Goal: Transaction & Acquisition: Download file/media

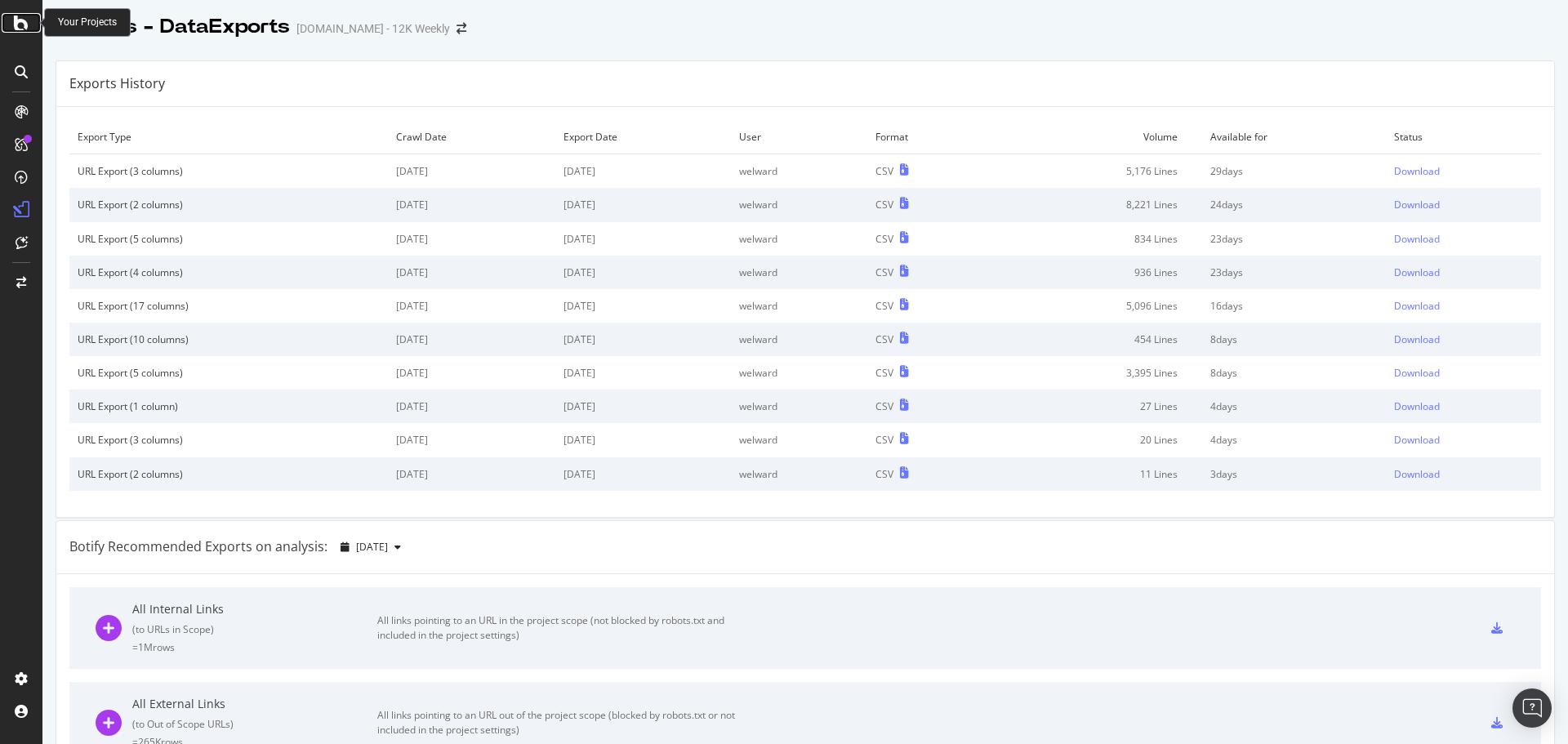
click at [14, 23] on icon at bounding box center [21, 23] width 15 height 19
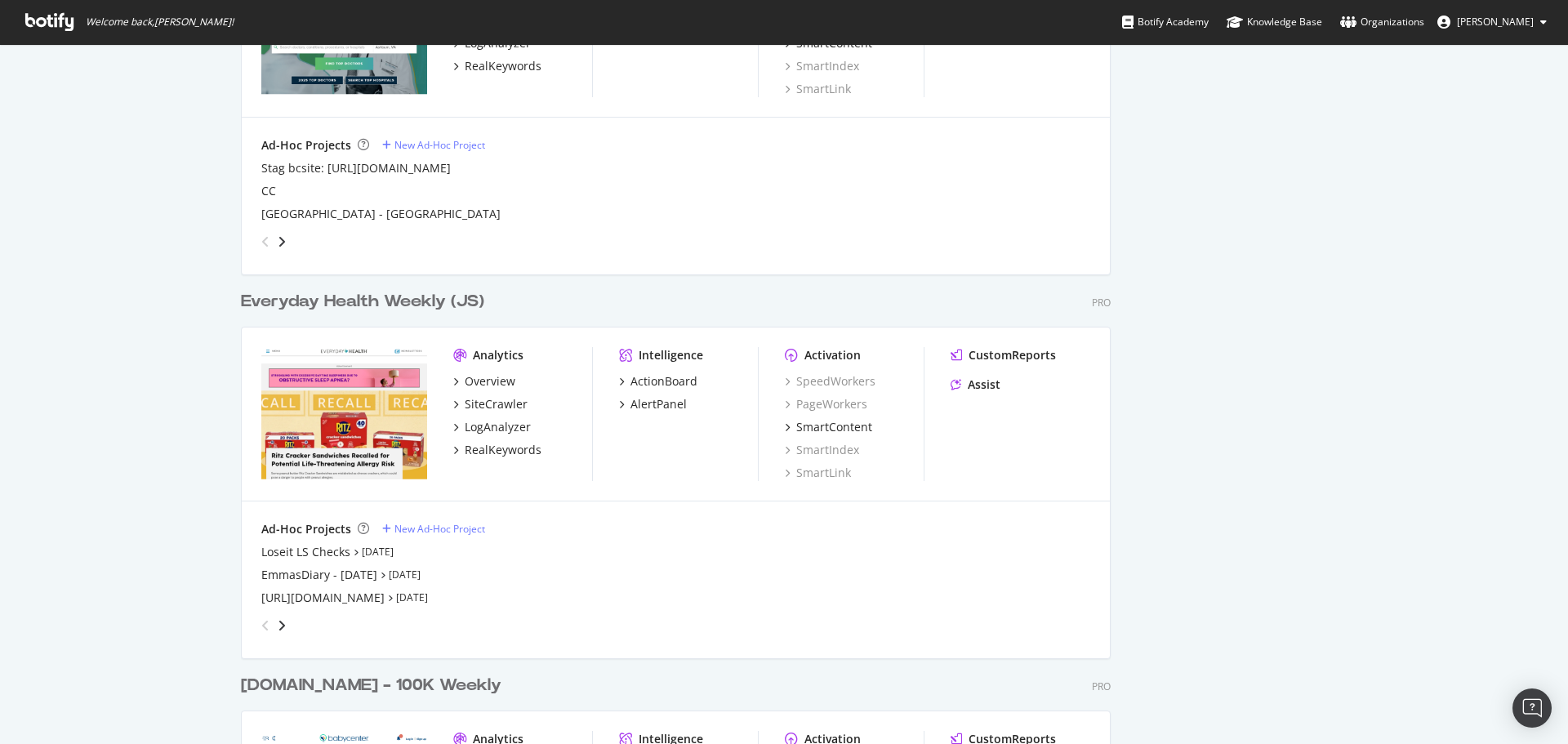
scroll to position [1796, 0]
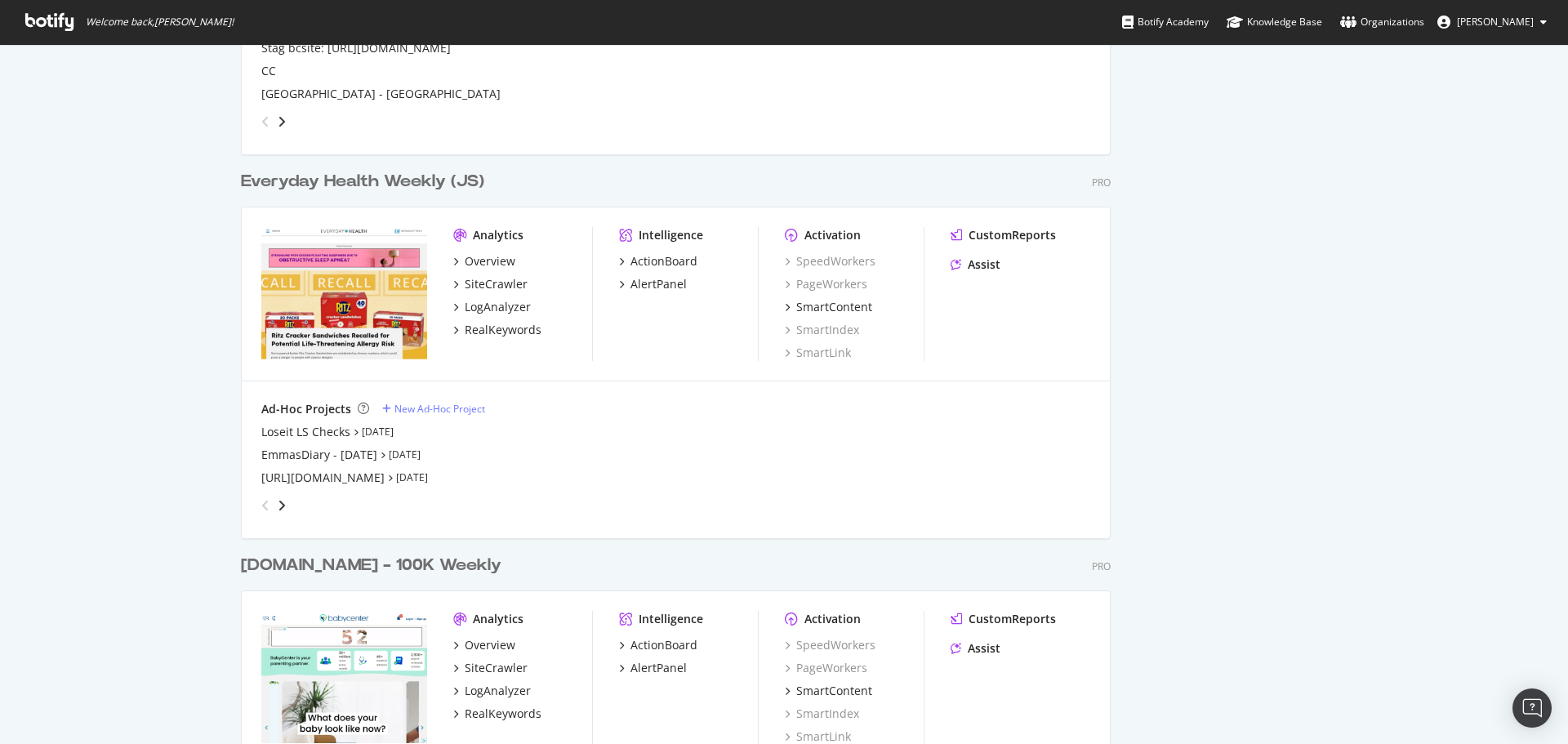
click at [334, 187] on div "Everyday Health Weekly (JS)" at bounding box center [362, 181] width 243 height 24
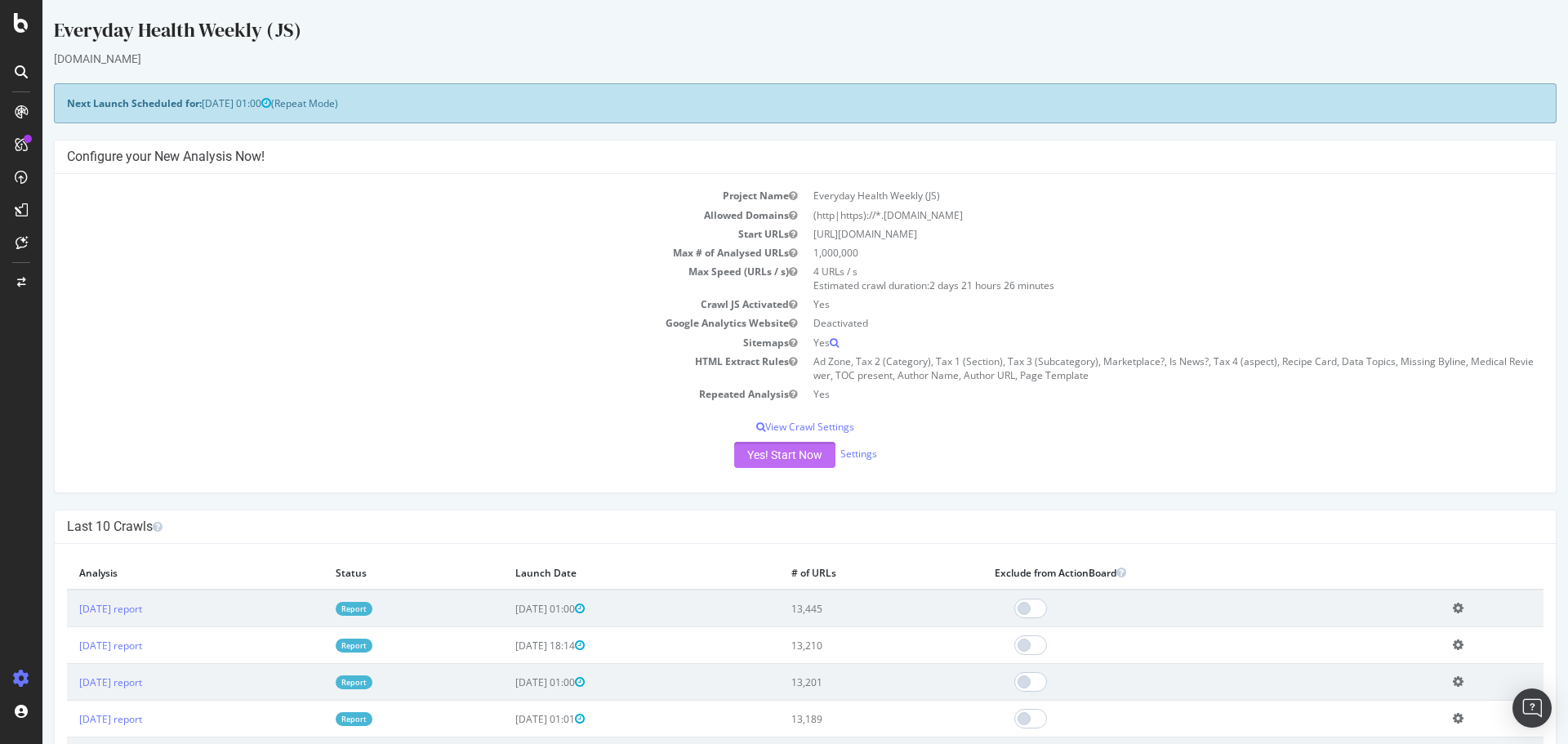
click at [749, 454] on button "Yes! Start Now" at bounding box center [784, 455] width 101 height 26
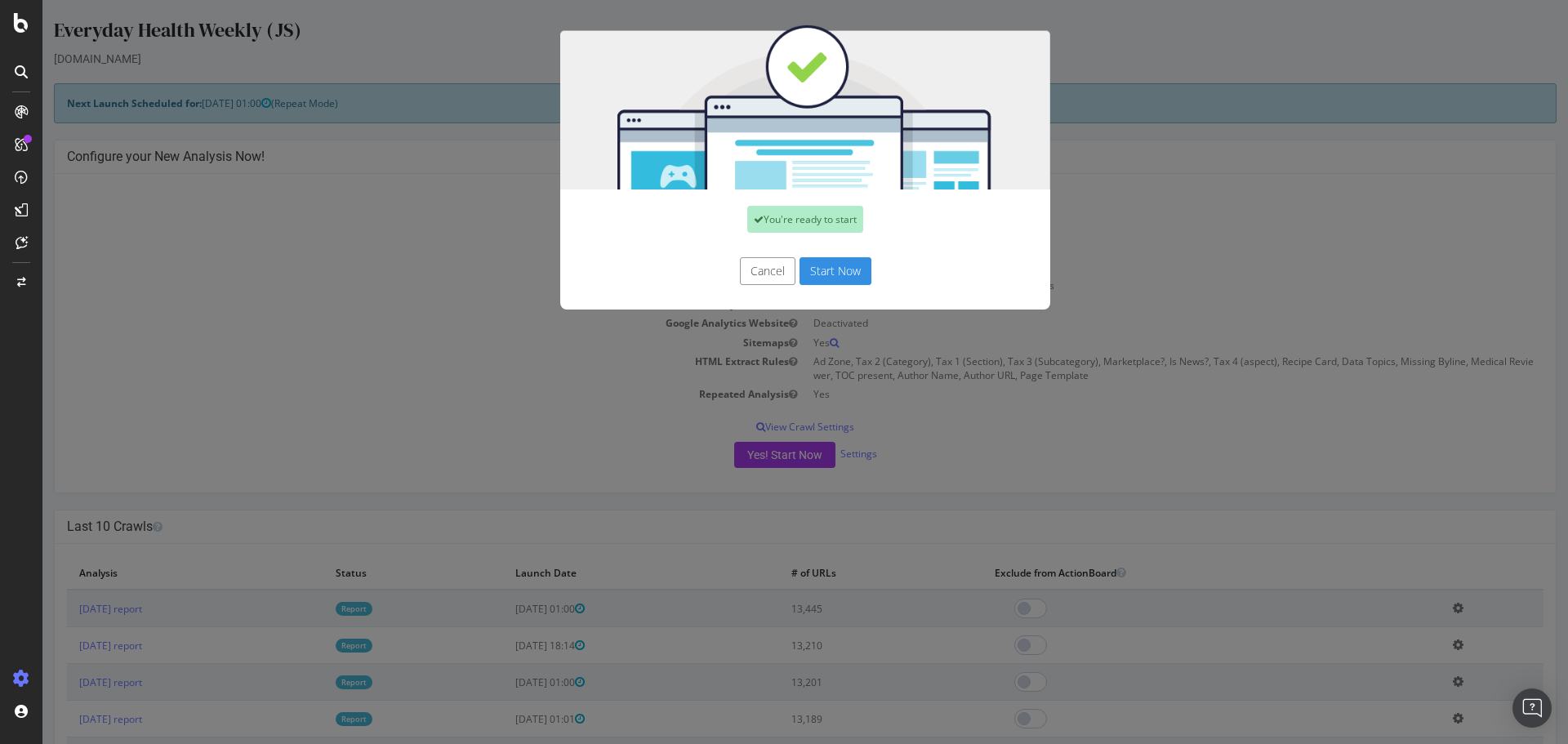
click at [844, 280] on button "Start Now" at bounding box center [835, 271] width 72 height 28
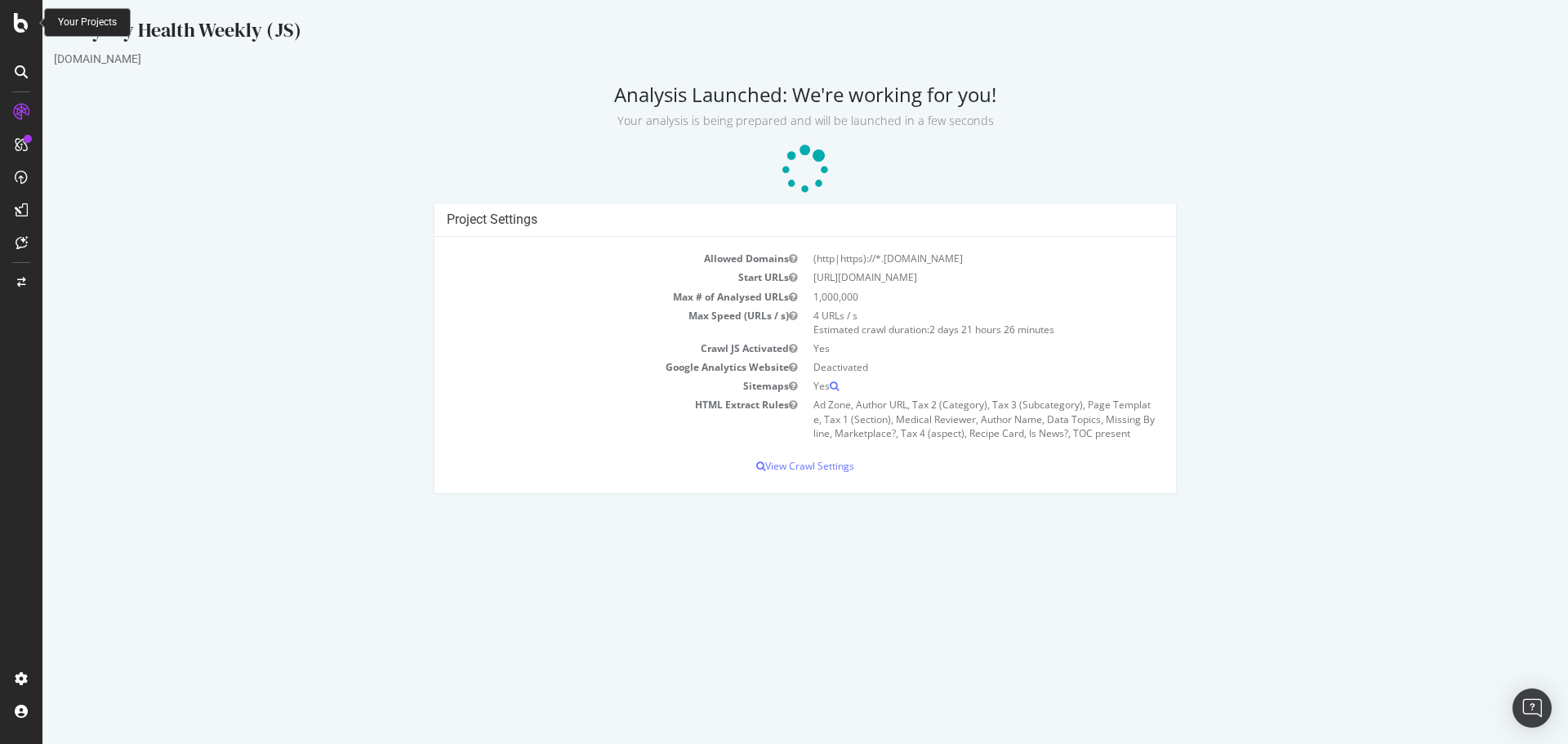
click at [22, 30] on icon at bounding box center [21, 23] width 15 height 19
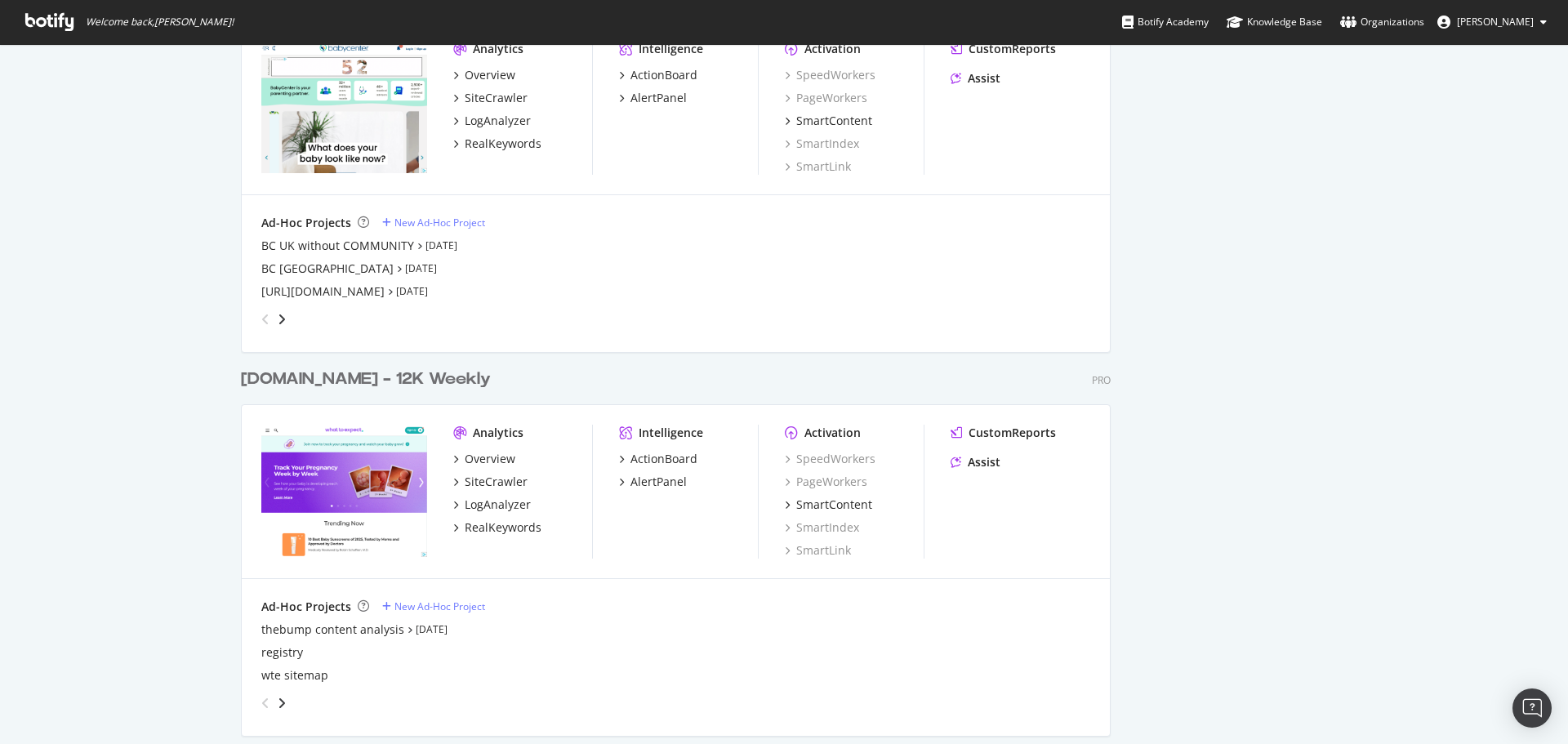
scroll to position [2368, 0]
click at [317, 249] on div "BC UK without COMMUNITY" at bounding box center [338, 244] width 153 height 17
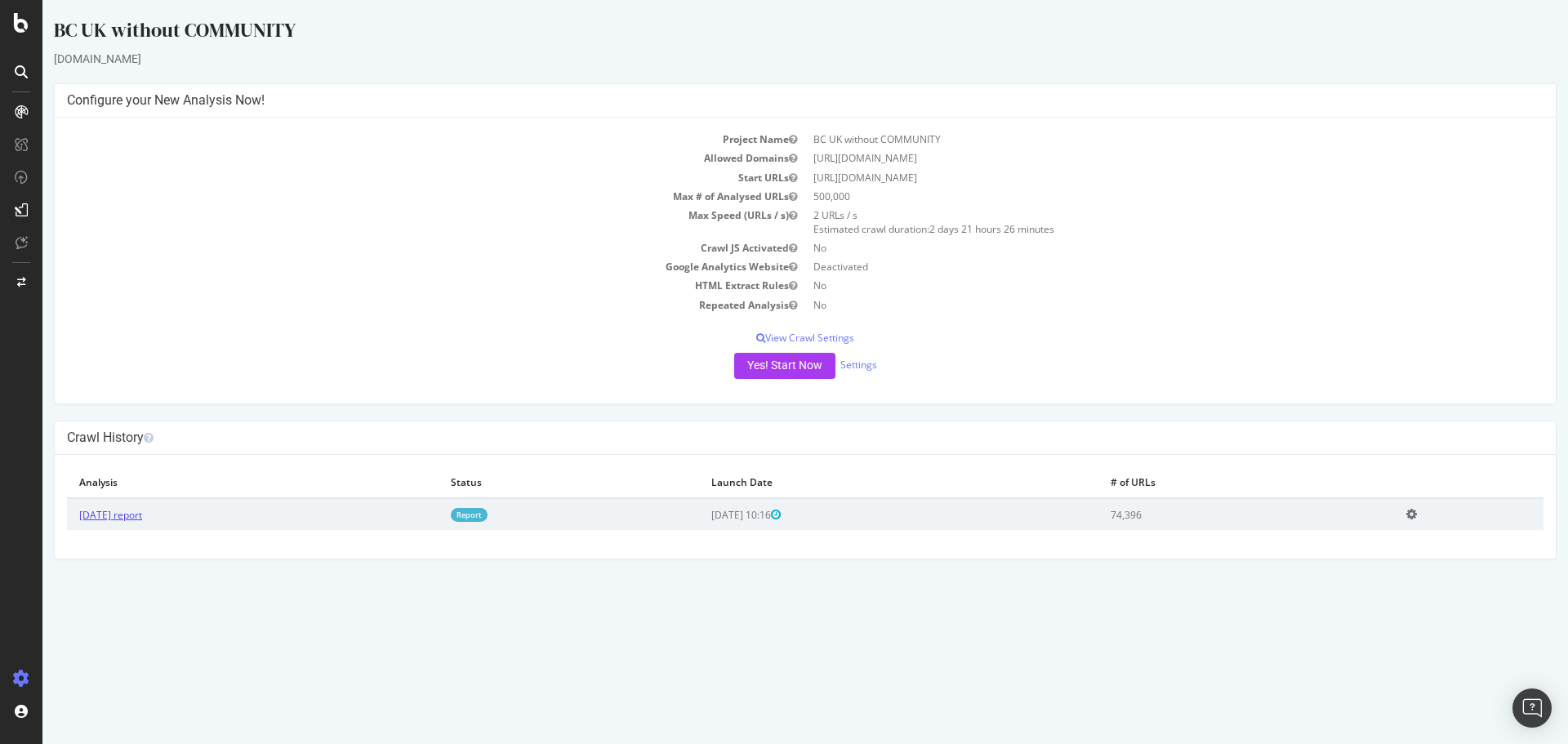
click at [142, 511] on link "2025 Aug. 19th report" at bounding box center [111, 515] width 63 height 14
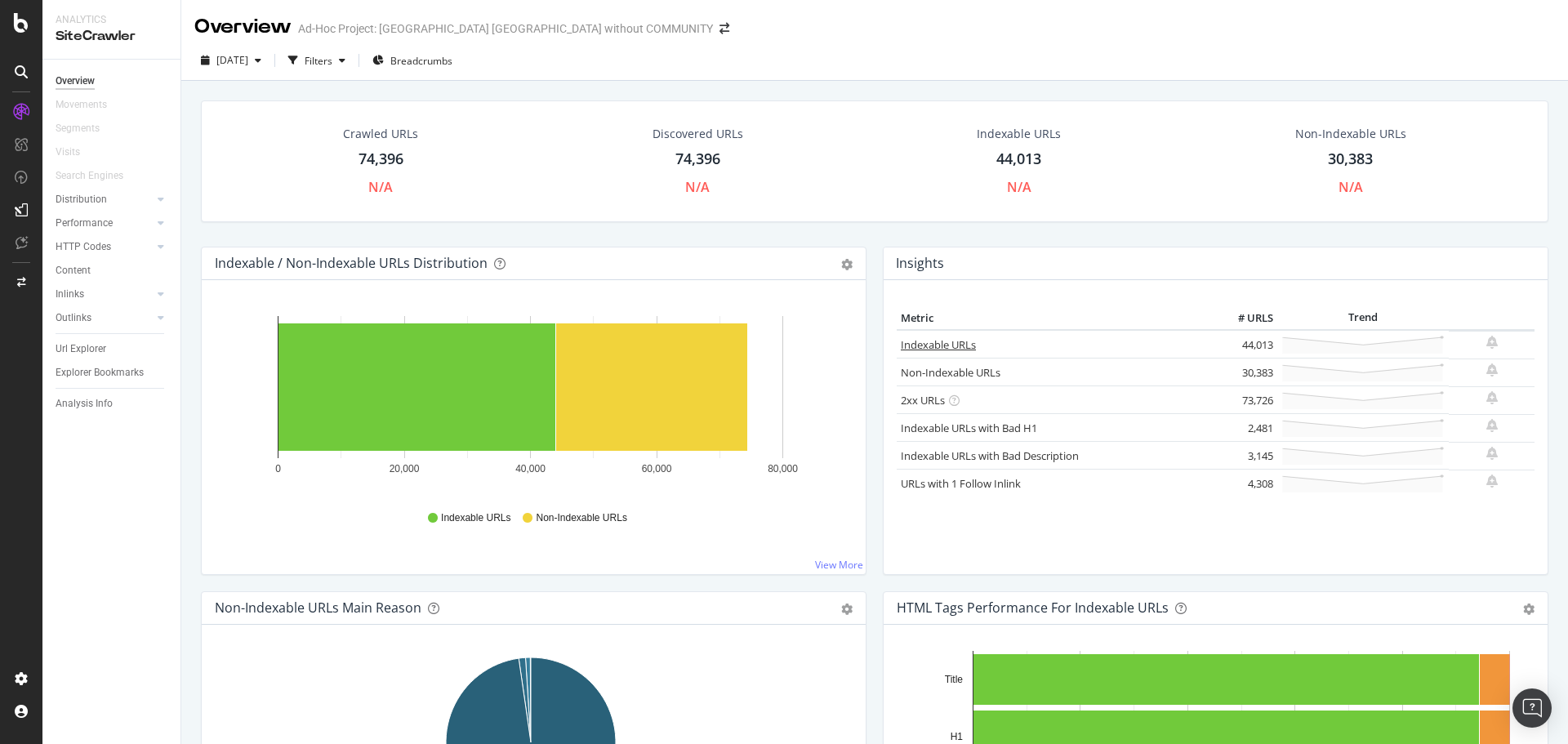
click at [926, 345] on link "Indexable URLs" at bounding box center [938, 344] width 75 height 15
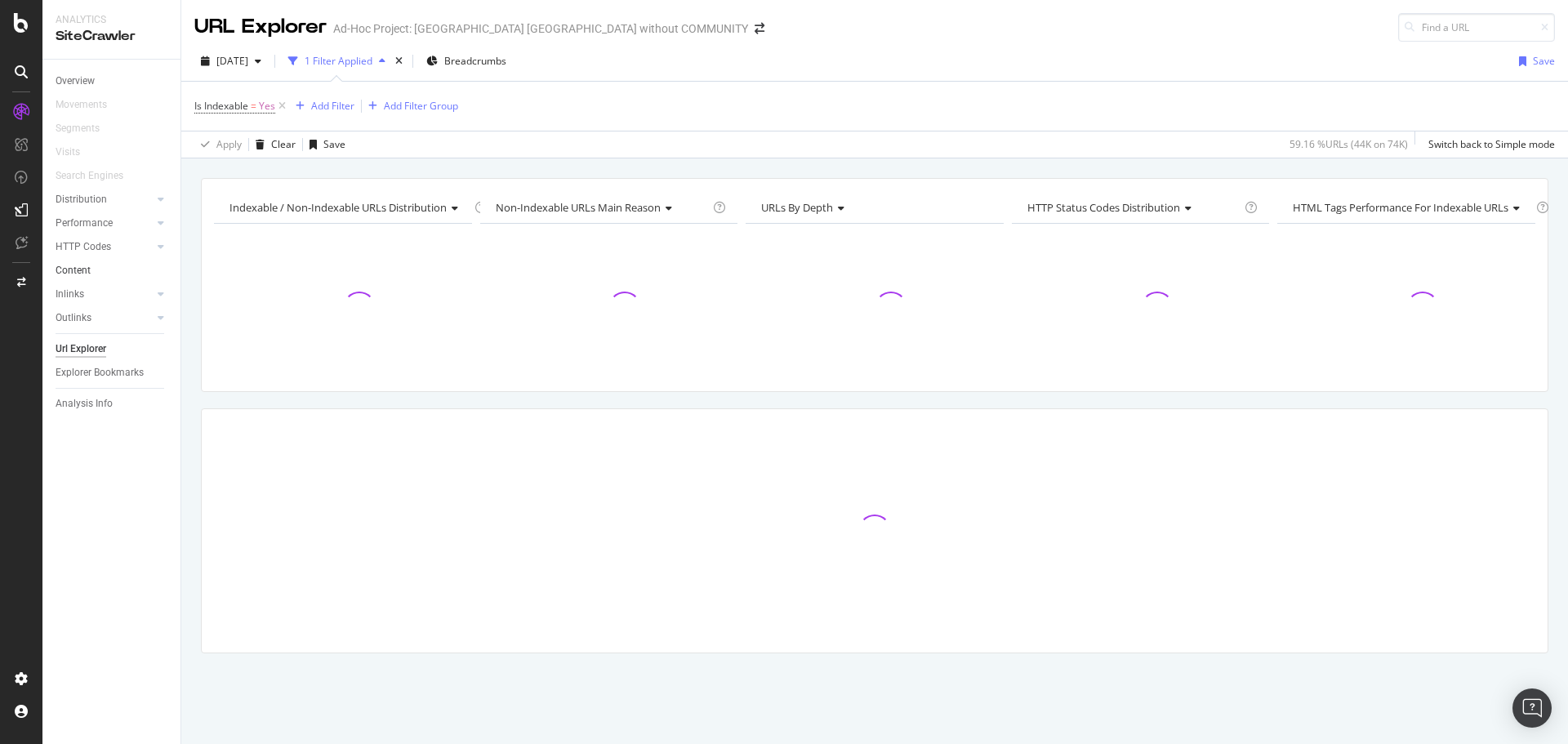
click at [99, 271] on link "Content" at bounding box center [112, 271] width 114 height 17
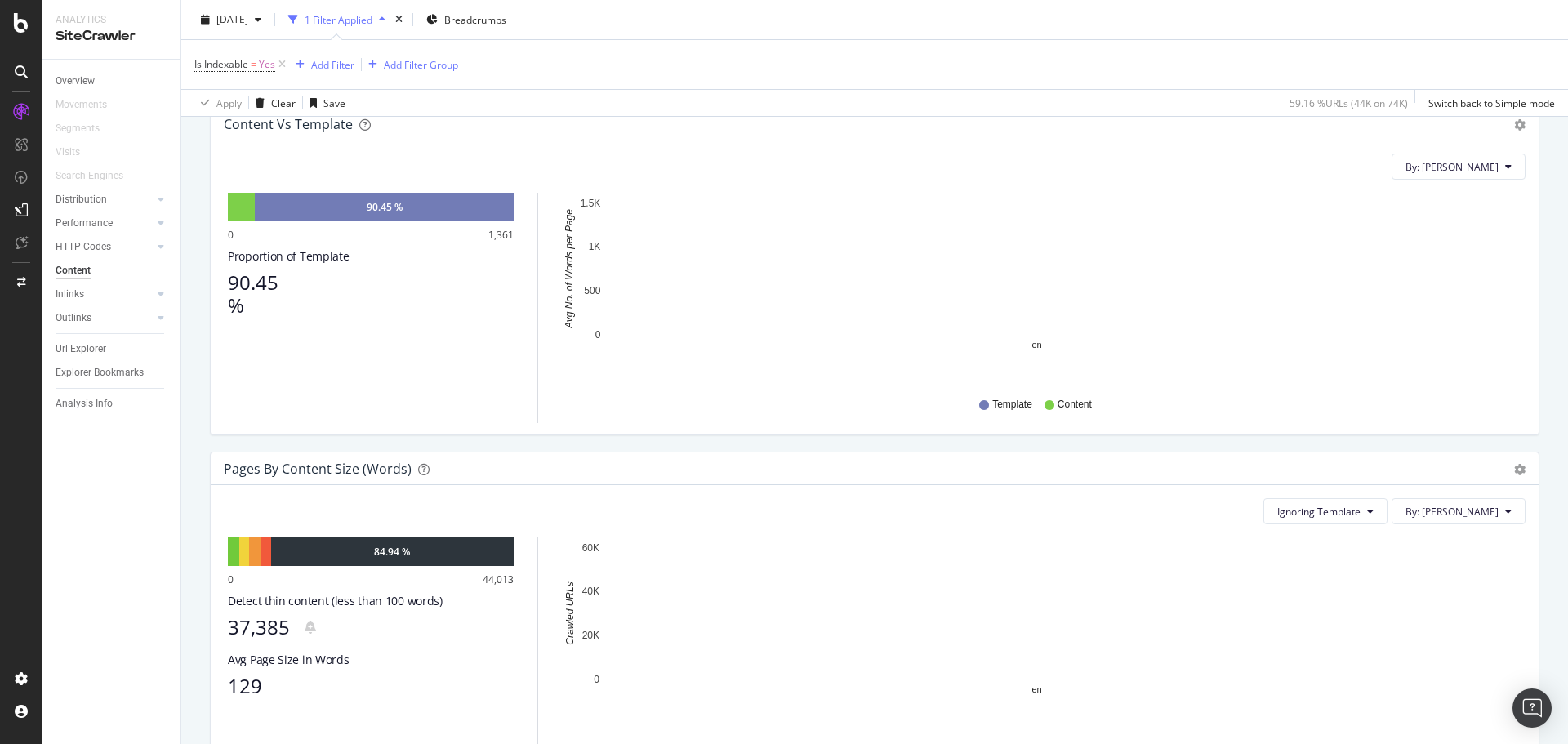
scroll to position [245, 0]
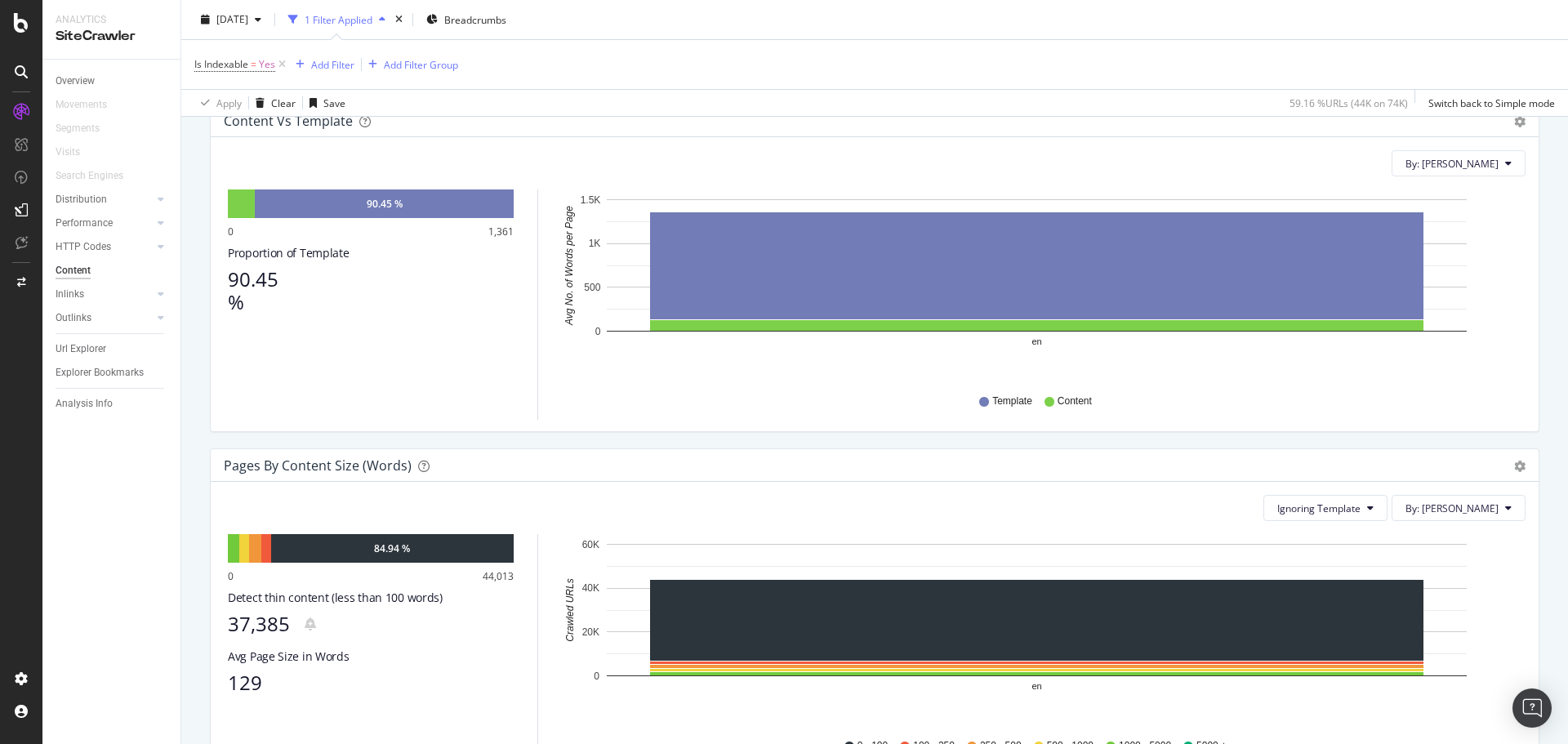
click at [247, 625] on div "37,385" at bounding box center [258, 623] width 62 height 23
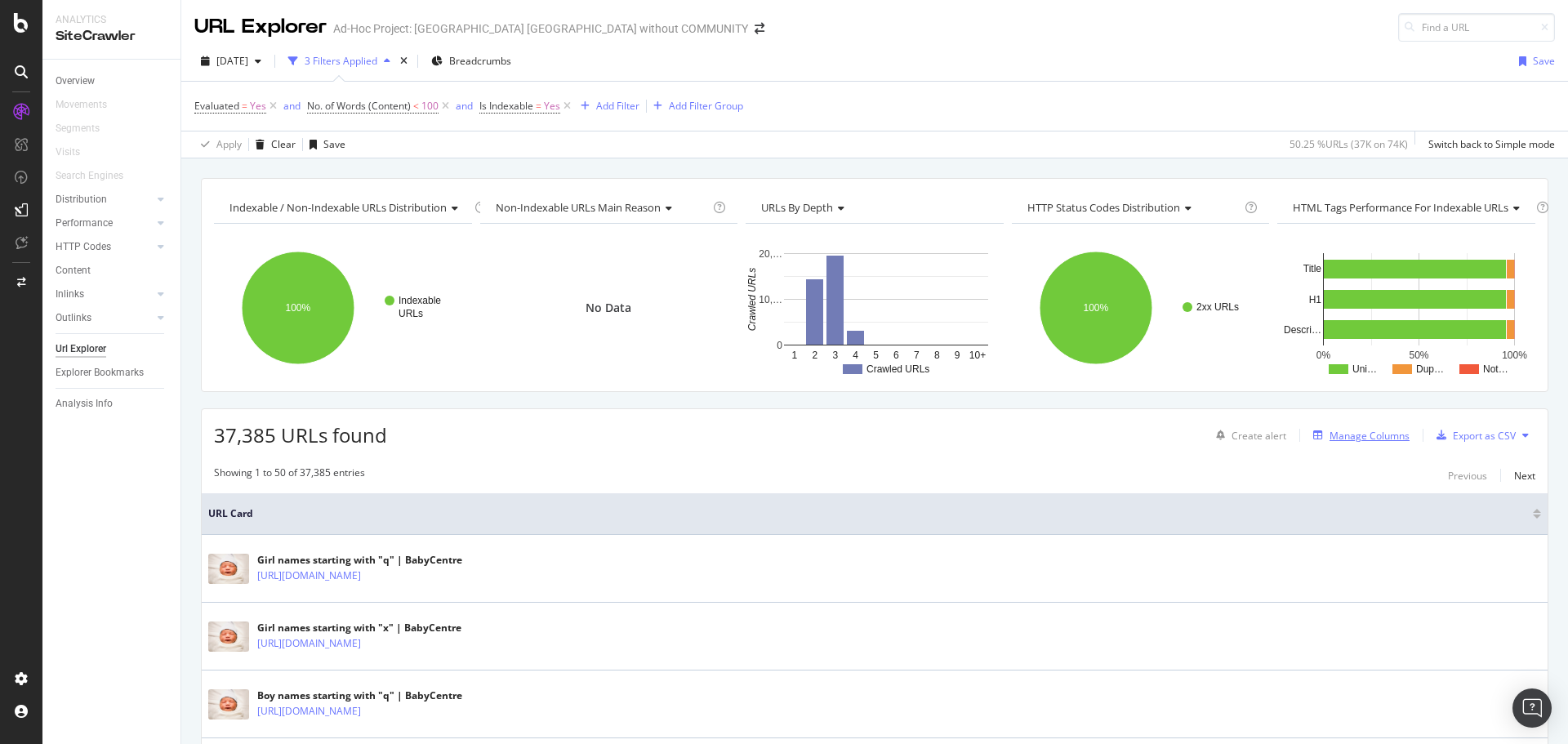
click at [1336, 435] on div "Manage Columns" at bounding box center [1369, 435] width 80 height 14
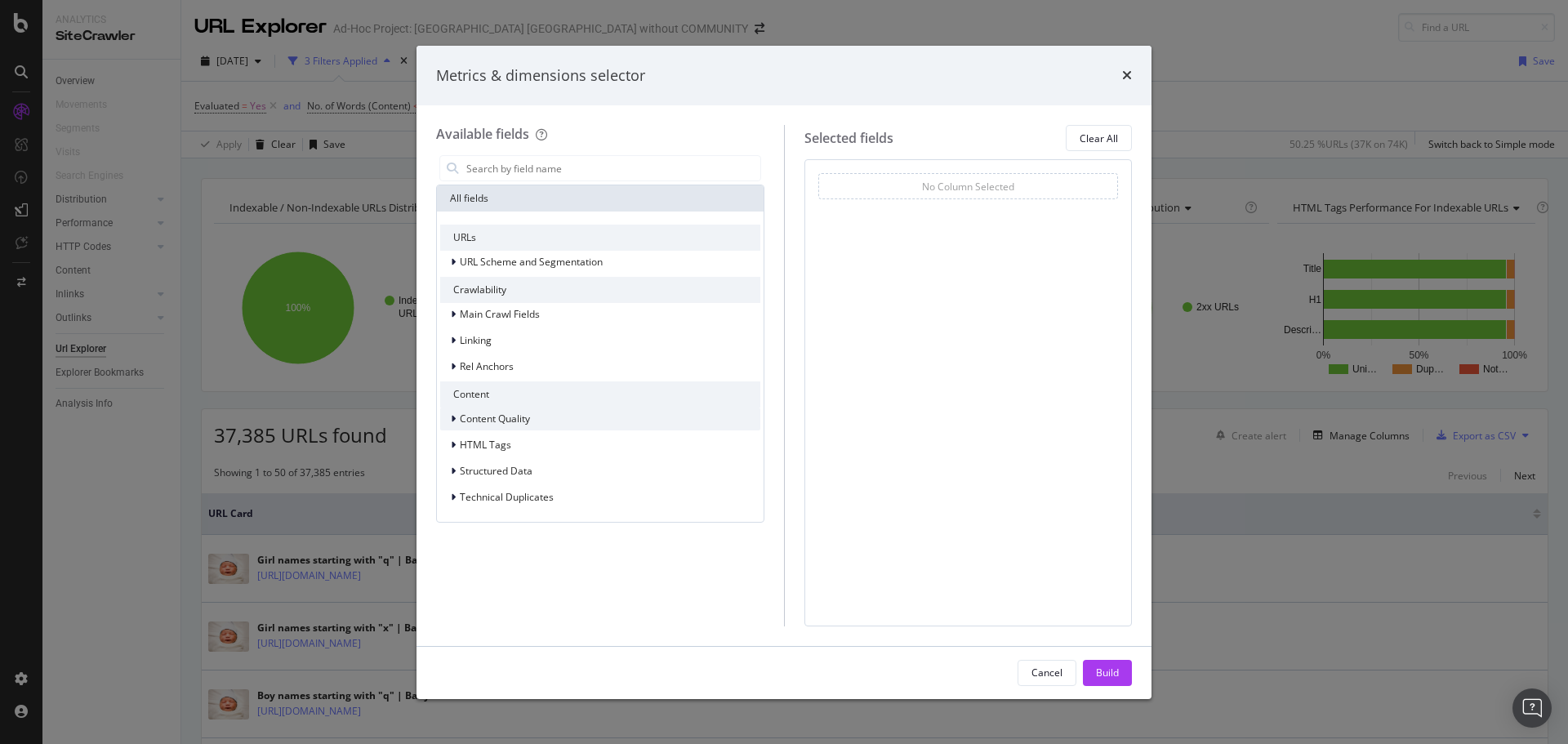
click at [510, 415] on span "Content Quality" at bounding box center [495, 419] width 70 height 14
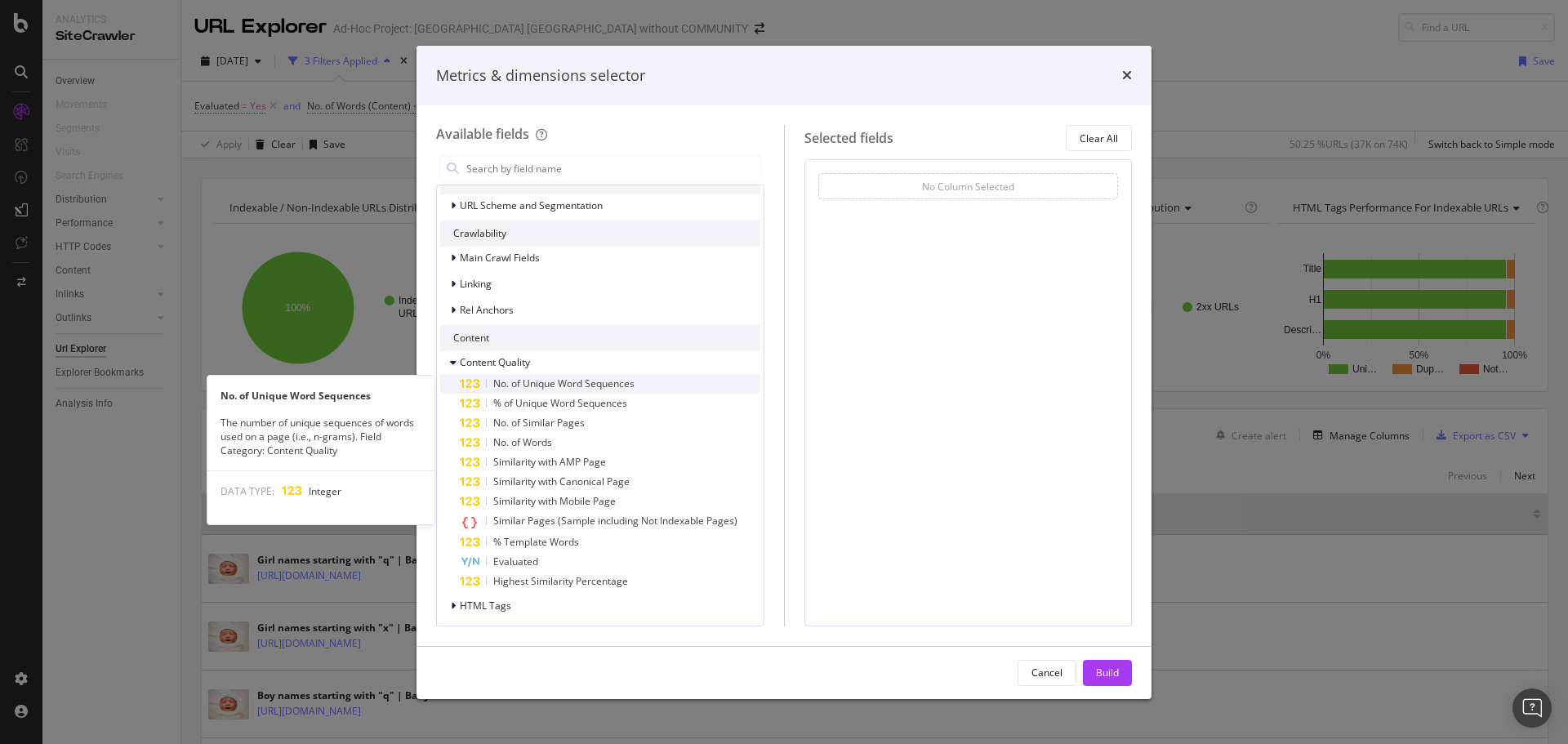
scroll to position [81, 0]
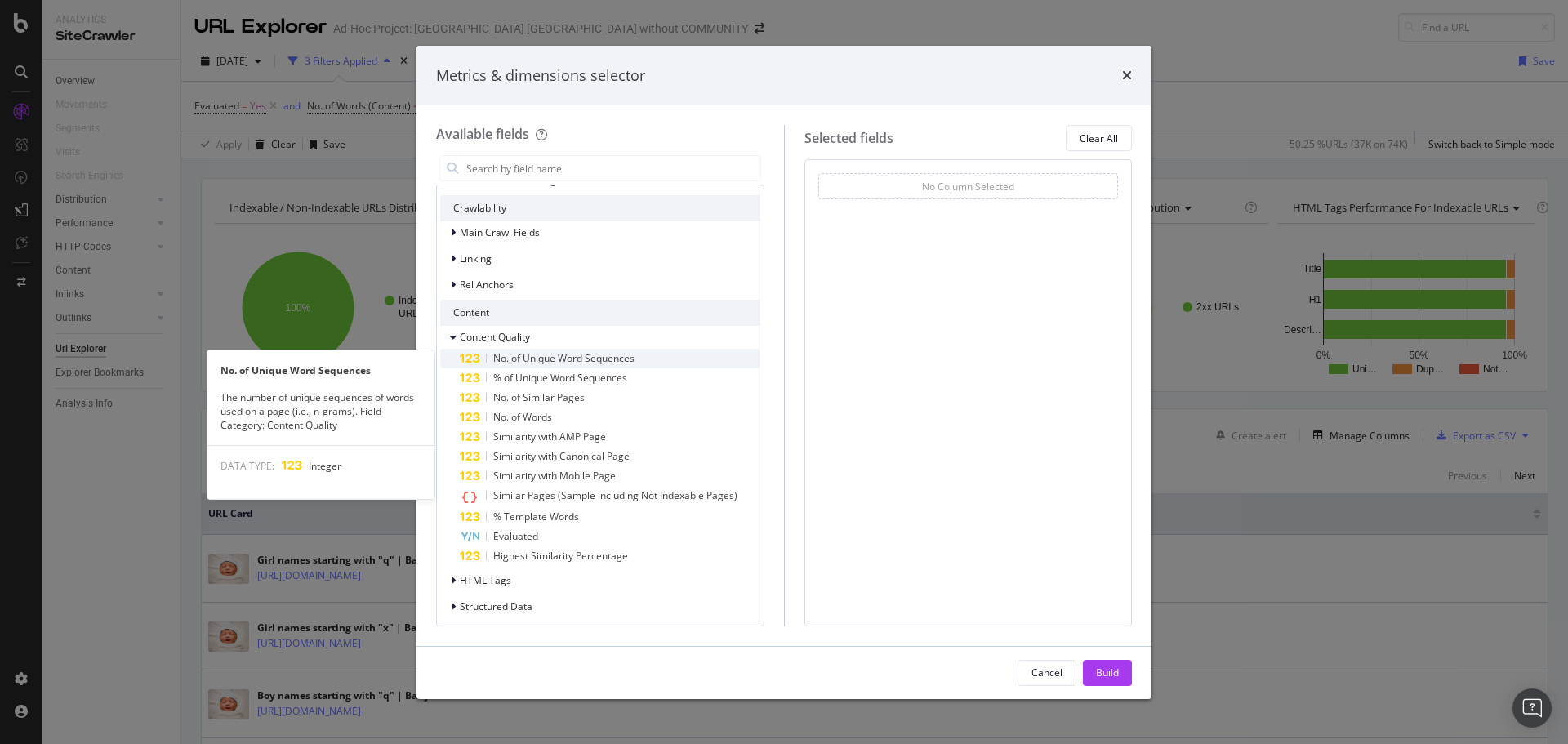
click at [576, 357] on span "No. of Unique Word Sequences" at bounding box center [564, 358] width 142 height 14
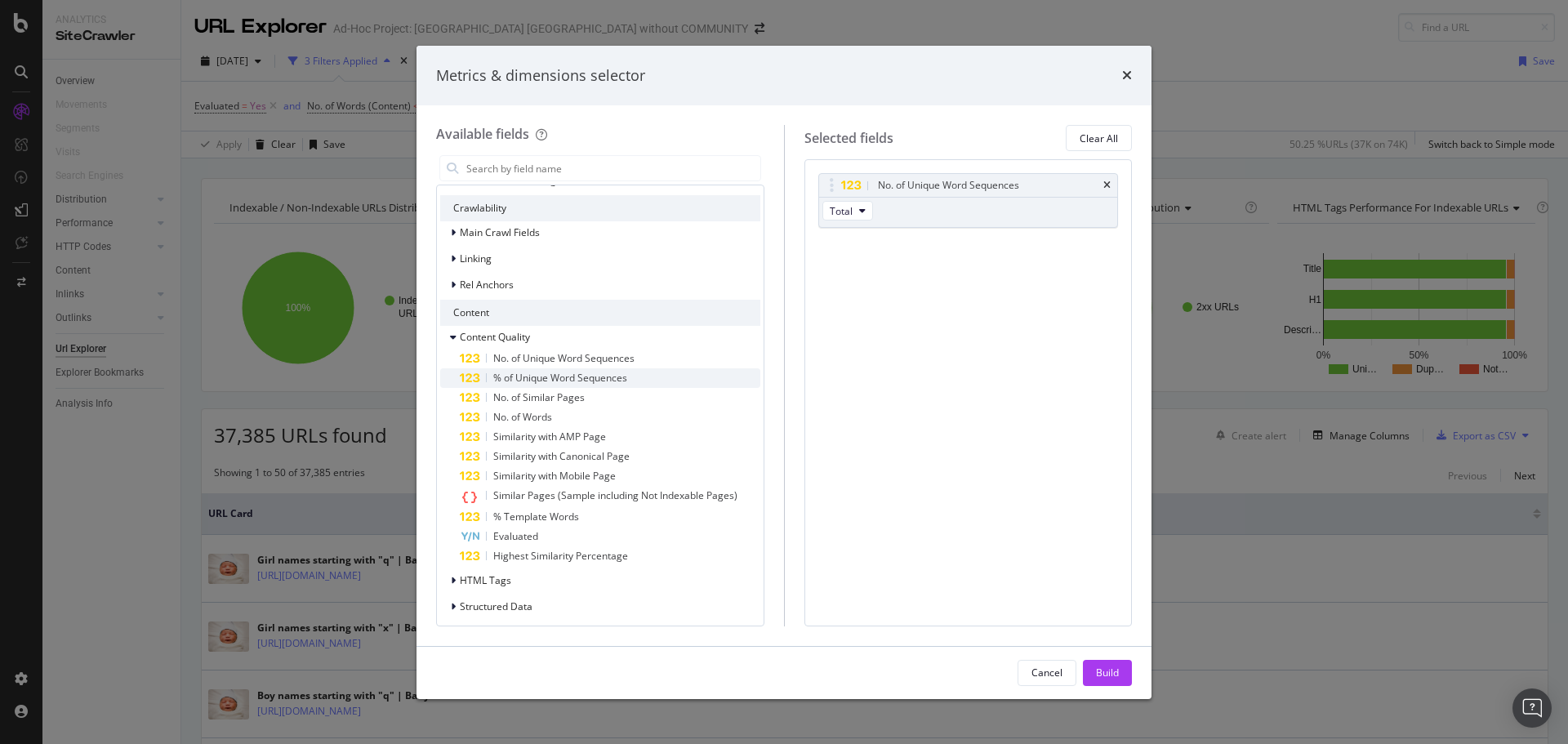
click at [571, 376] on span "% of Unique Word Sequences" at bounding box center [560, 378] width 134 height 14
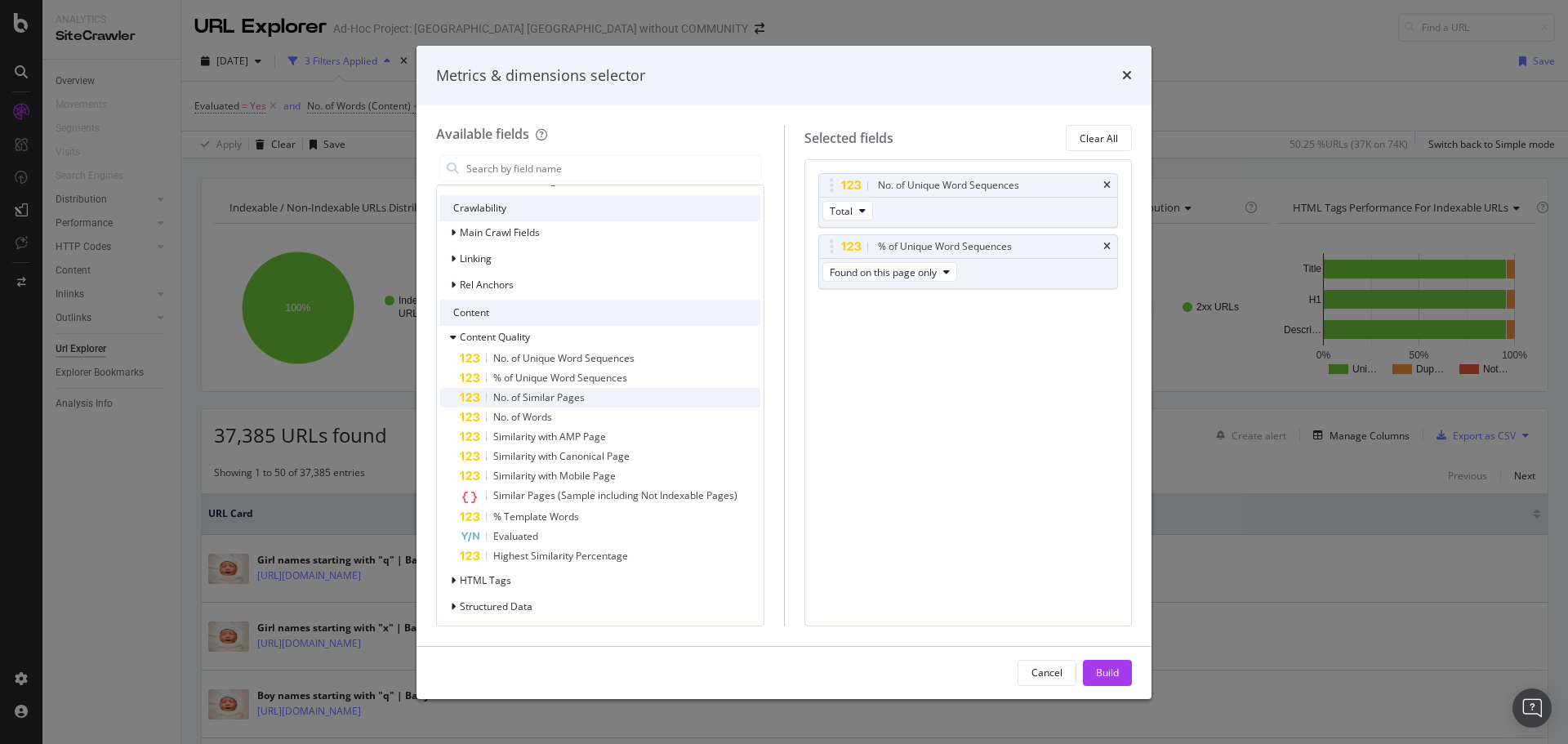
click at [559, 395] on span "No. of Similar Pages" at bounding box center [539, 397] width 92 height 14
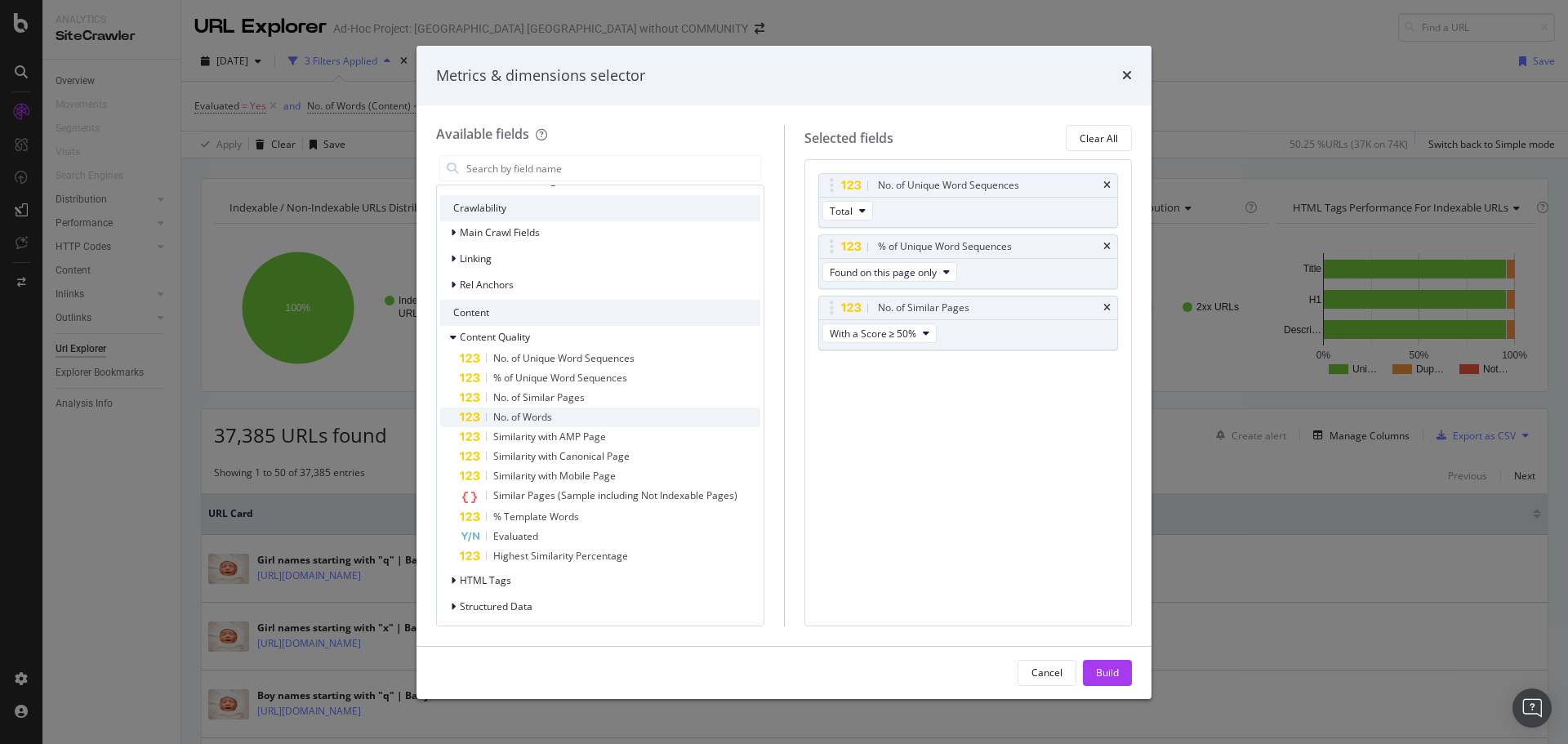
click at [536, 414] on span "No. of Words" at bounding box center [522, 417] width 59 height 14
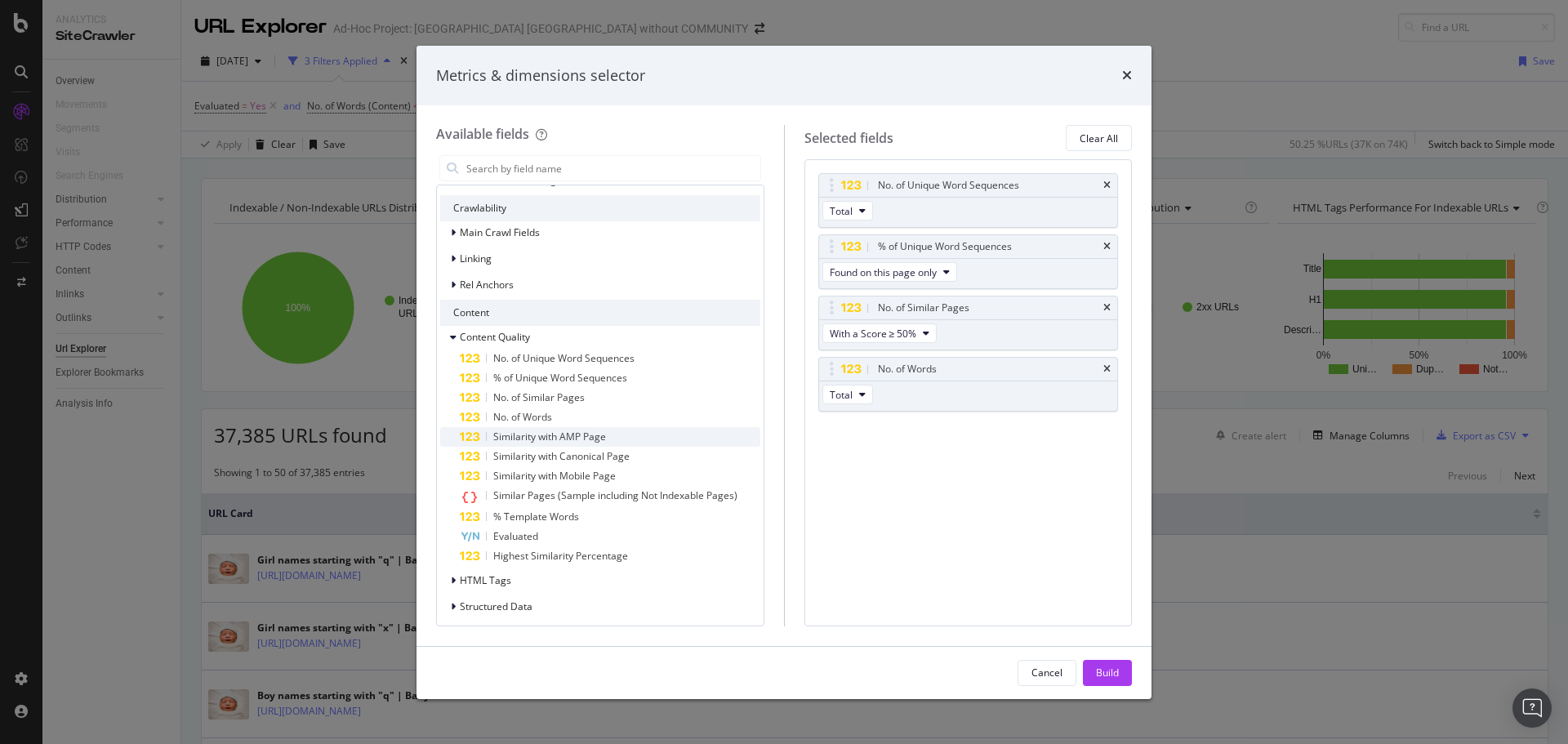
click at [539, 430] on span "Similarity with AMP Page" at bounding box center [549, 436] width 113 height 14
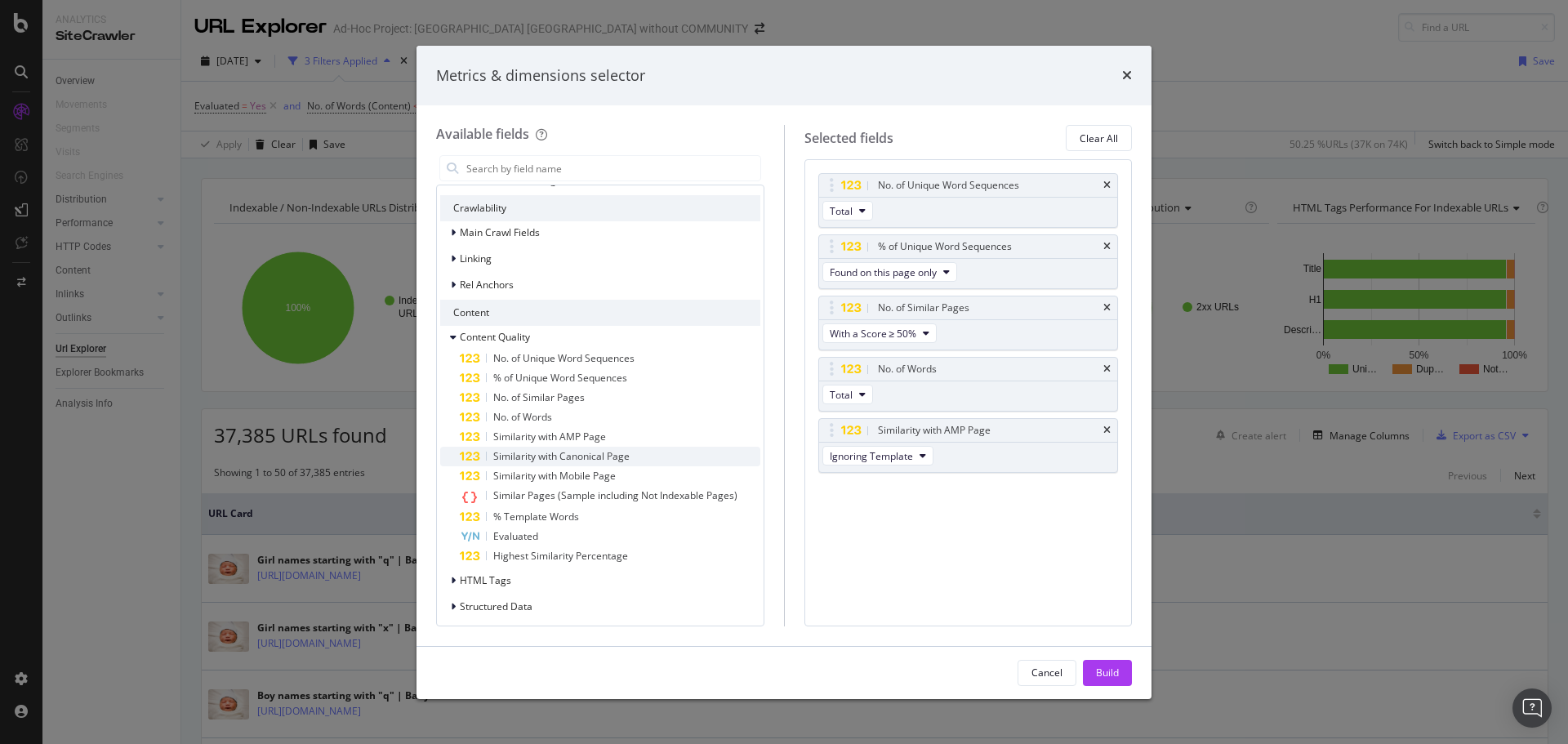
click at [541, 448] on div "Similarity with Canonical Page" at bounding box center [610, 456] width 301 height 19
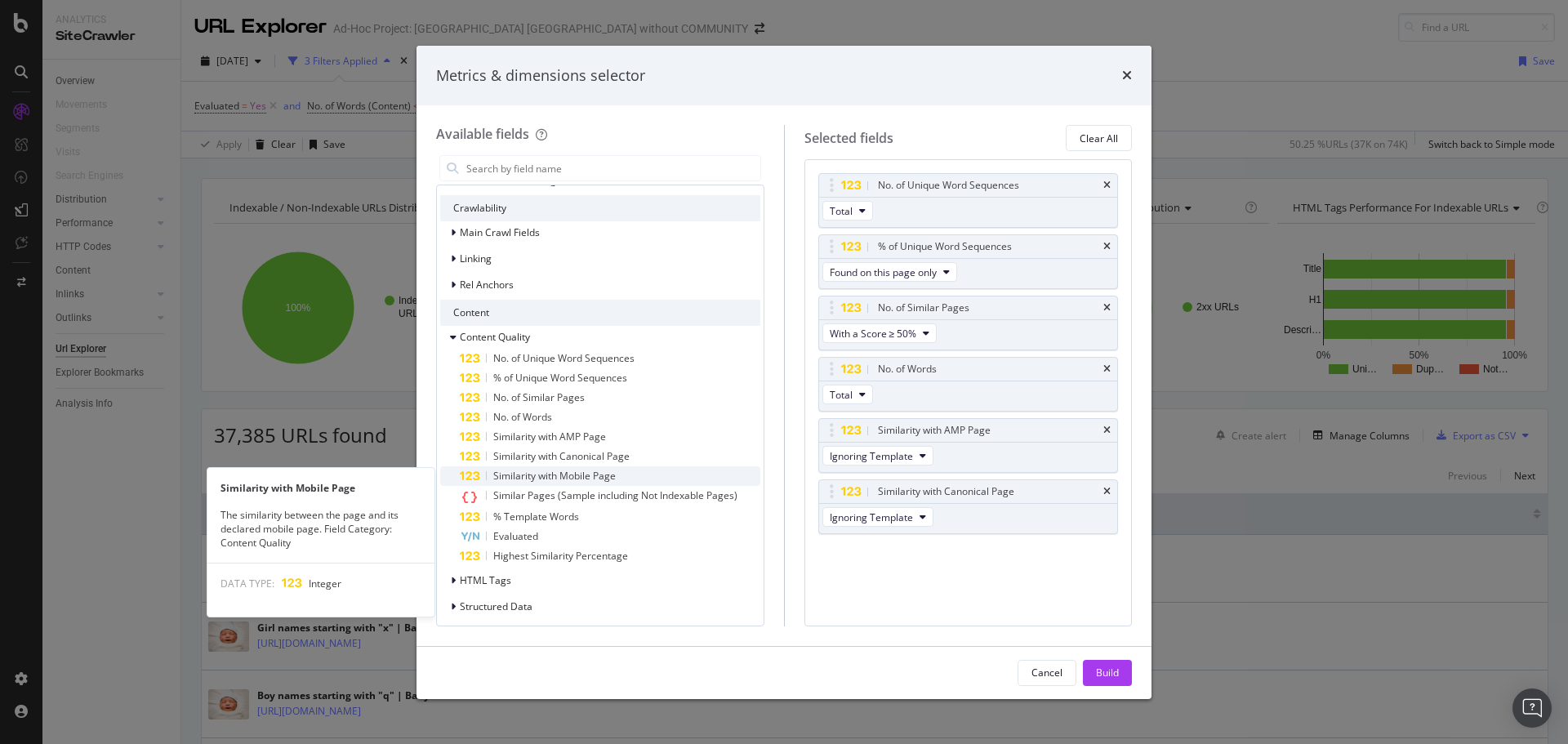
click at [541, 469] on div "Similarity with Mobile Page" at bounding box center [610, 476] width 301 height 19
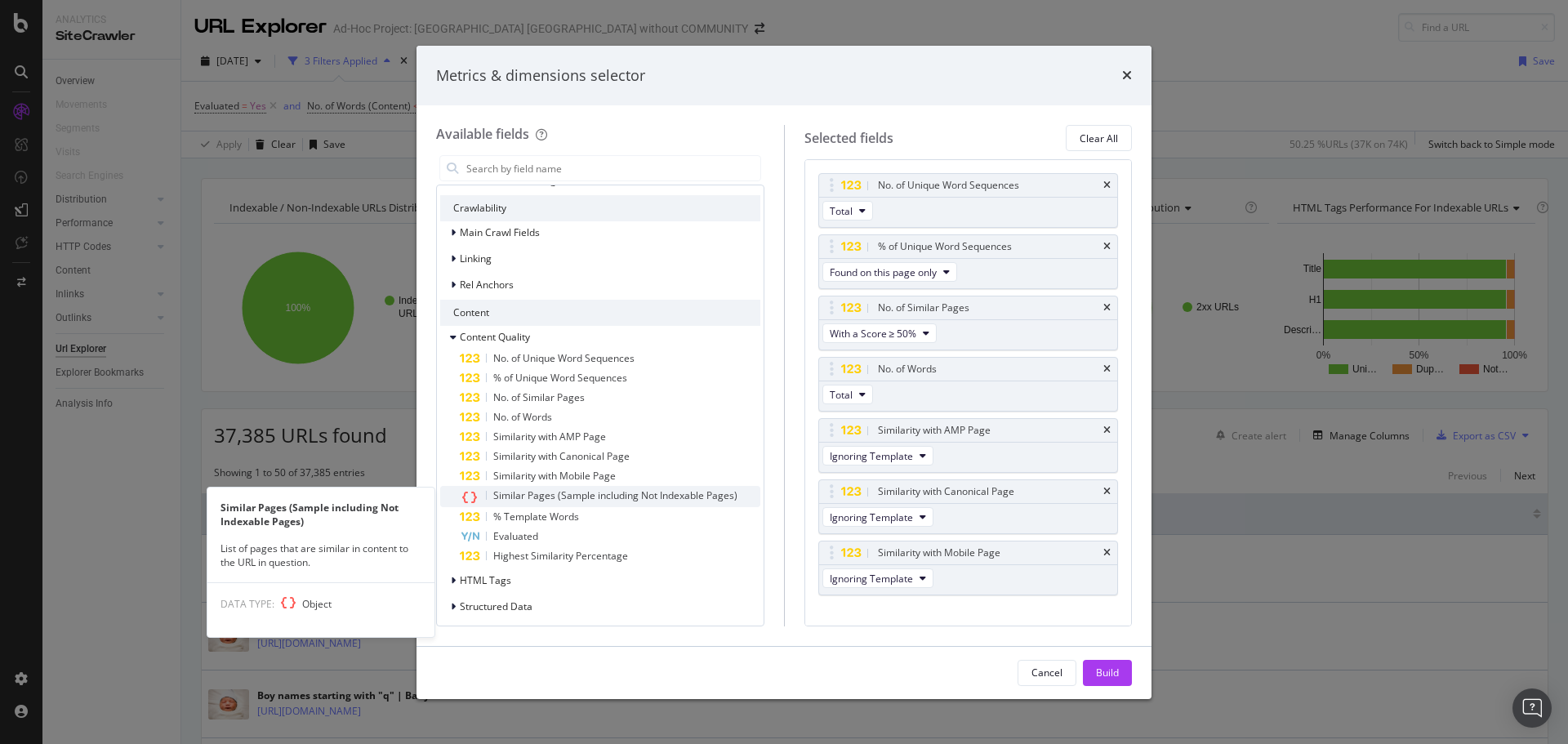
click at [541, 489] on span "Similar Pages (Sample including Not Indexable Pages)" at bounding box center [615, 495] width 244 height 14
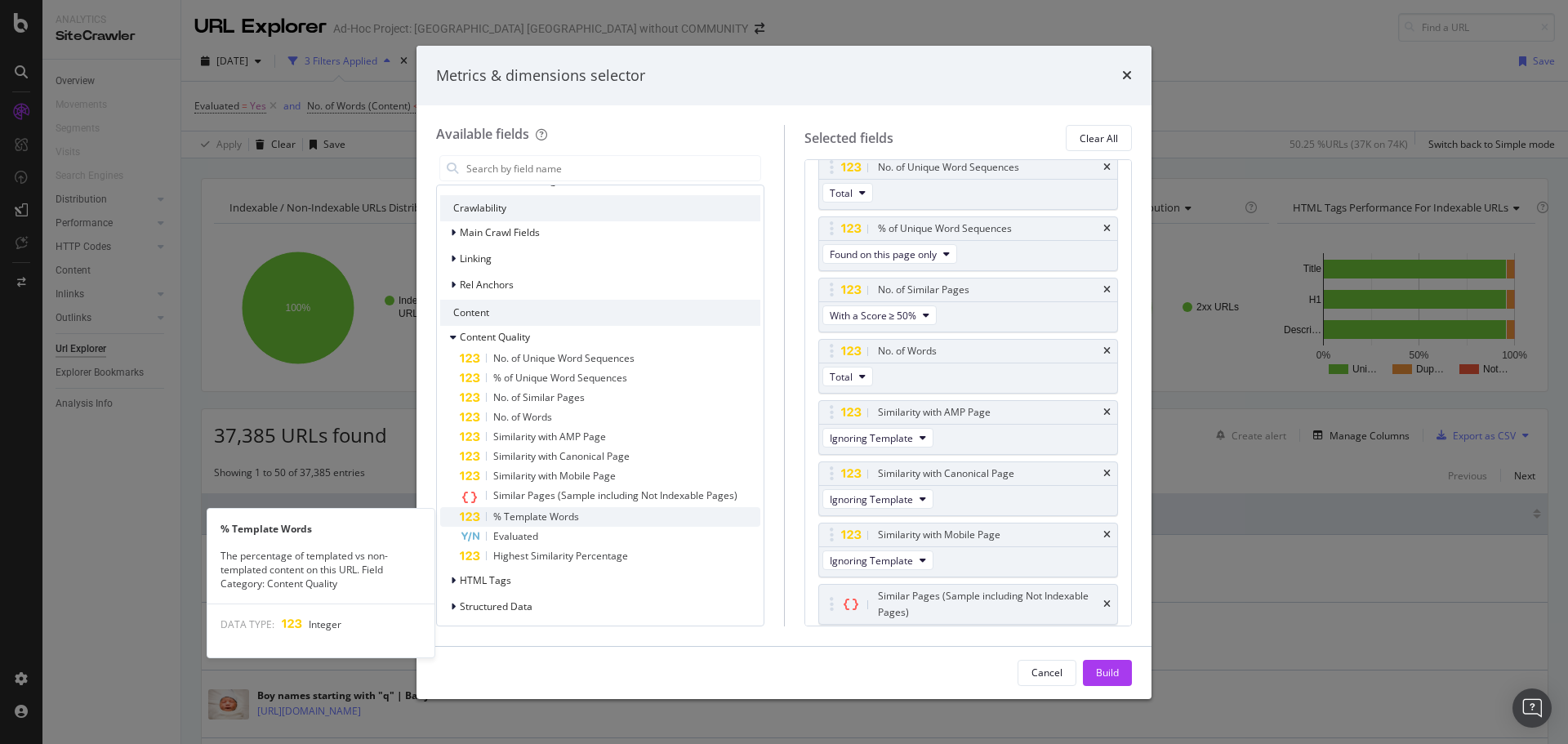
click at [533, 513] on span "% Template Words" at bounding box center [536, 517] width 86 height 14
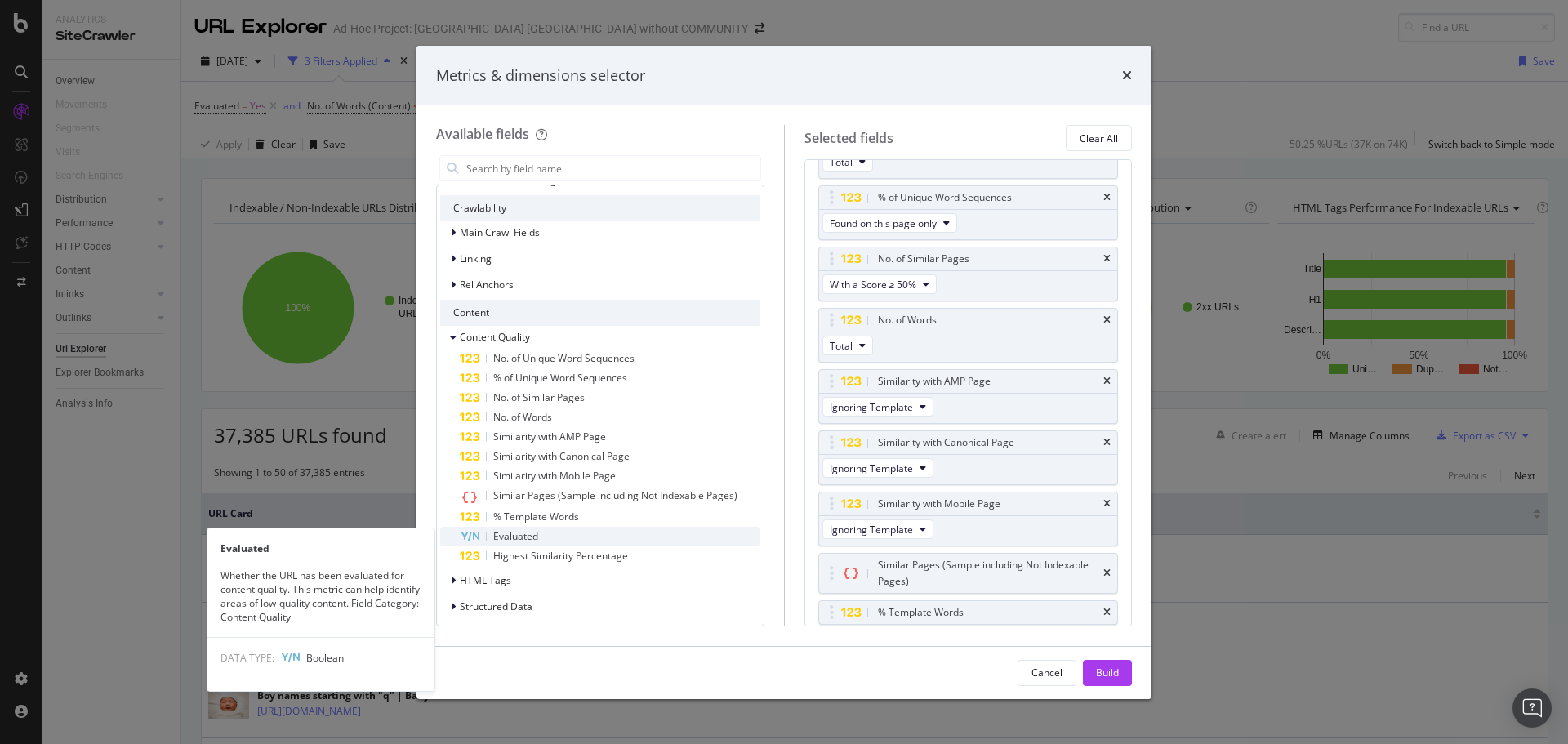
click at [523, 533] on span "Evaluated" at bounding box center [515, 536] width 45 height 14
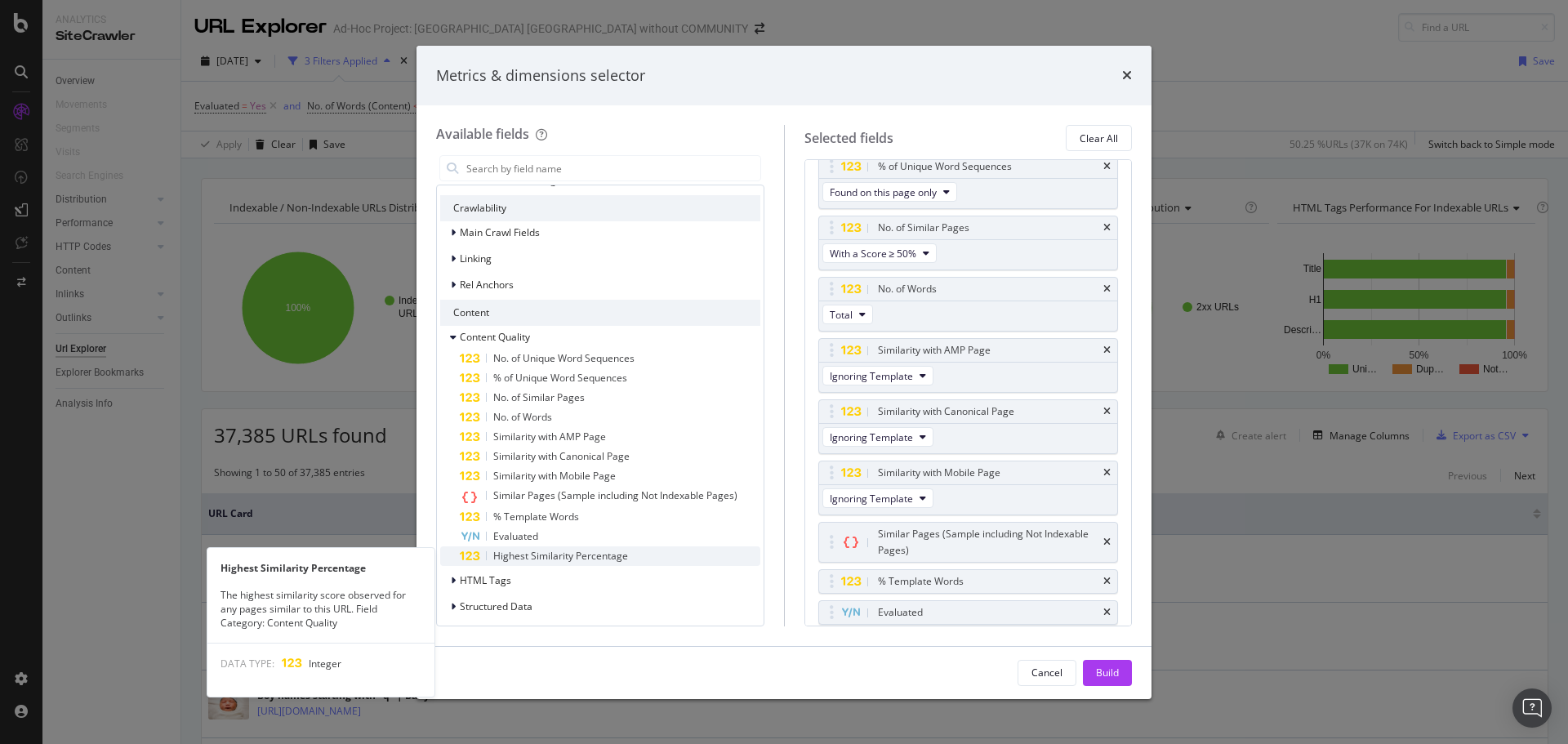
click at [524, 554] on span "Highest Similarity Percentage" at bounding box center [561, 555] width 135 height 14
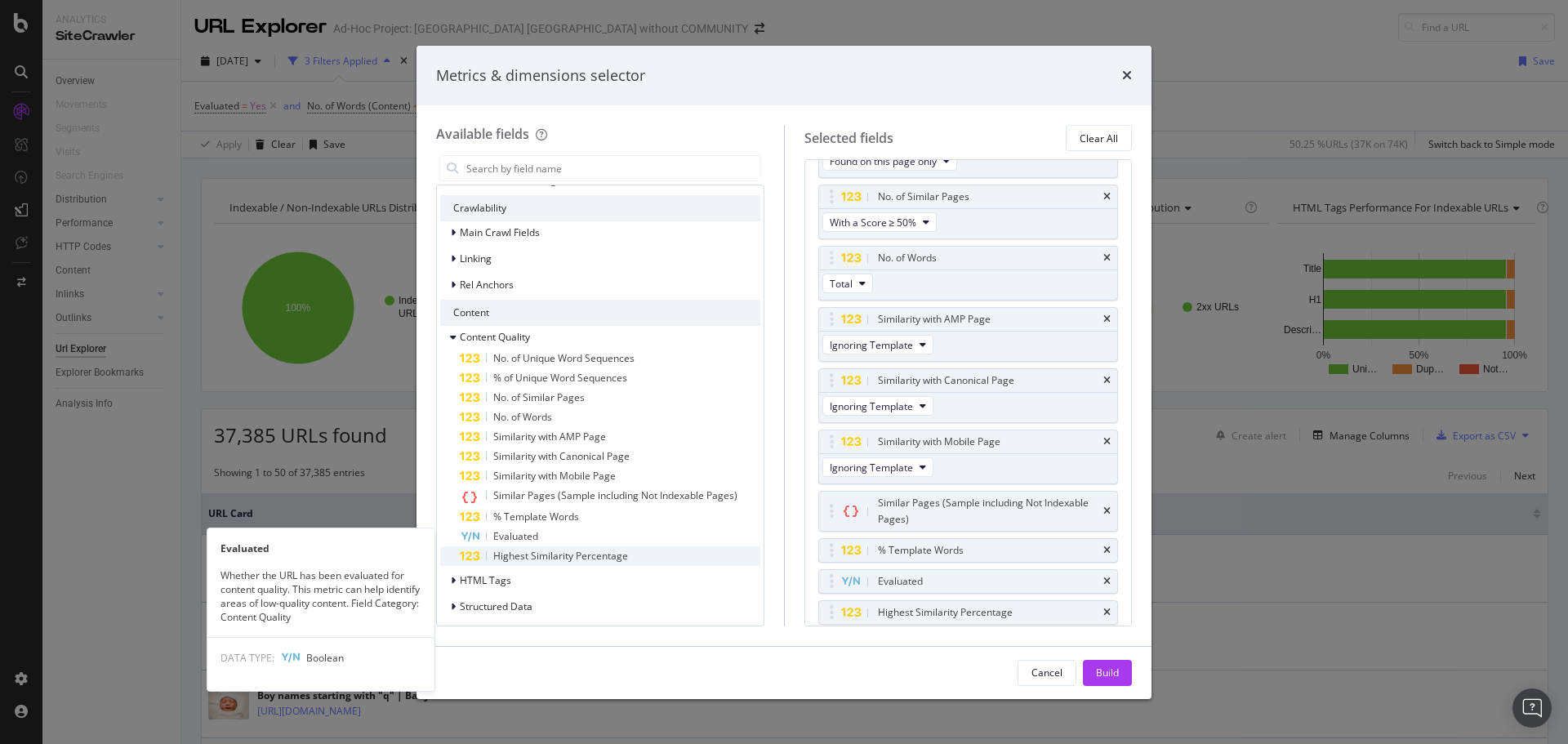
scroll to position [114, 0]
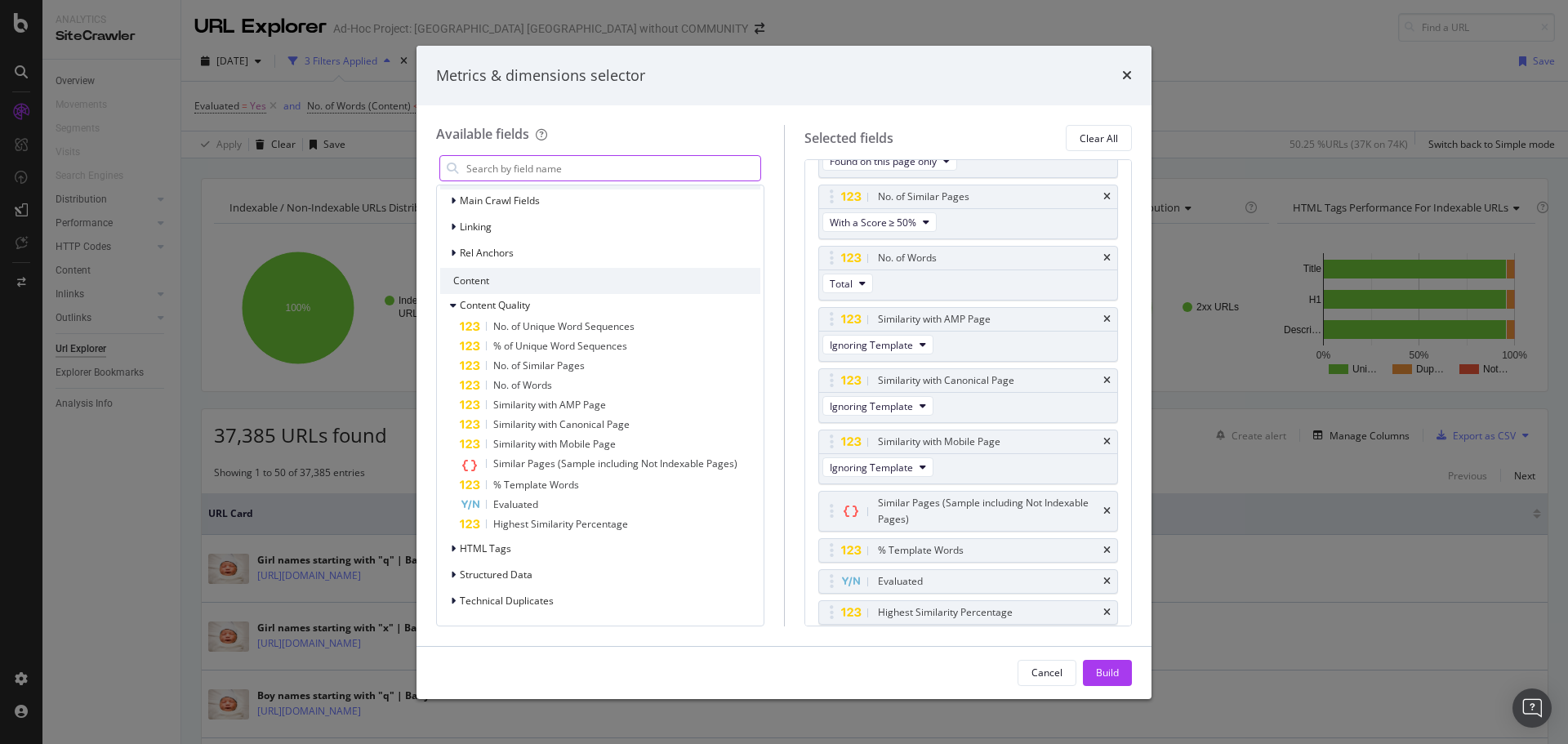
click at [552, 167] on input "modal" at bounding box center [612, 168] width 296 height 24
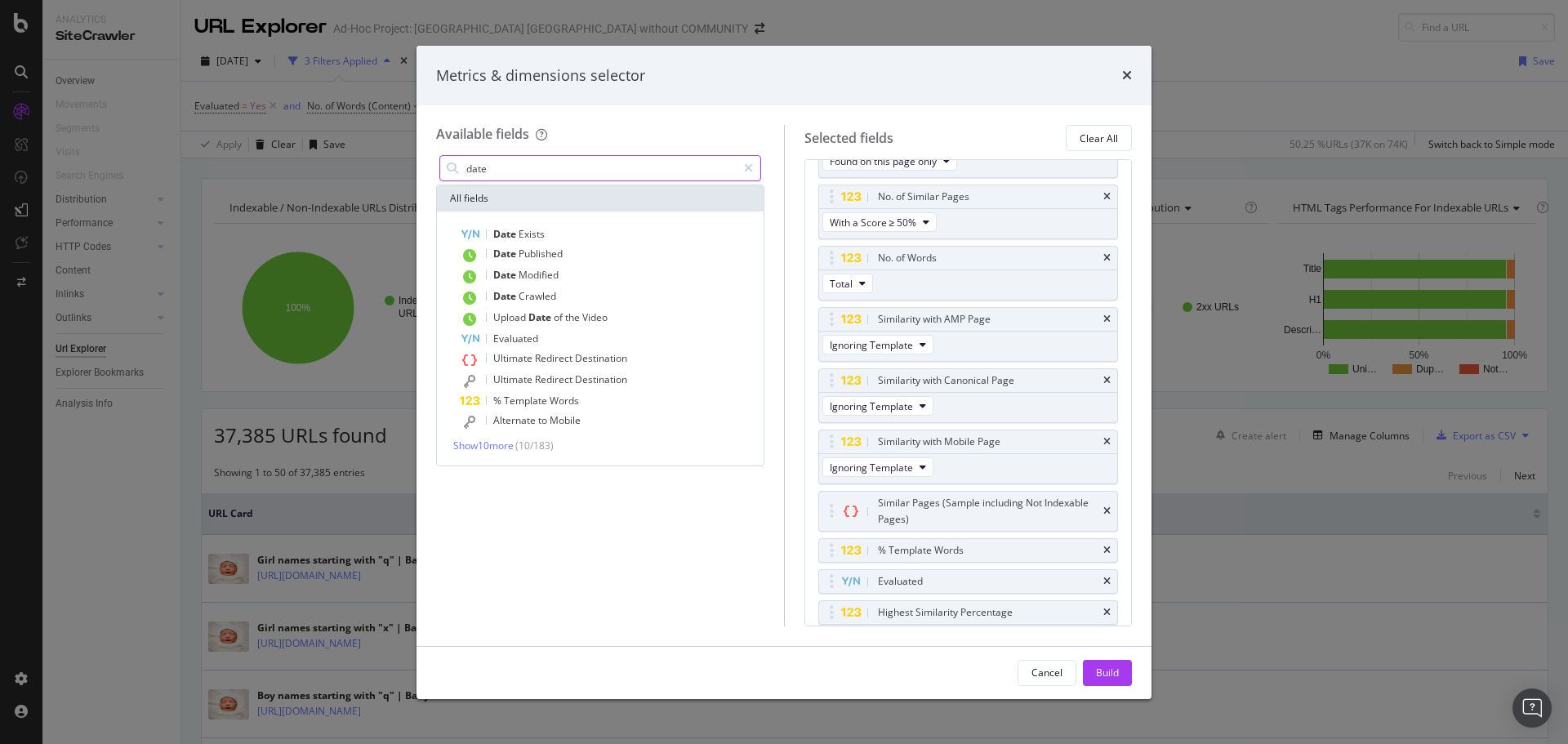
scroll to position [0, 0]
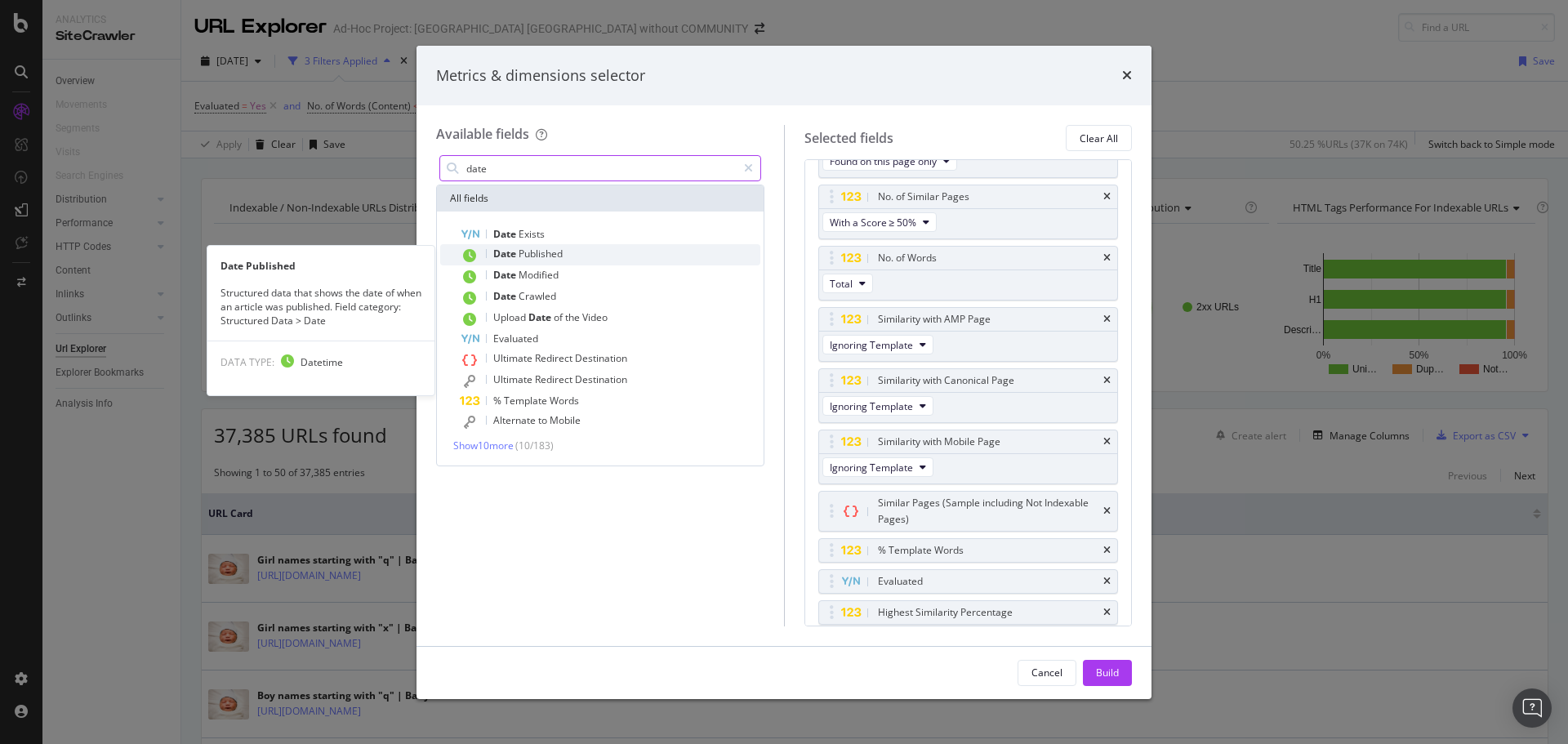
type input "date"
click at [554, 261] on span "Published" at bounding box center [540, 254] width 44 height 14
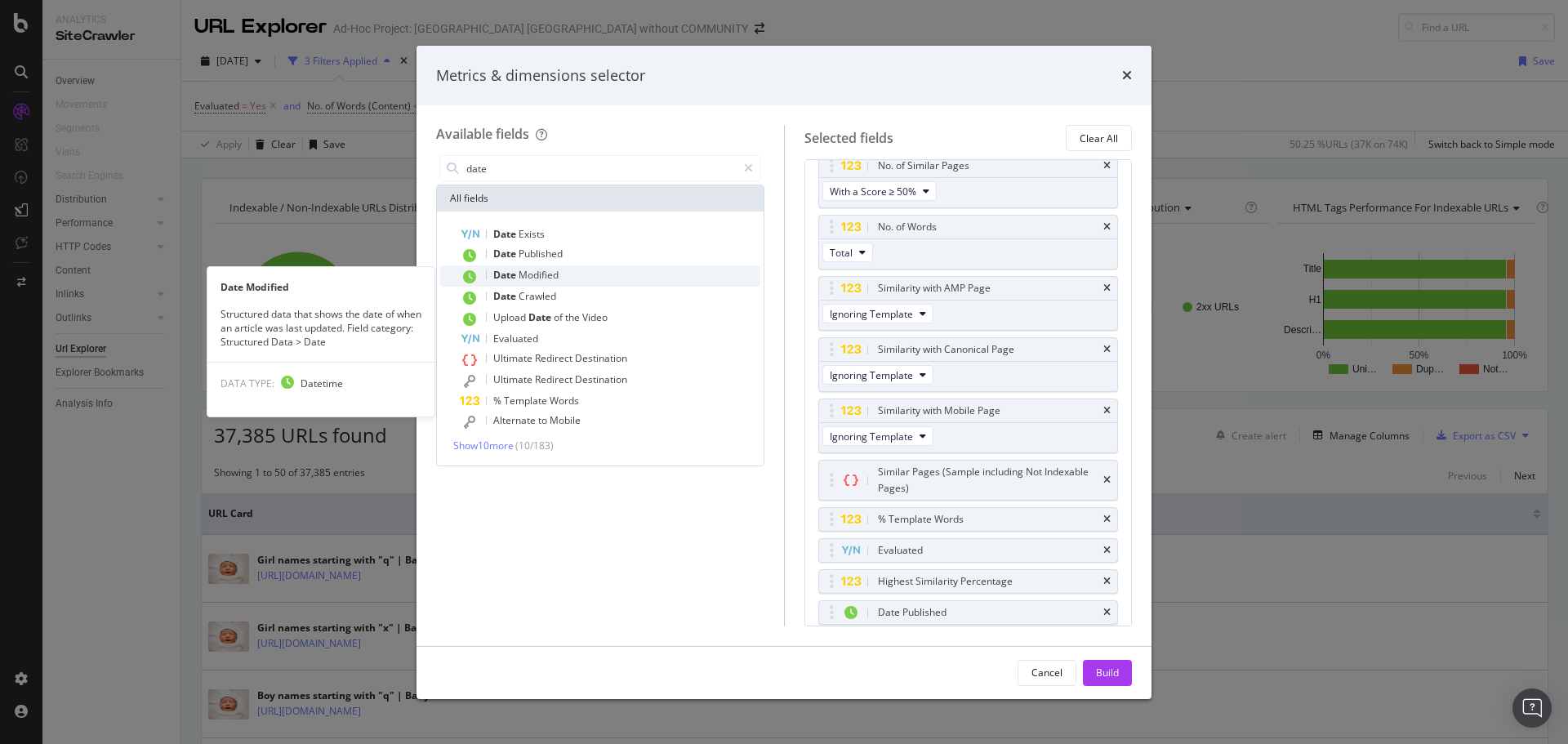
click at [553, 277] on span "Modified" at bounding box center [539, 275] width 40 height 14
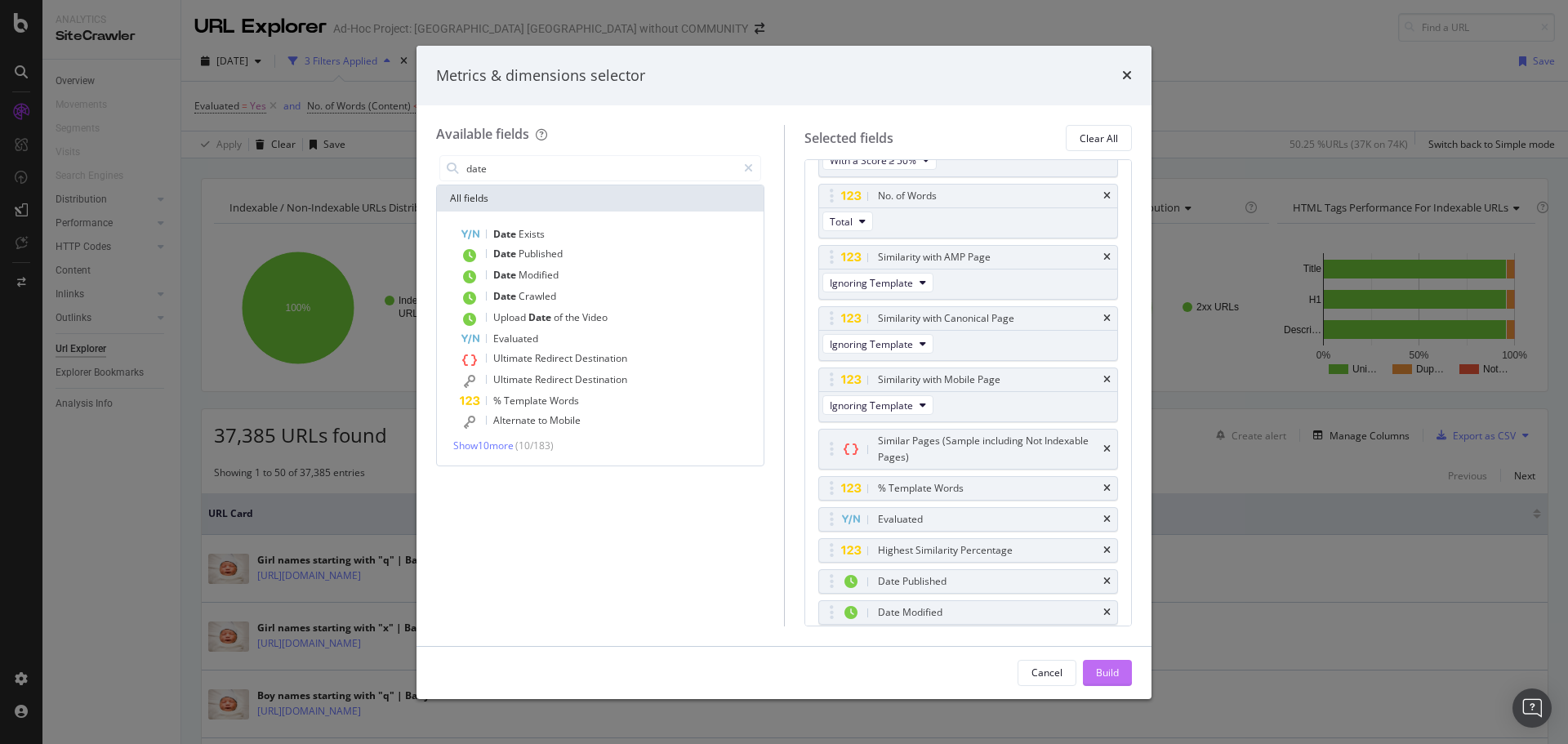
click at [1098, 674] on div "Build" at bounding box center [1107, 672] width 23 height 14
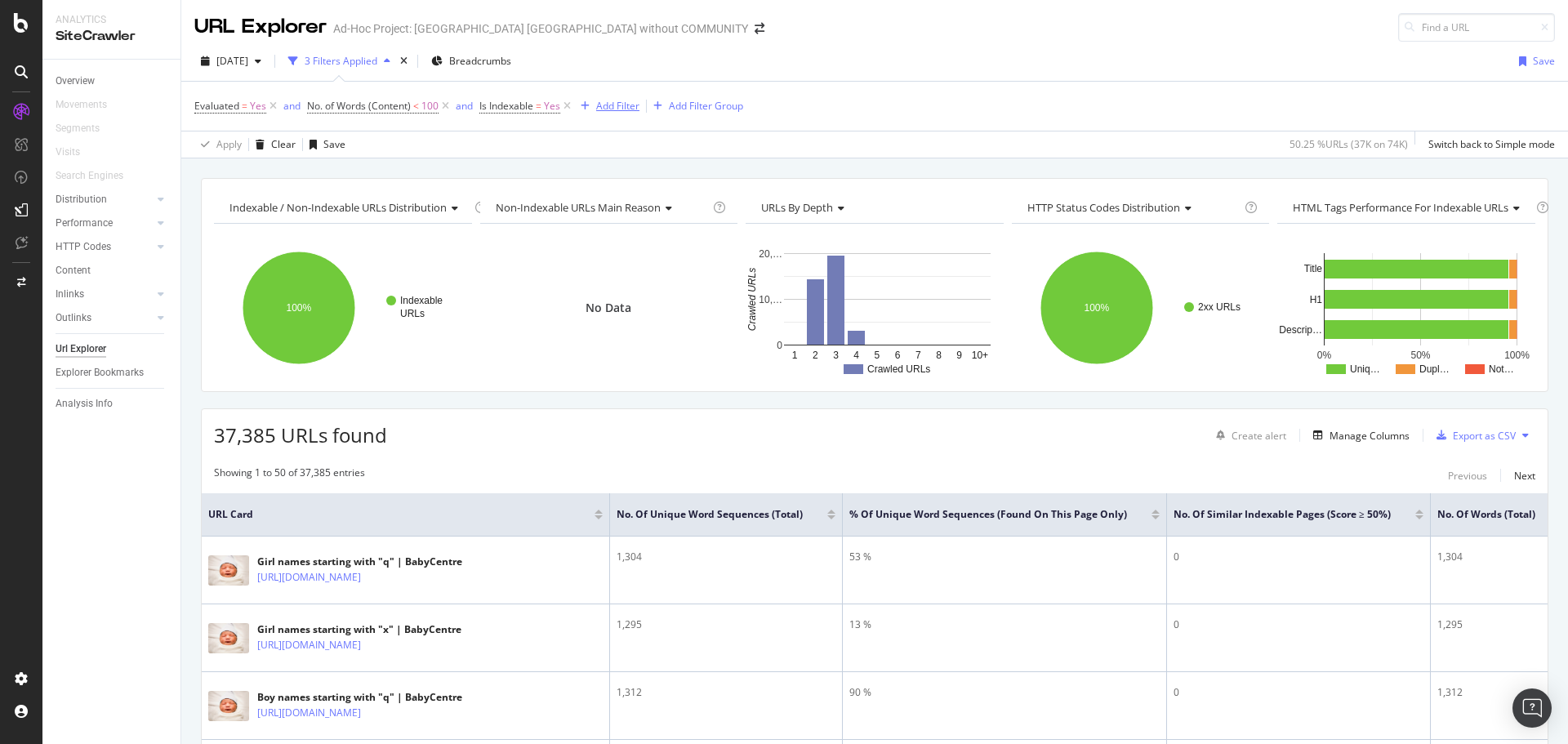
click at [617, 106] on div "Add Filter" at bounding box center [617, 106] width 43 height 14
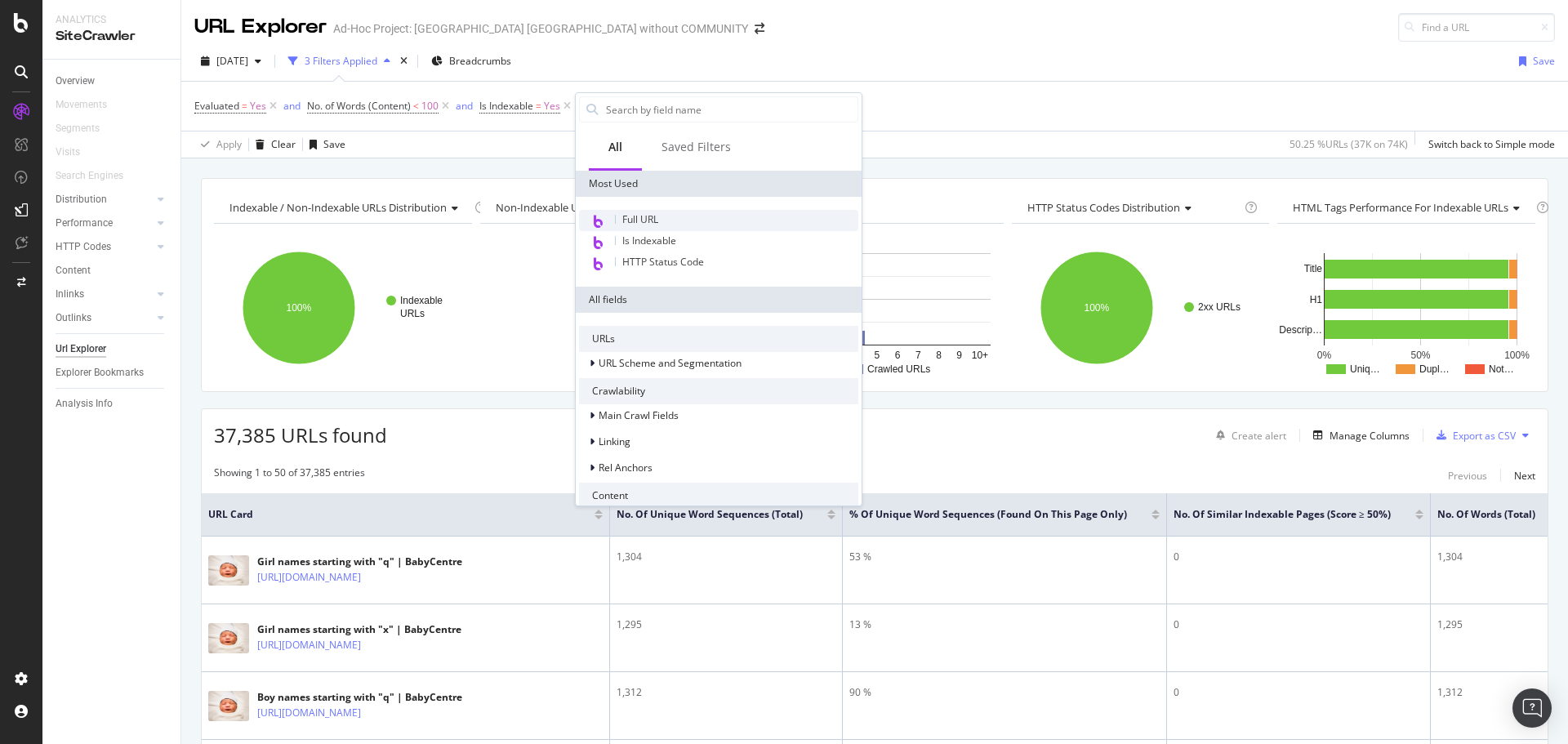
click at [644, 215] on span "Full URL" at bounding box center [639, 219] width 36 height 14
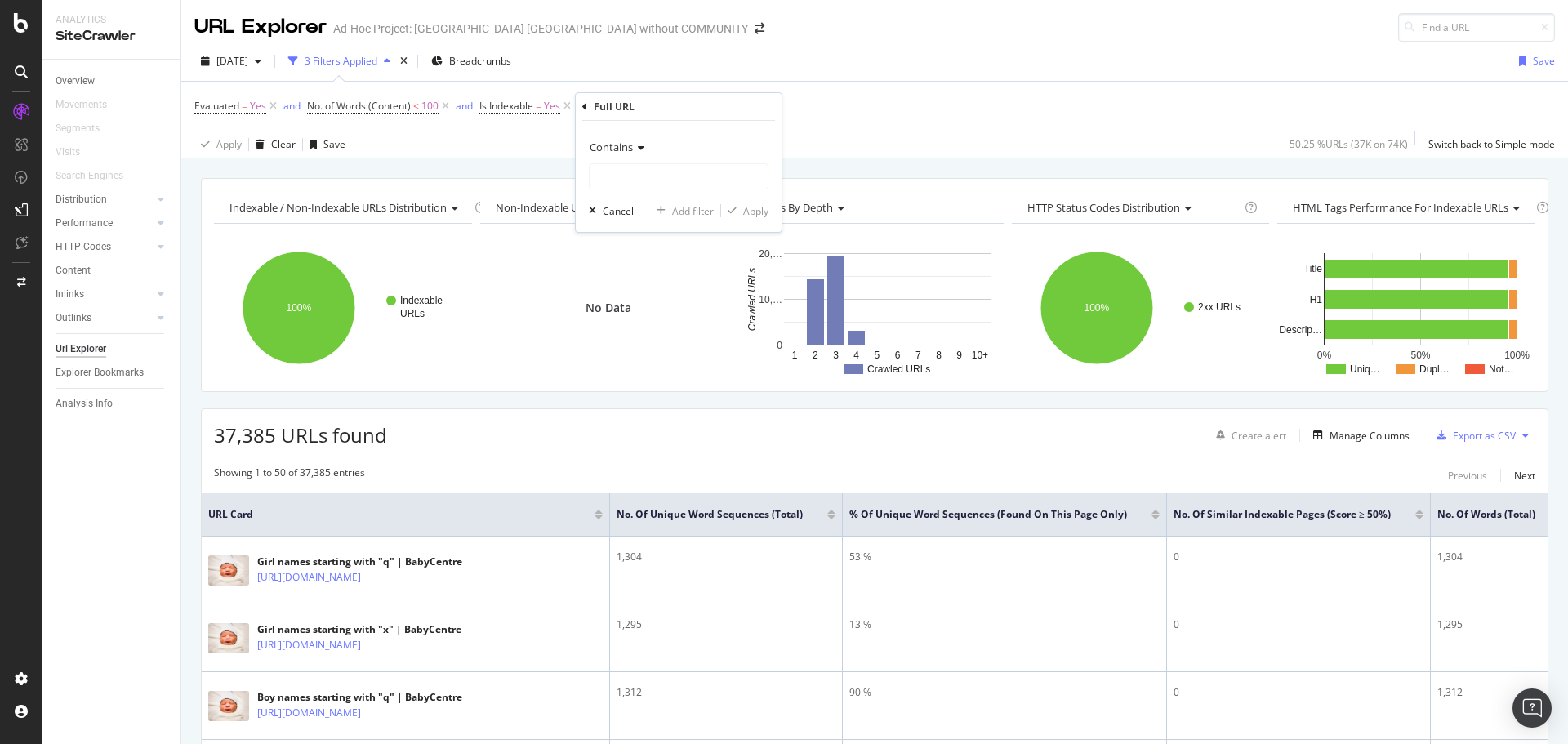
click at [612, 149] on span "Contains" at bounding box center [610, 147] width 43 height 15
click at [655, 331] on span "Doesn't contain" at bounding box center [631, 330] width 71 height 14
click at [637, 180] on input "text" at bounding box center [679, 177] width 178 height 26
type input "/babyname"
click at [599, 101] on div "Add Filter" at bounding box center [617, 106] width 43 height 14
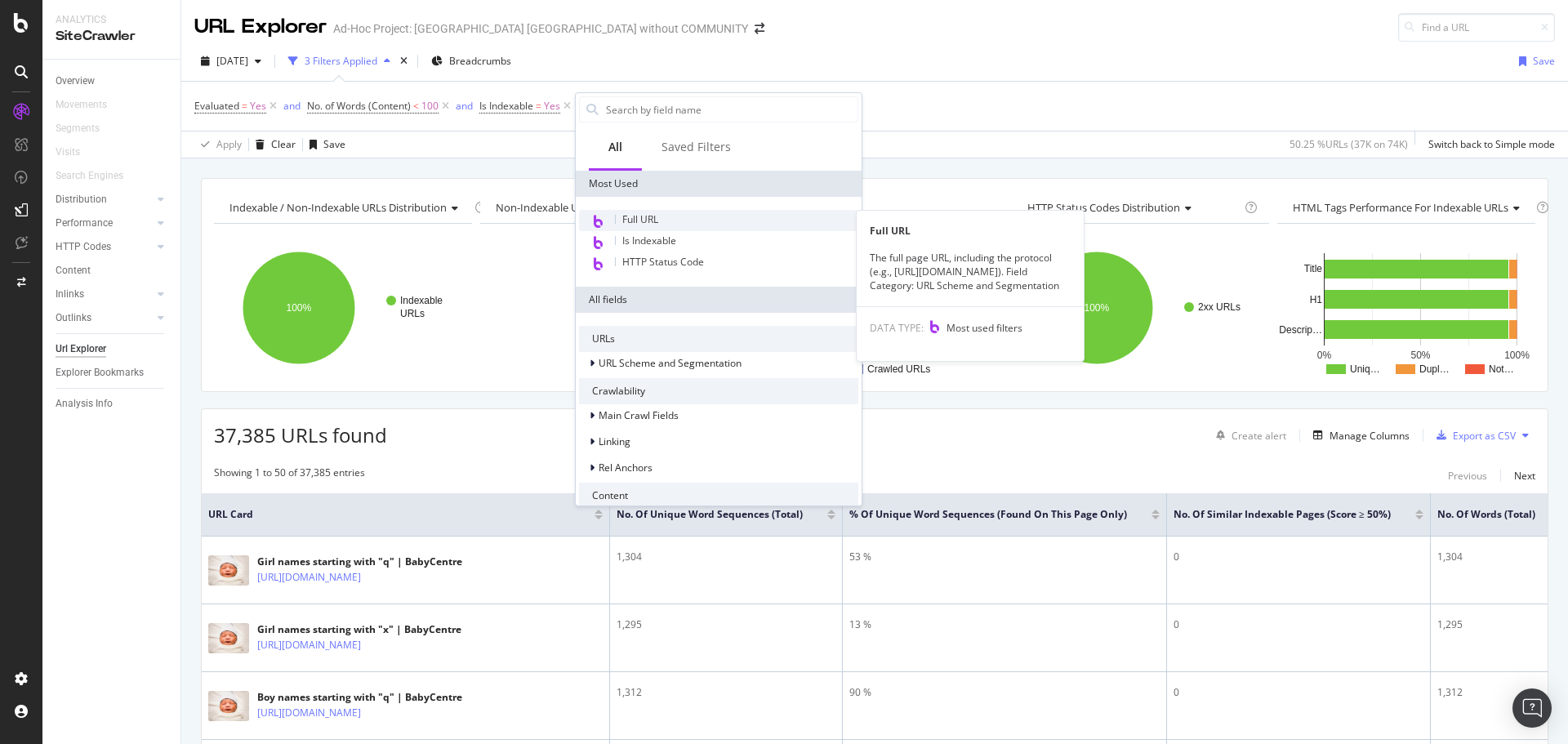
click at [645, 214] on span "Full URL" at bounding box center [639, 219] width 36 height 14
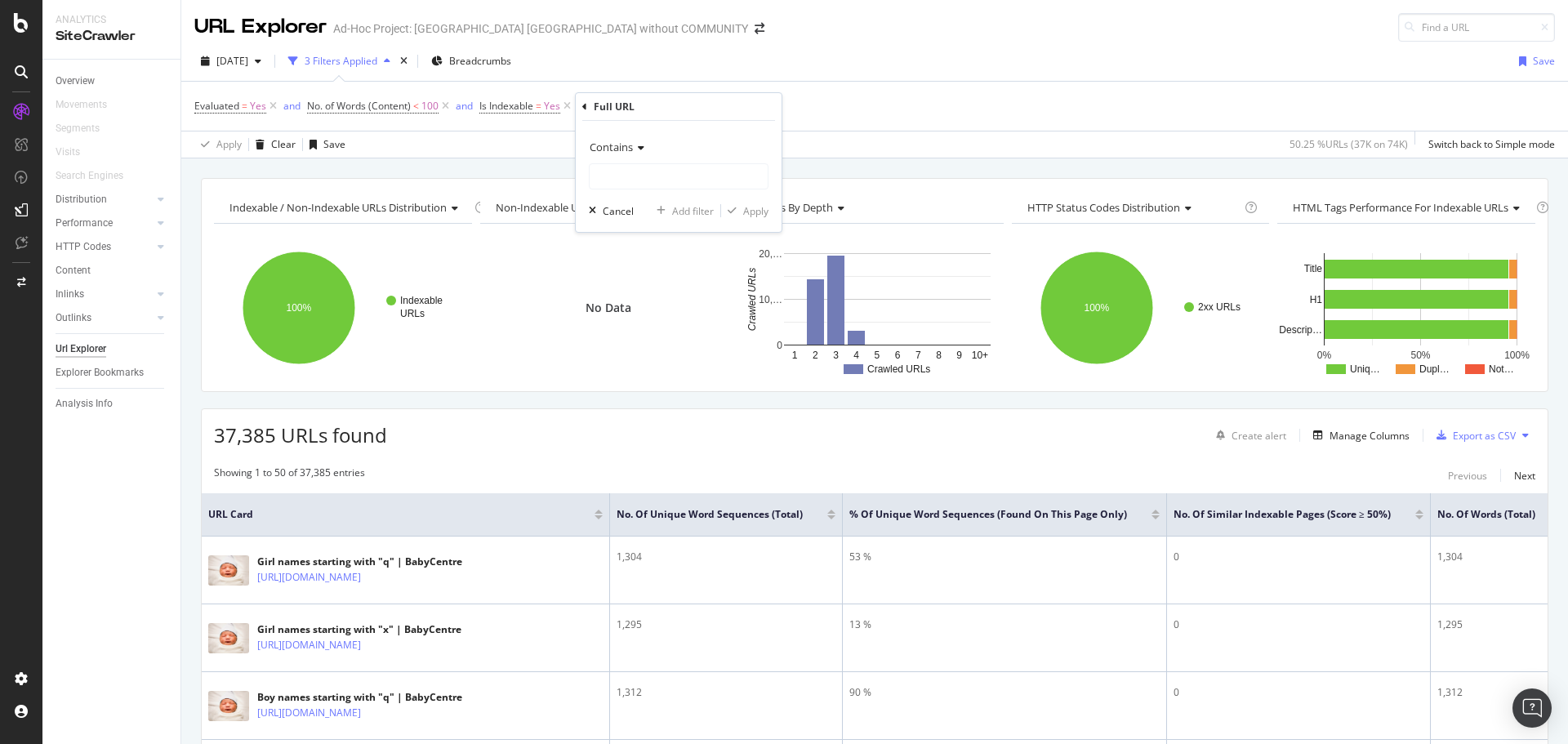
click at [631, 143] on span "Contains" at bounding box center [610, 147] width 43 height 15
click at [626, 323] on span "Doesn't contain" at bounding box center [631, 330] width 71 height 14
click at [614, 183] on input "text" at bounding box center [679, 177] width 178 height 26
type input "/babyname/"
click at [756, 218] on div "Apply" at bounding box center [744, 210] width 47 height 15
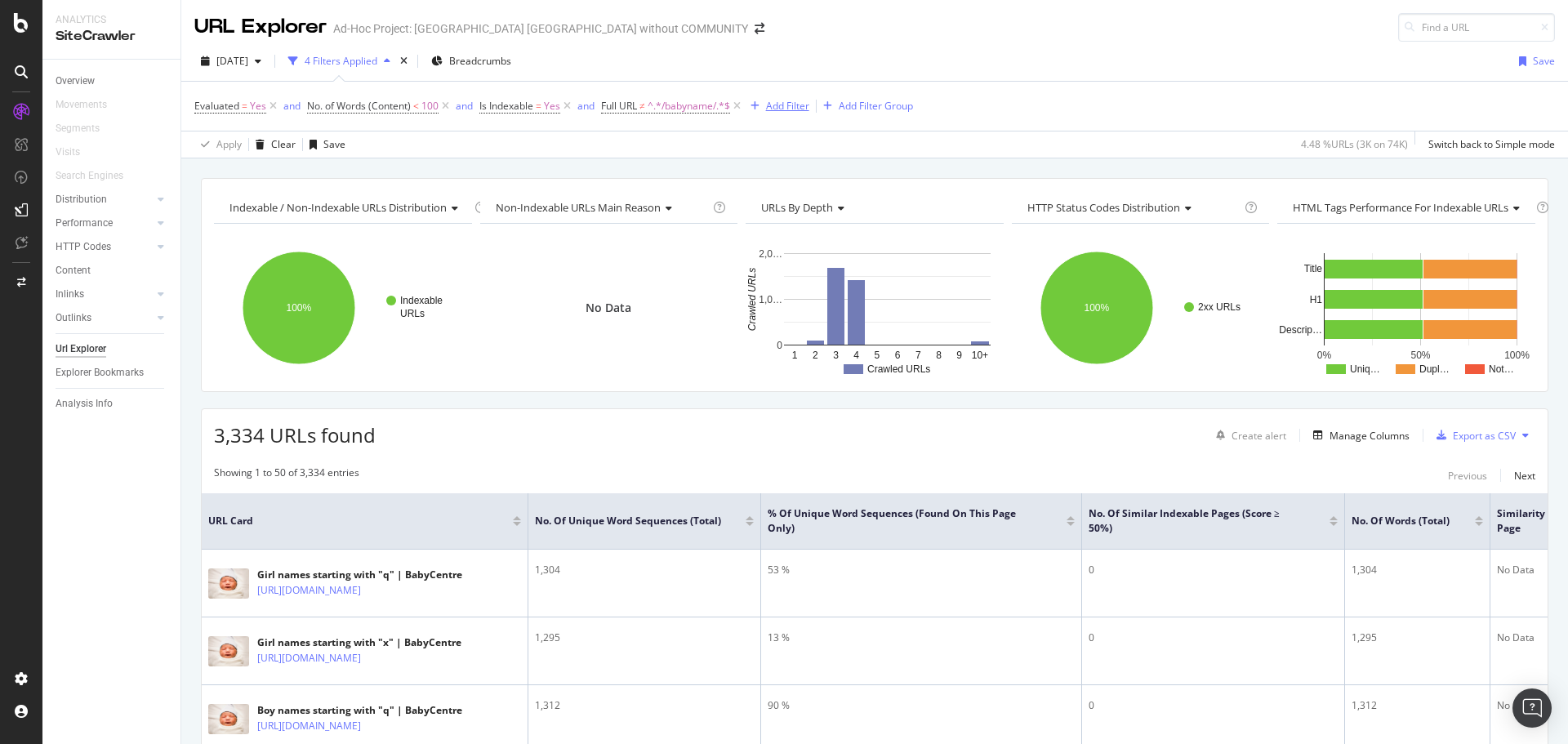
click at [783, 105] on div "Add Filter" at bounding box center [787, 106] width 43 height 14
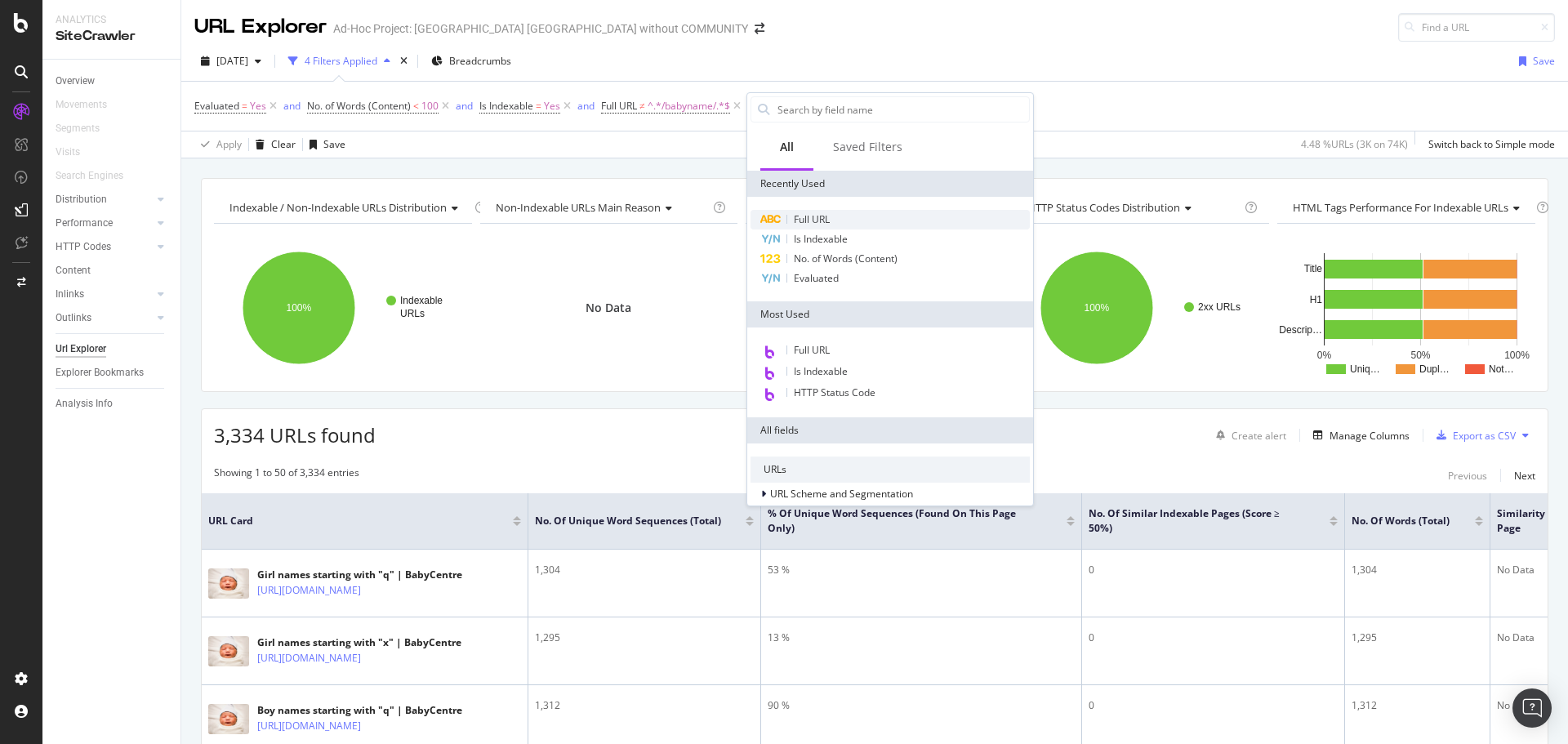
click at [822, 222] on span "Full URL" at bounding box center [811, 219] width 36 height 14
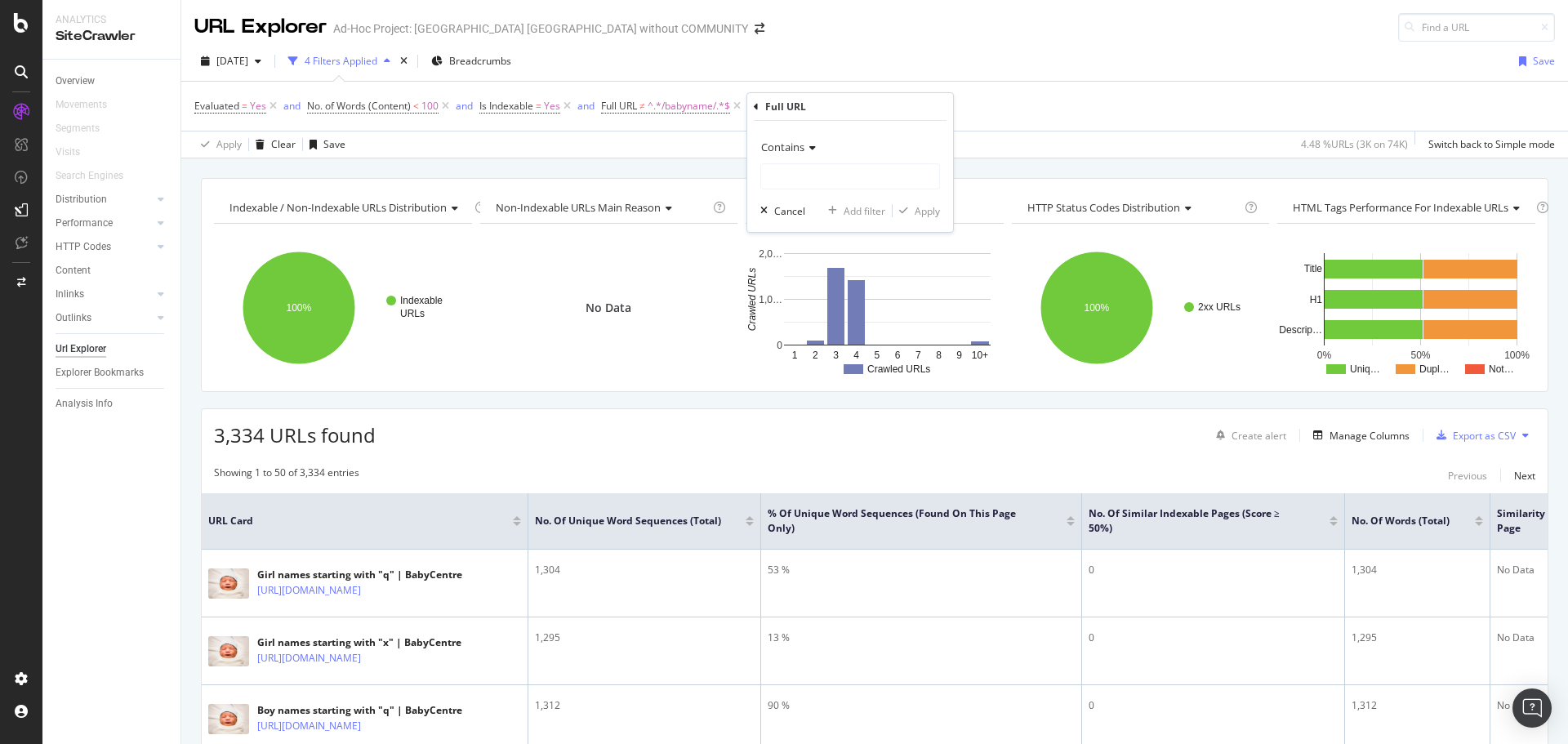
click at [786, 153] on span "Contains" at bounding box center [782, 147] width 43 height 15
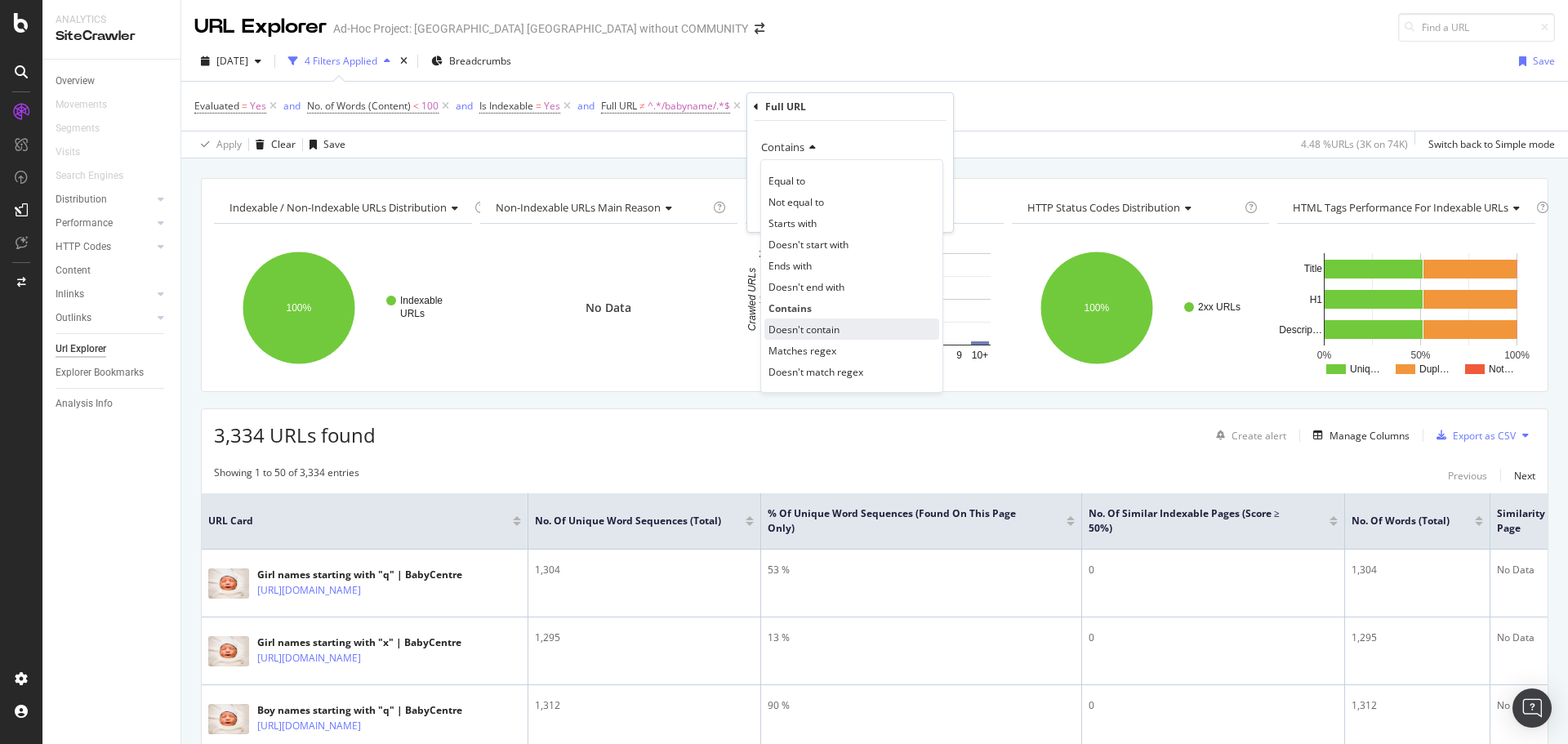
click at [820, 330] on span "Doesn't contain" at bounding box center [804, 330] width 71 height 14
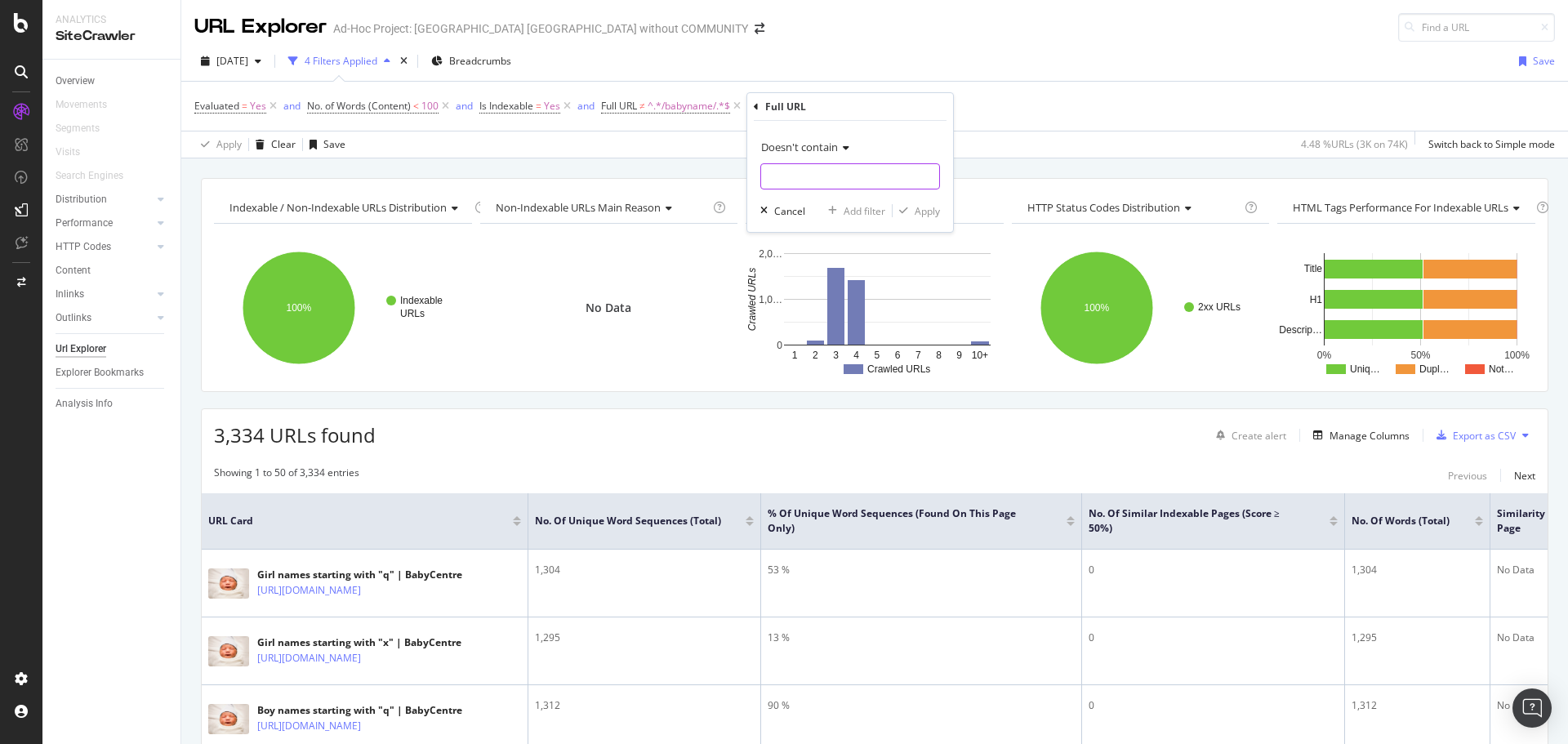
click at [803, 182] on input "text" at bounding box center [850, 177] width 178 height 26
type input "?"
click at [908, 213] on div "button" at bounding box center [902, 210] width 22 height 10
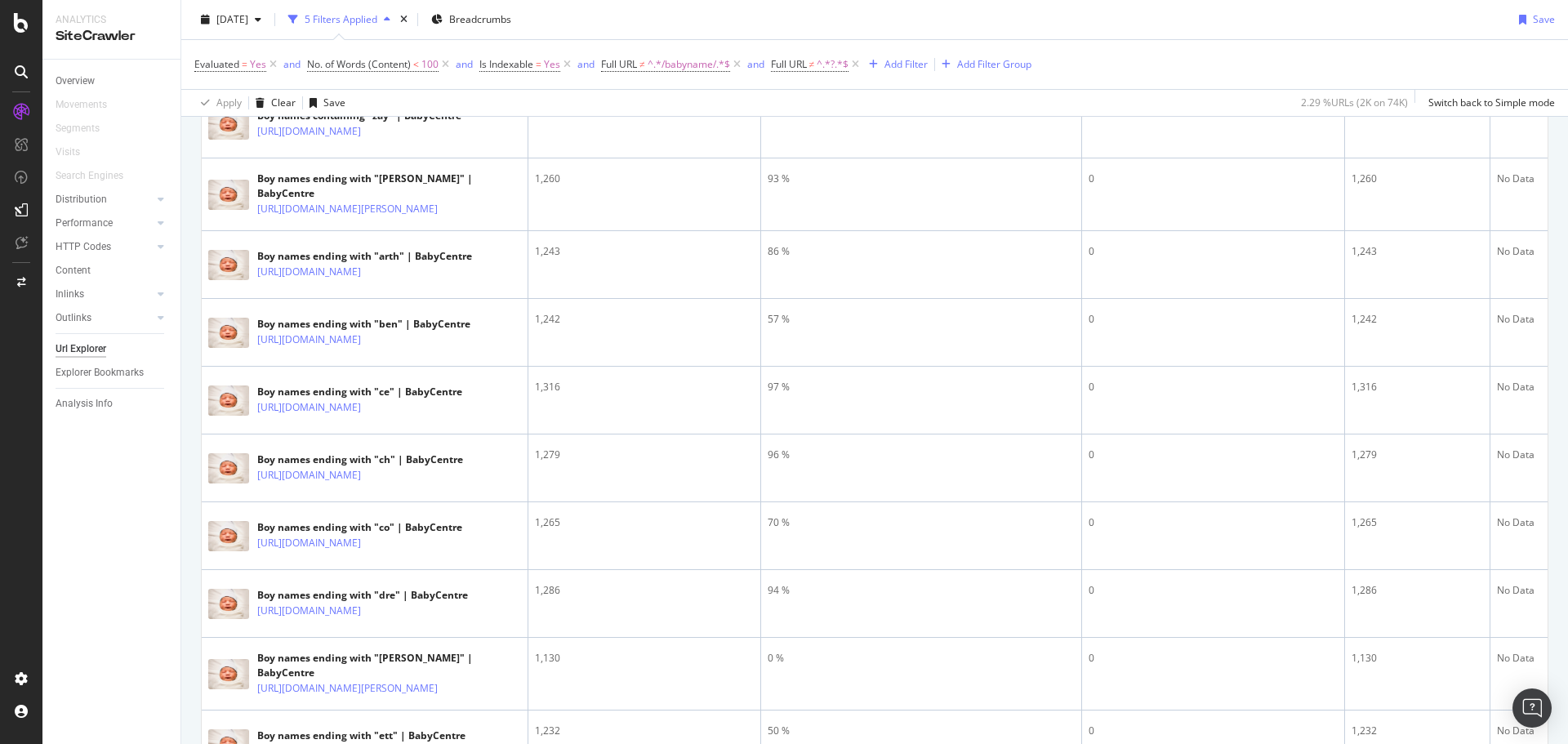
scroll to position [2612, 0]
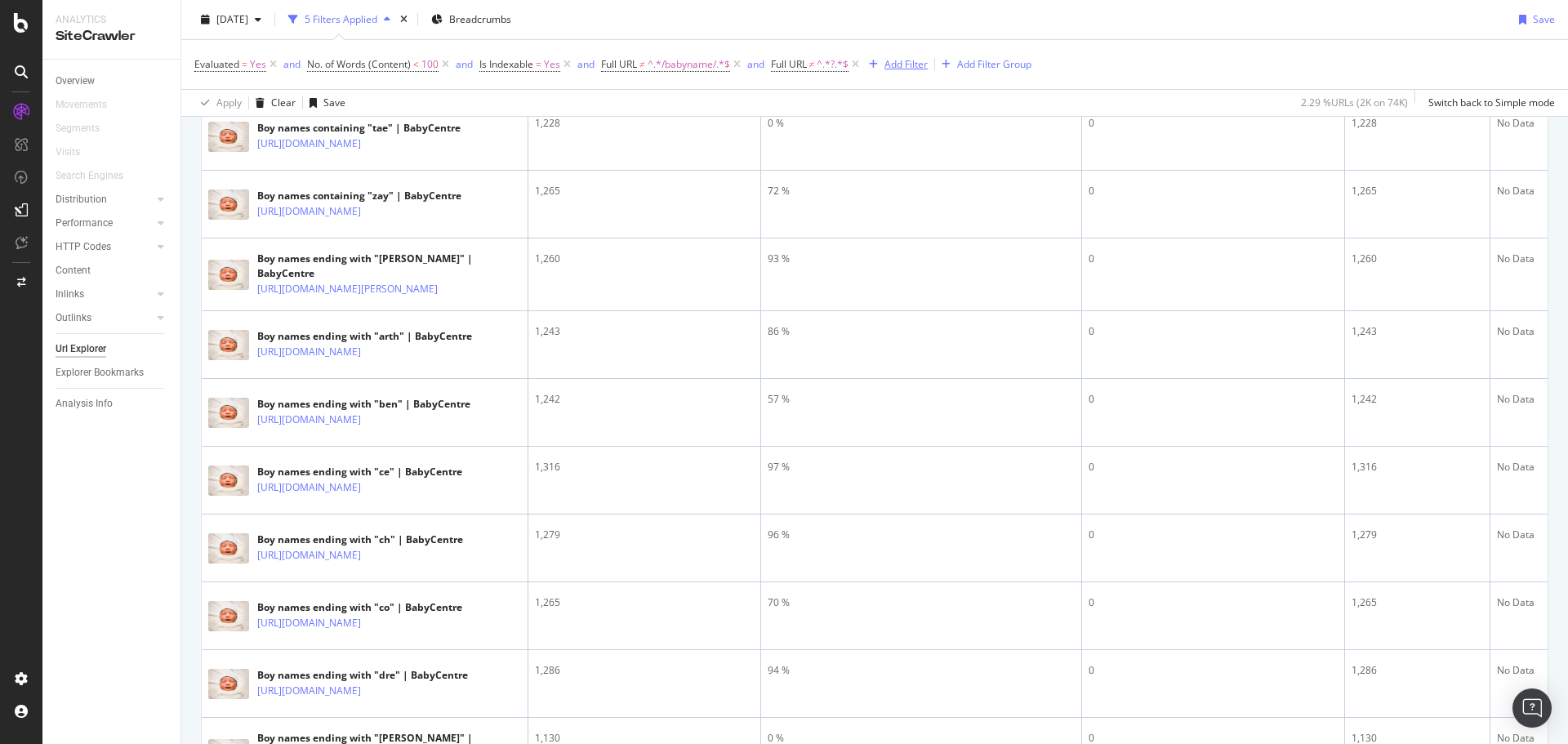
click at [912, 67] on div "Add Filter" at bounding box center [905, 64] width 43 height 14
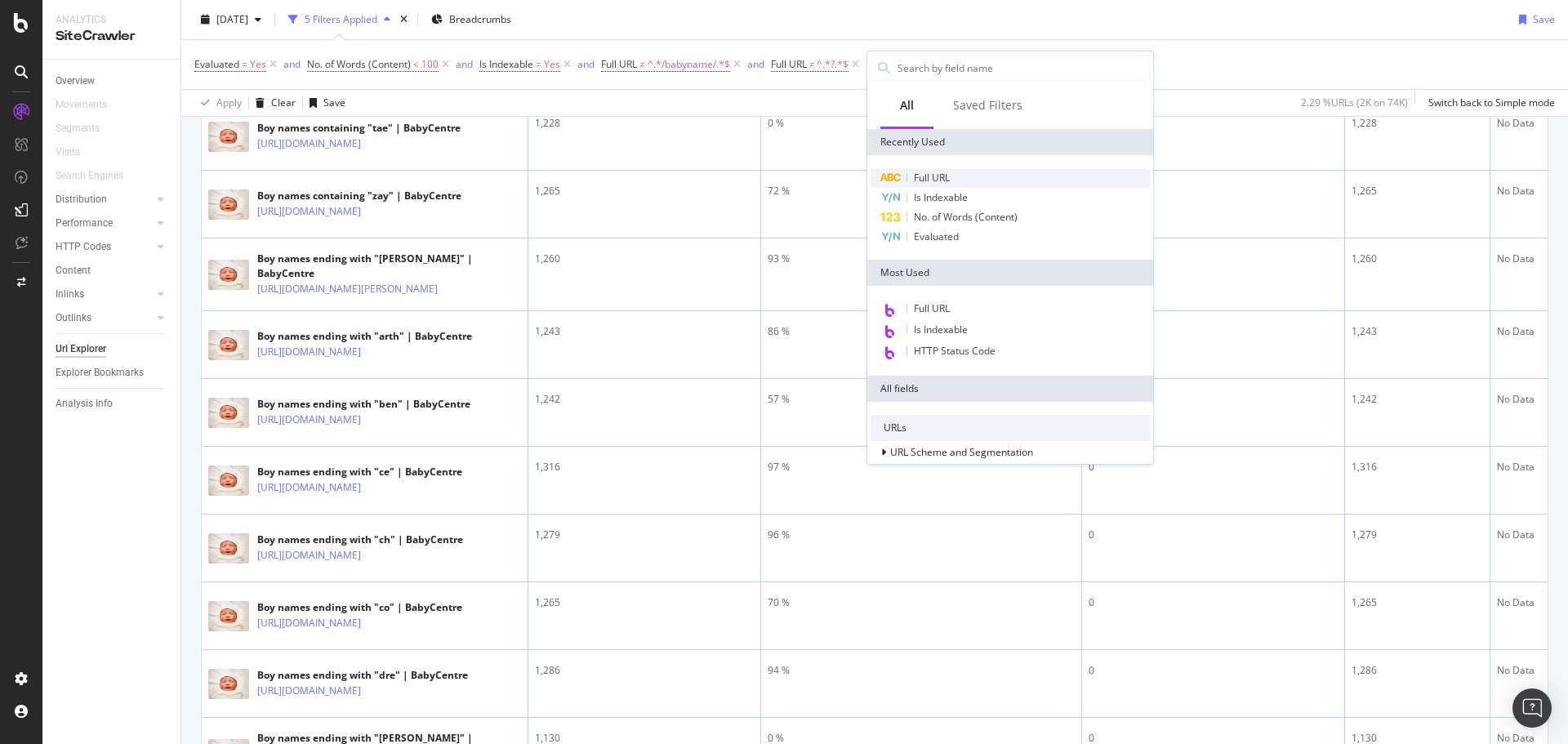
click at [934, 178] on span "Full URL" at bounding box center [931, 177] width 36 height 14
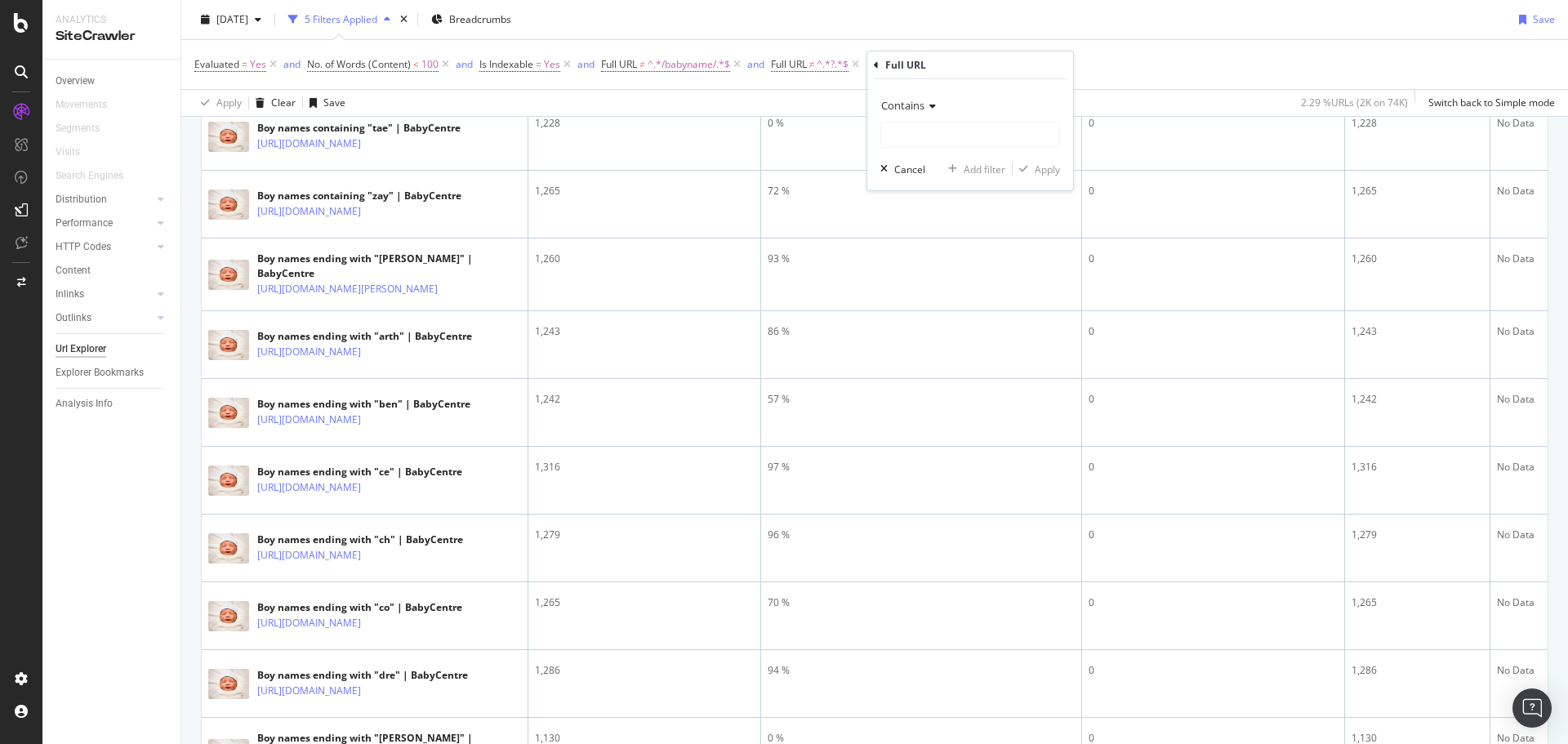
click at [923, 107] on span "Contains" at bounding box center [902, 105] width 43 height 15
click at [937, 282] on span "Doesn't contain" at bounding box center [923, 288] width 71 height 14
click at [916, 140] on input "text" at bounding box center [970, 135] width 178 height 26
type input "/baby-names/search/"
click at [1055, 169] on div "Apply" at bounding box center [1047, 170] width 25 height 14
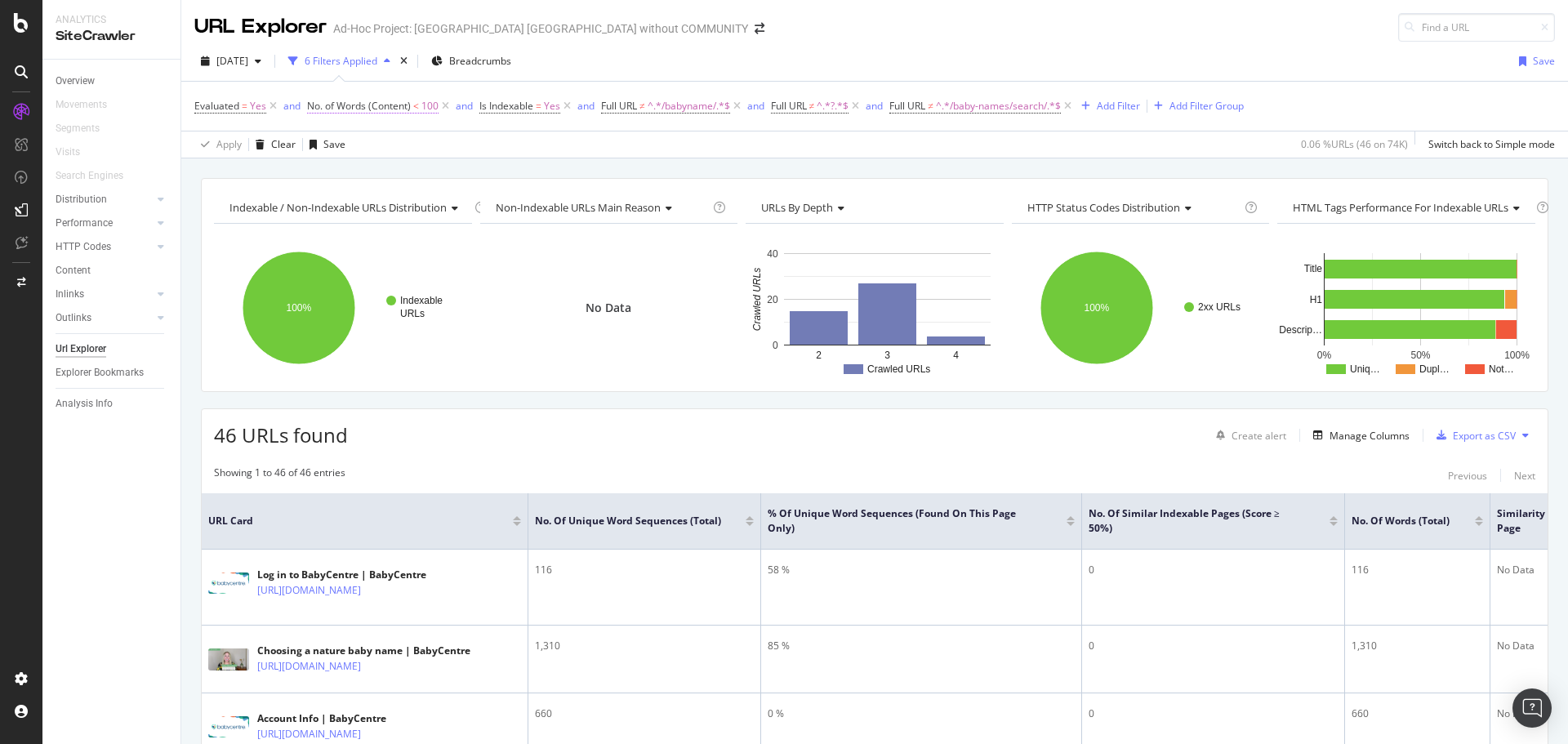
click at [384, 110] on span "No. of Words (Content)" at bounding box center [359, 106] width 104 height 14
click at [335, 201] on input "100" at bounding box center [409, 200] width 179 height 26
type input "150"
click at [478, 235] on div "Apply" at bounding box center [486, 234] width 25 height 14
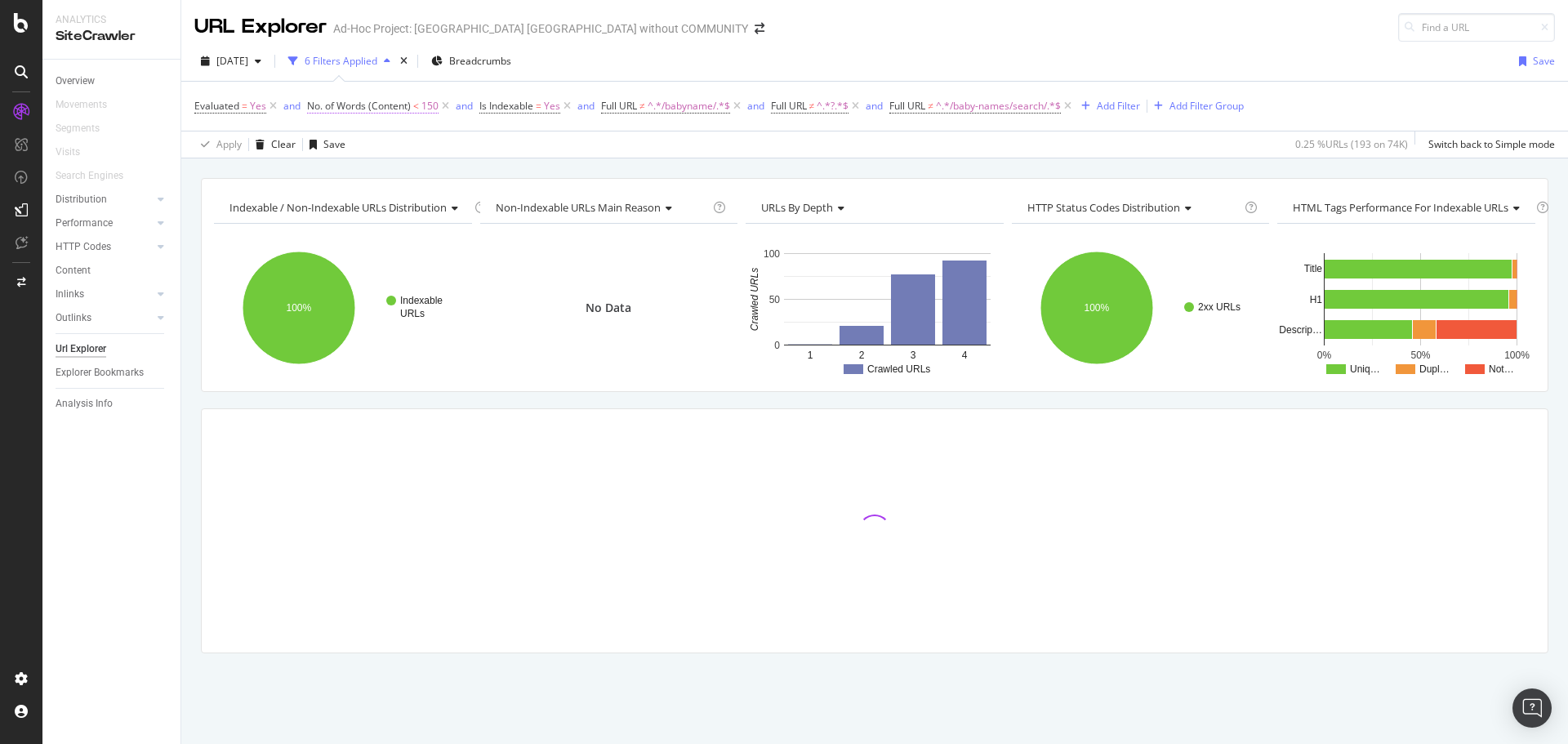
click at [367, 109] on span "No. of Words (Content)" at bounding box center [359, 106] width 104 height 14
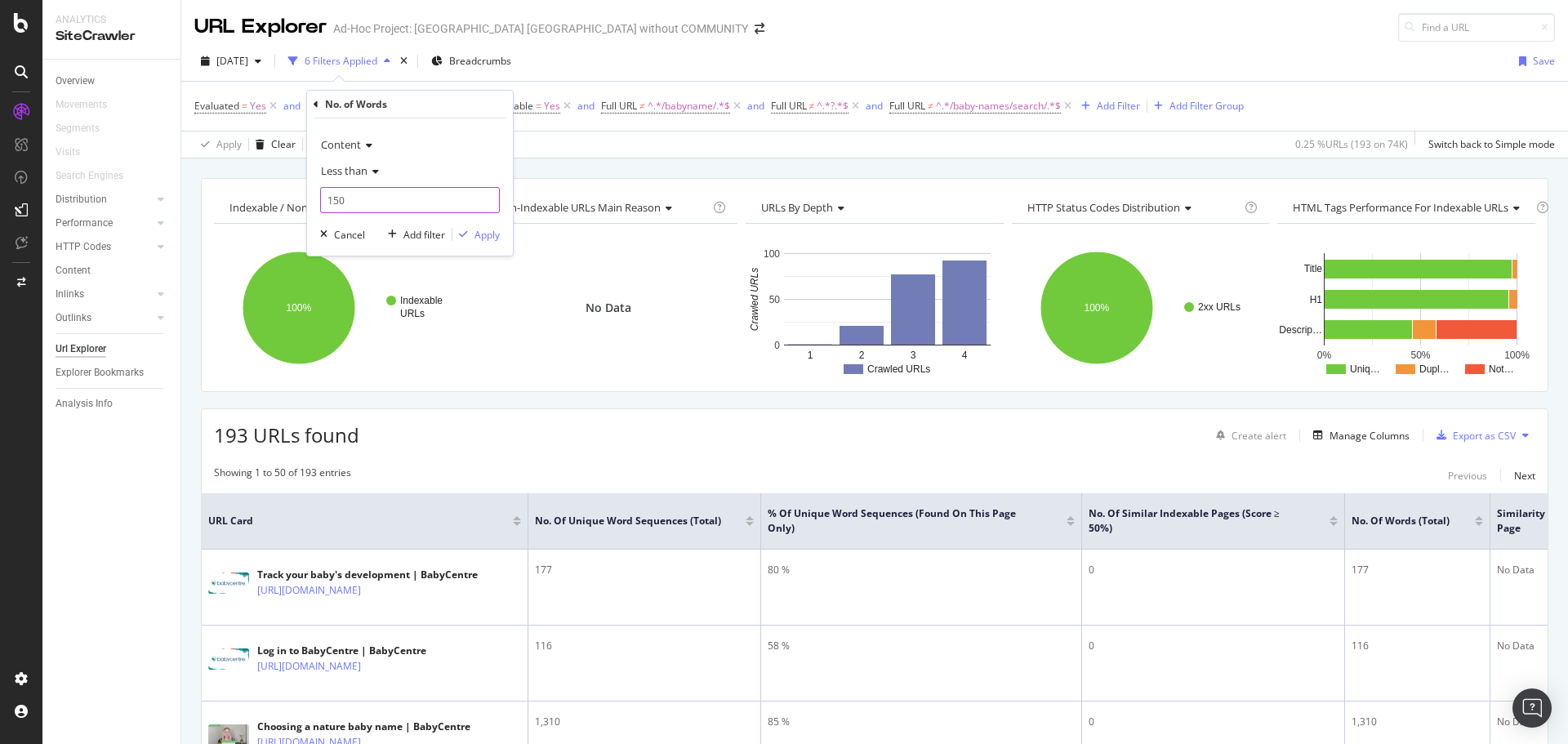
click at [368, 200] on input "150" at bounding box center [409, 200] width 179 height 26
type input "500"
click at [484, 238] on div "Apply" at bounding box center [486, 234] width 25 height 14
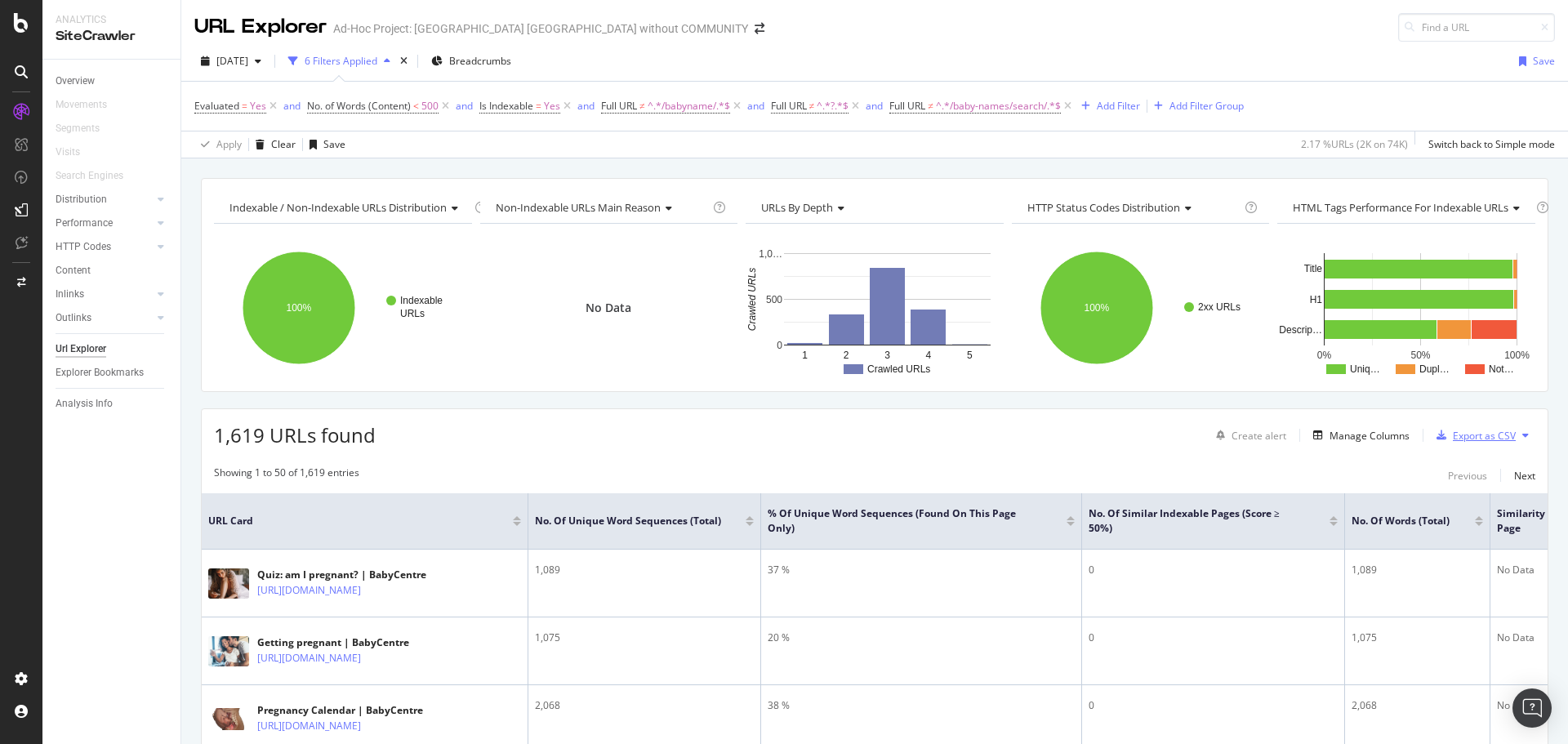
click at [1475, 436] on div "Export as CSV" at bounding box center [1484, 435] width 63 height 14
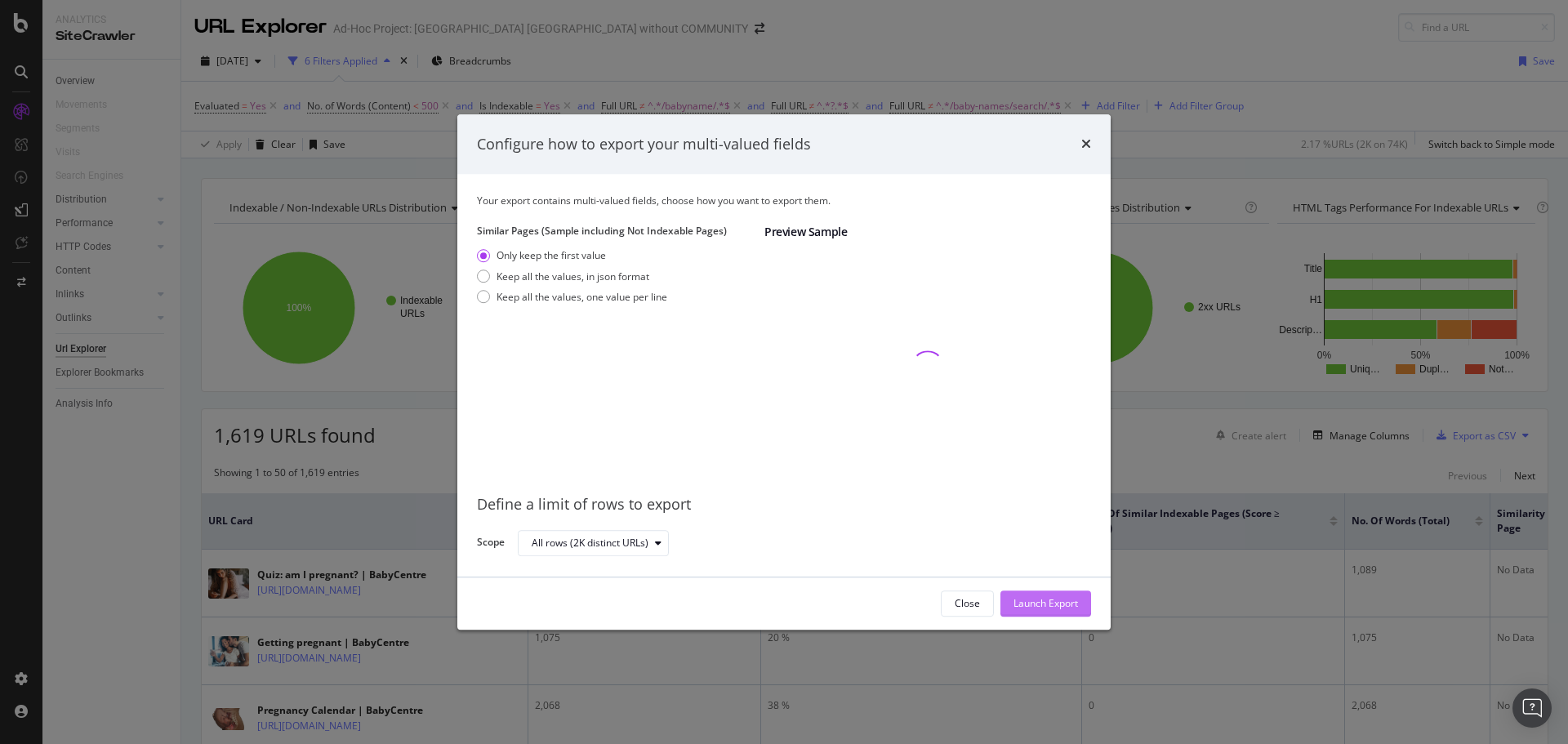
click at [1049, 609] on div "Launch Export" at bounding box center [1046, 603] width 65 height 14
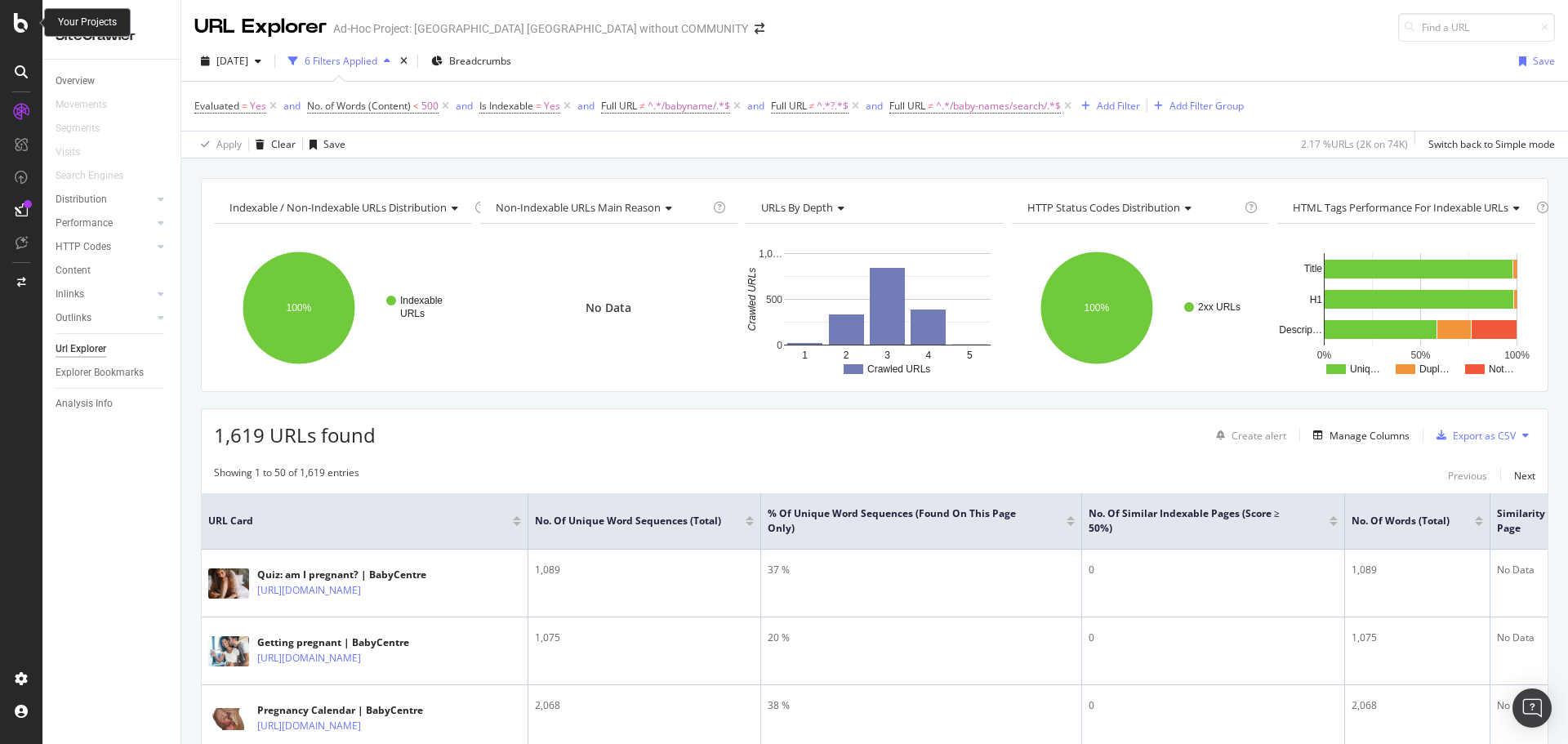
click at [17, 26] on icon at bounding box center [21, 23] width 15 height 19
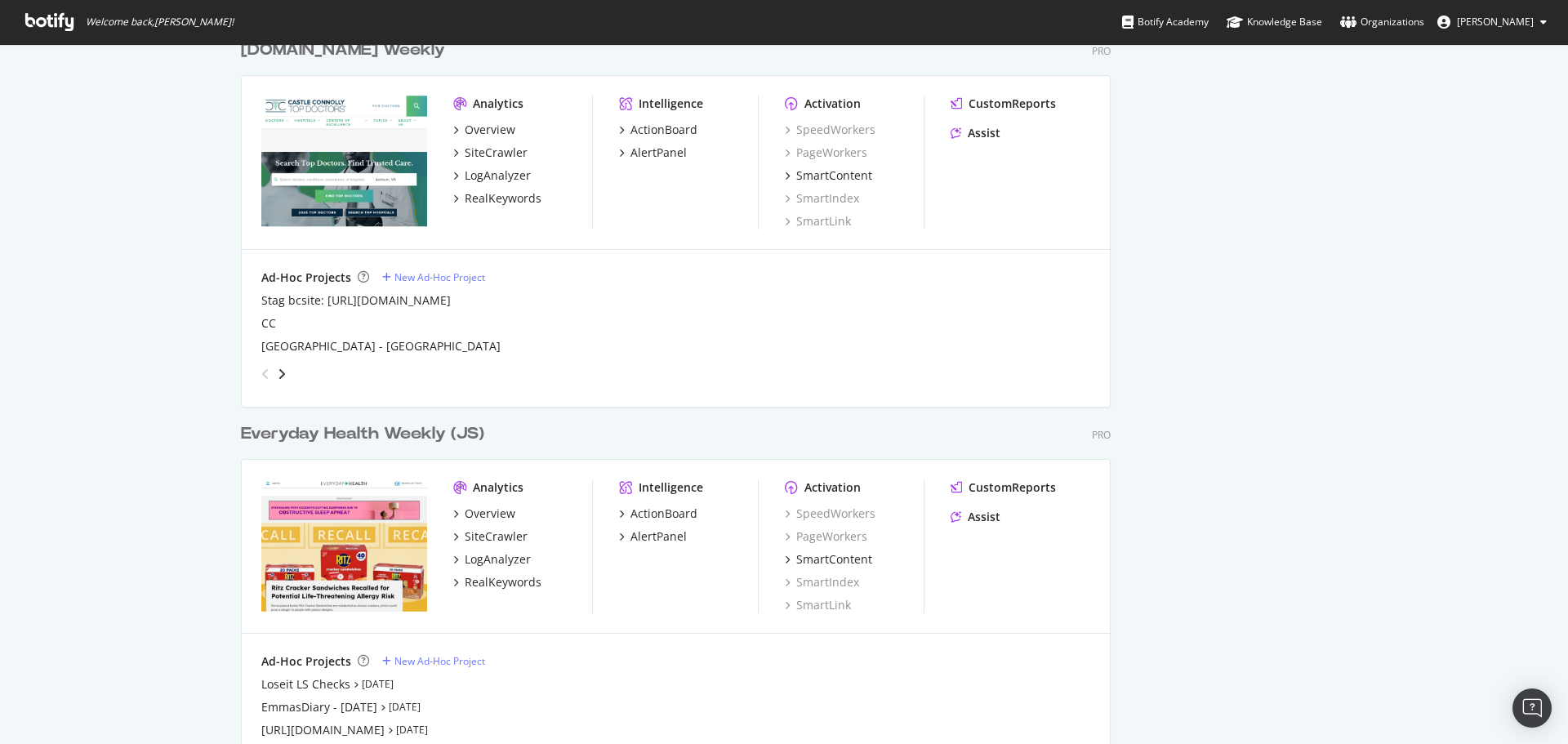
scroll to position [1551, 0]
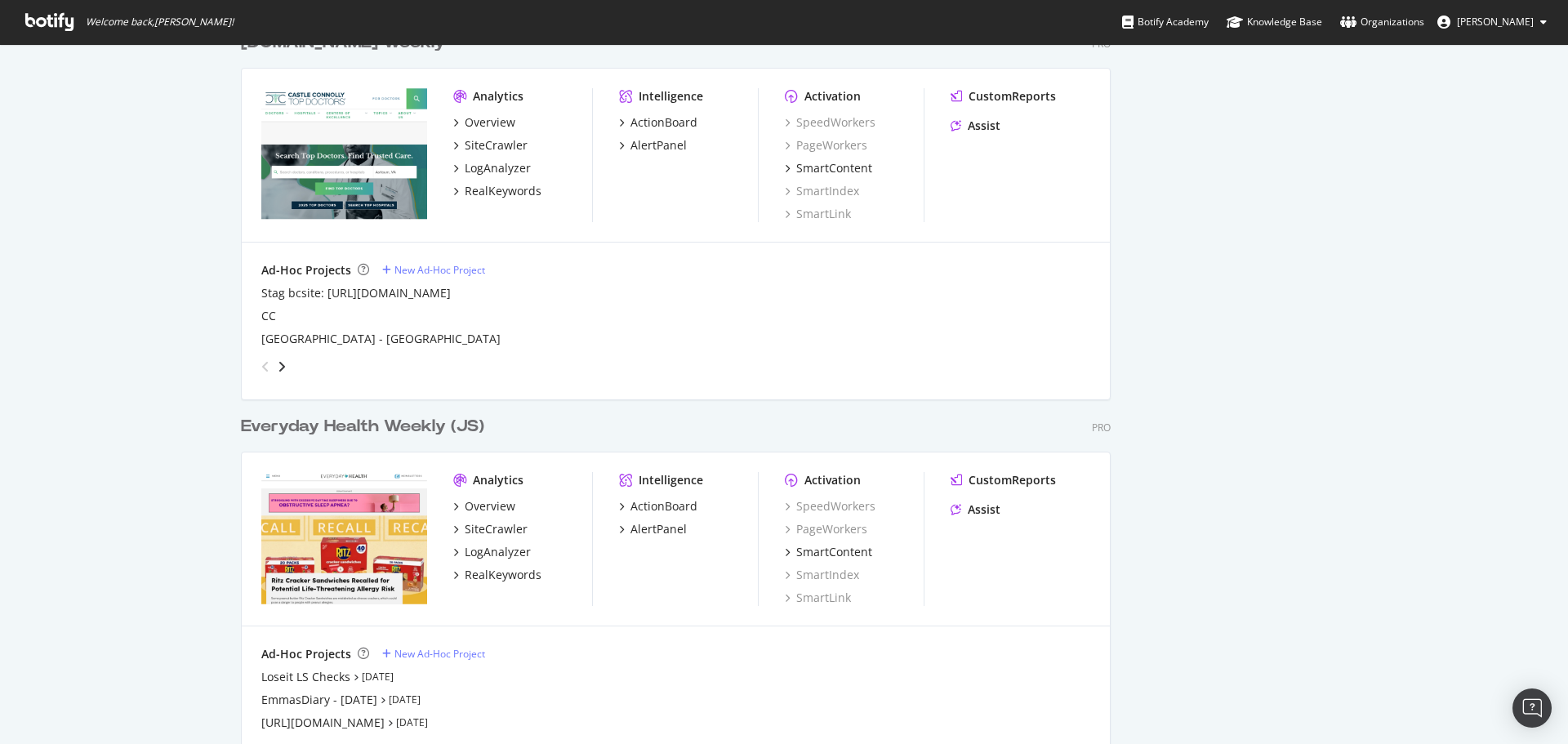
click at [376, 423] on div "Everyday Health Weekly (JS)" at bounding box center [362, 426] width 243 height 24
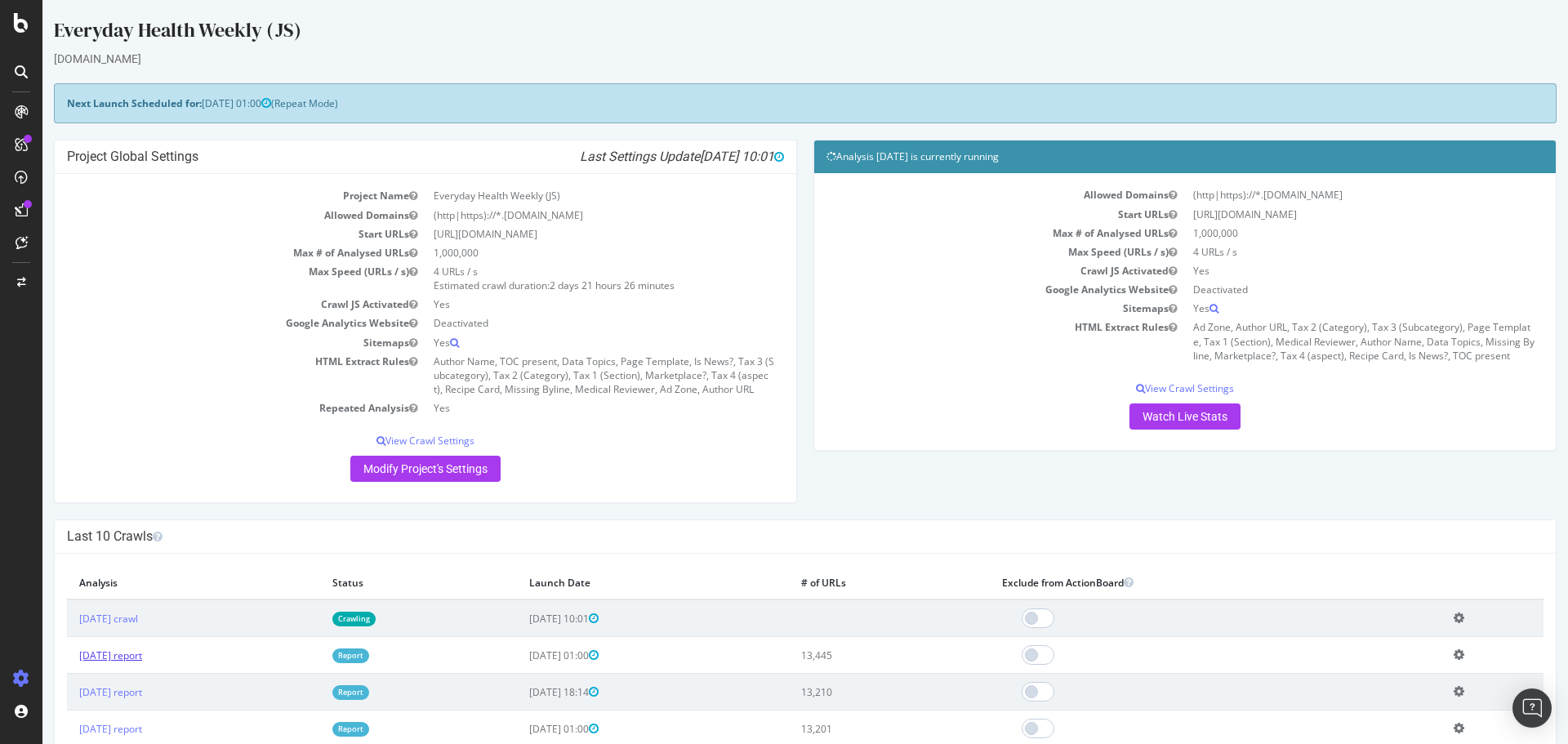
click at [131, 660] on link "2025 Aug. 17th report" at bounding box center [111, 655] width 63 height 14
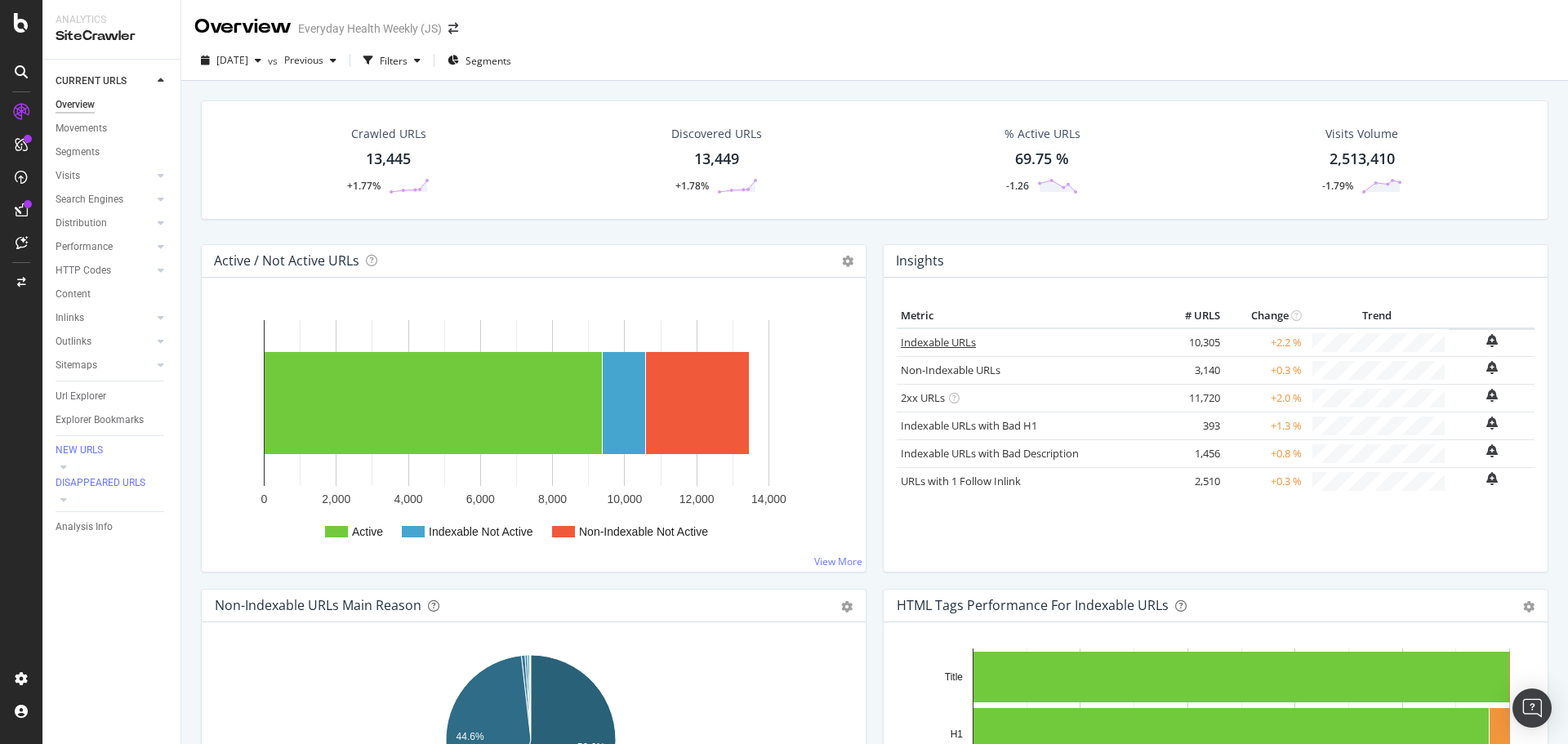
click at [939, 348] on link "Indexable URLs" at bounding box center [938, 342] width 75 height 15
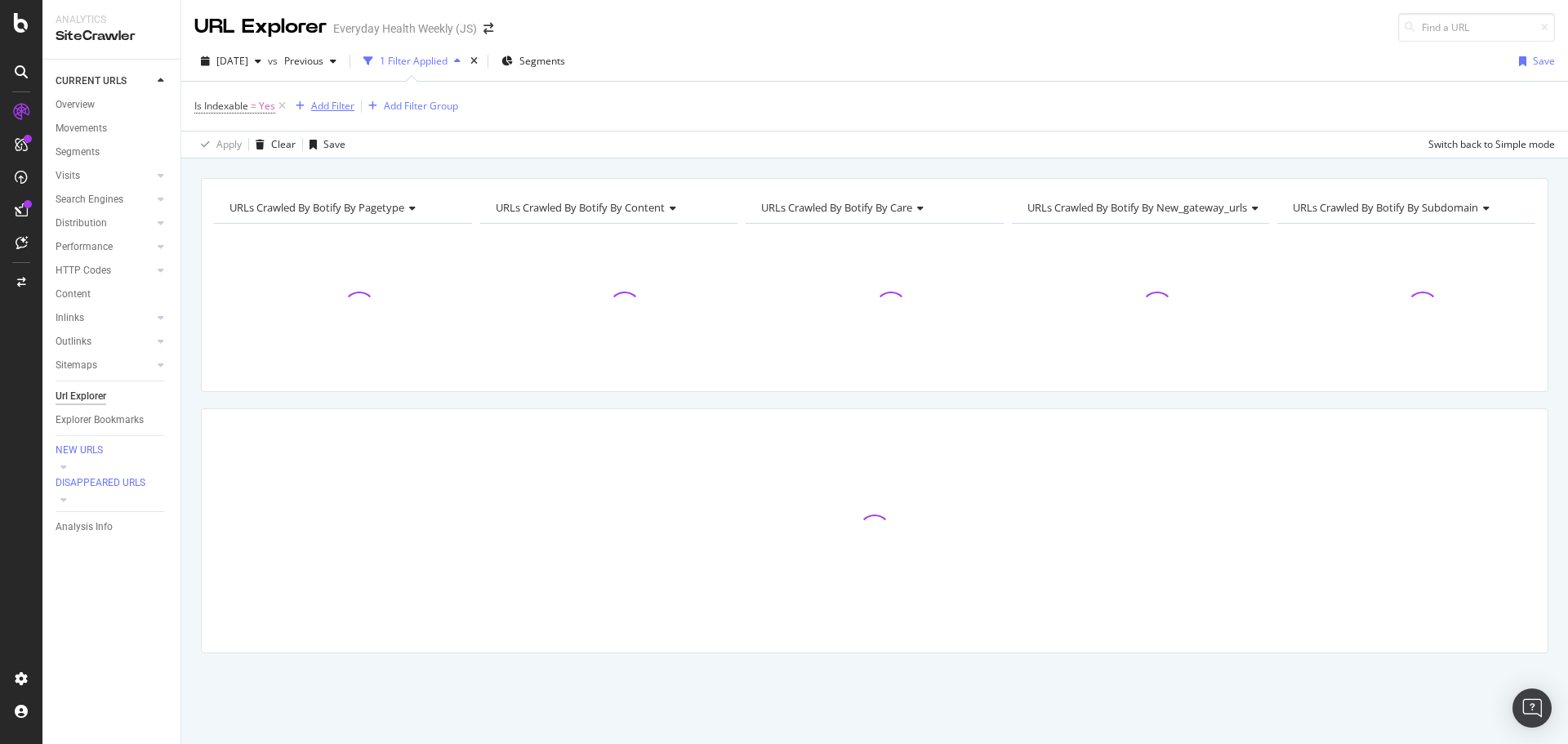
click at [330, 104] on div "Add Filter" at bounding box center [332, 106] width 43 height 14
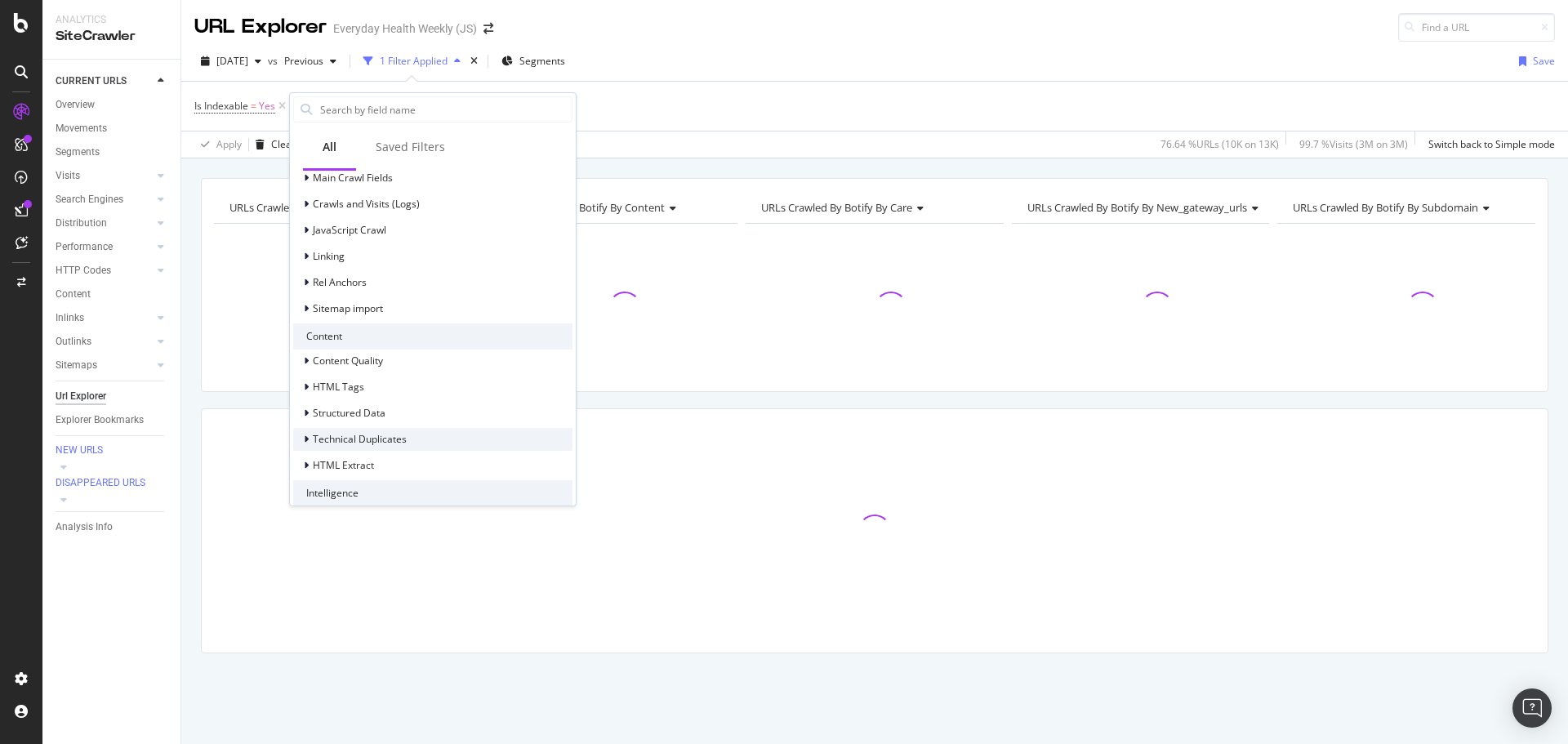
scroll to position [572, 0]
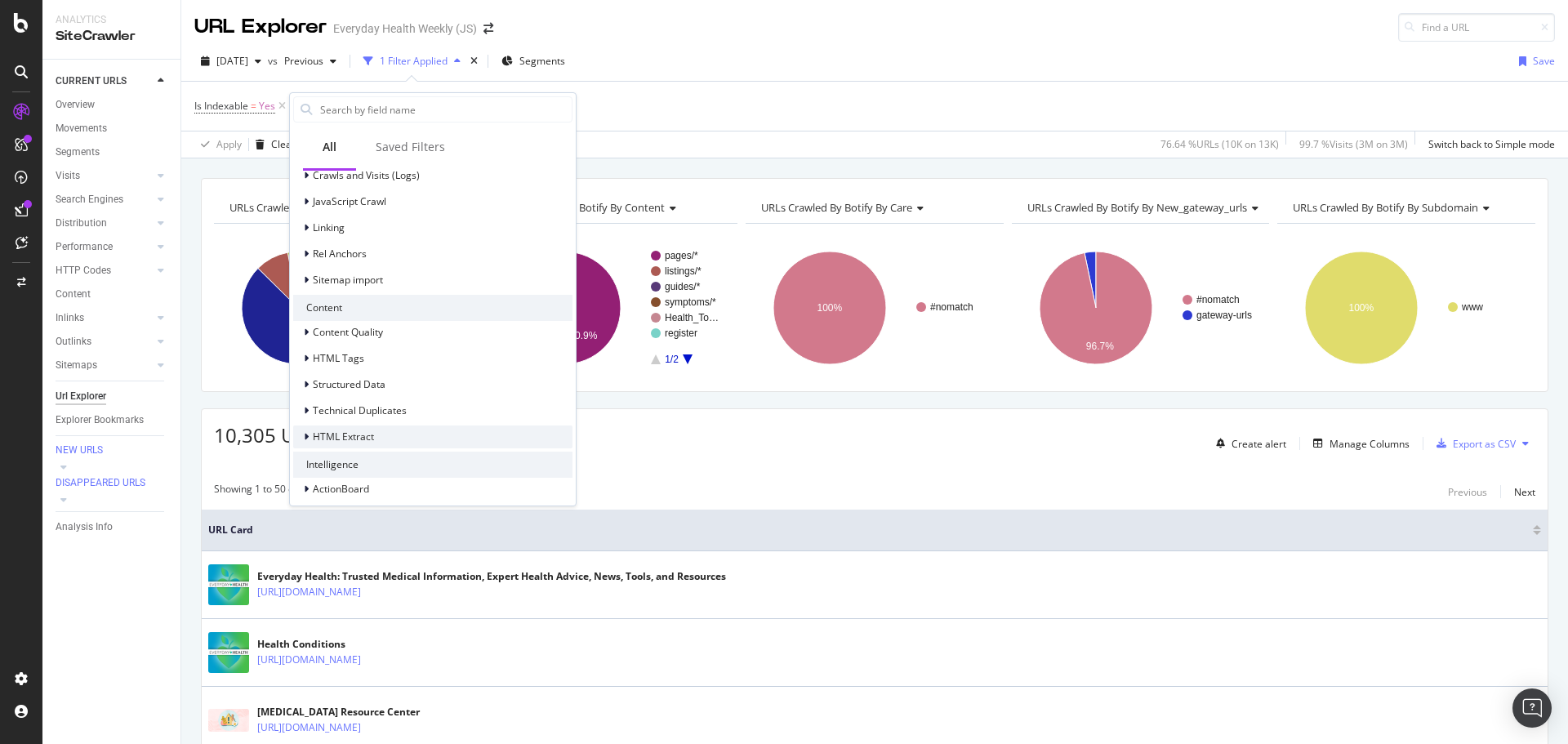
click at [363, 440] on span "HTML Extract" at bounding box center [344, 436] width 61 height 14
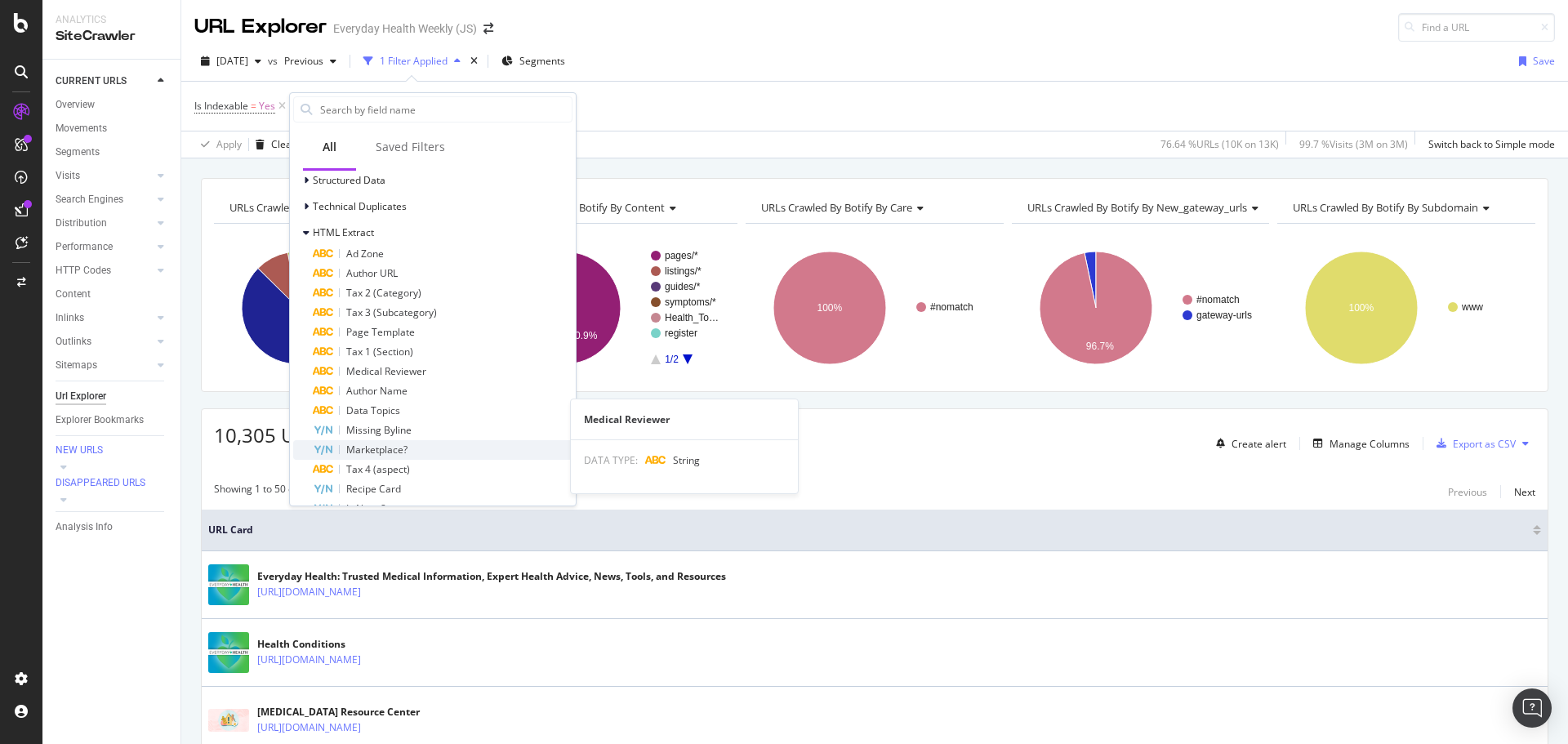
scroll to position [817, 0]
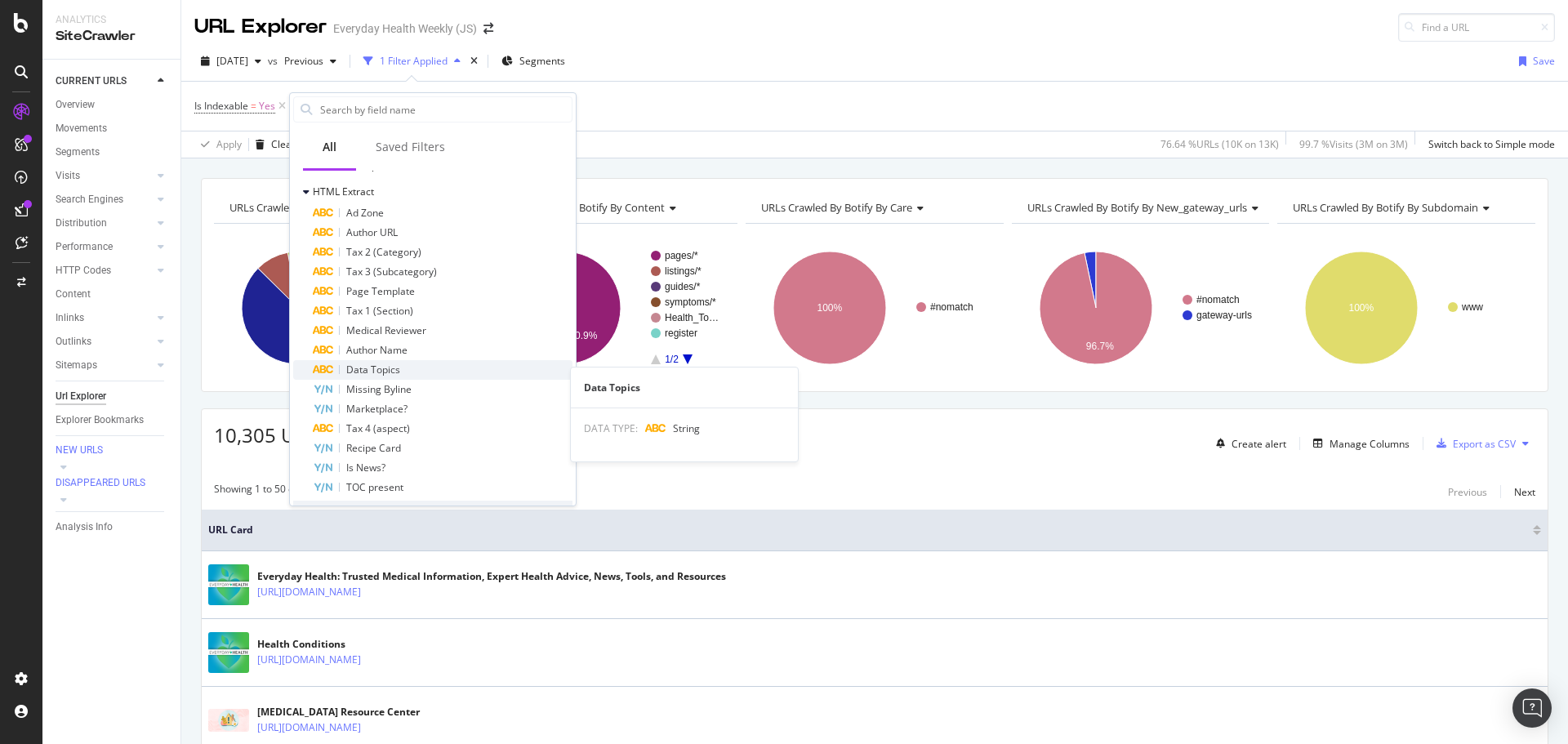
click at [400, 376] on span "Data Topics" at bounding box center [373, 370] width 54 height 14
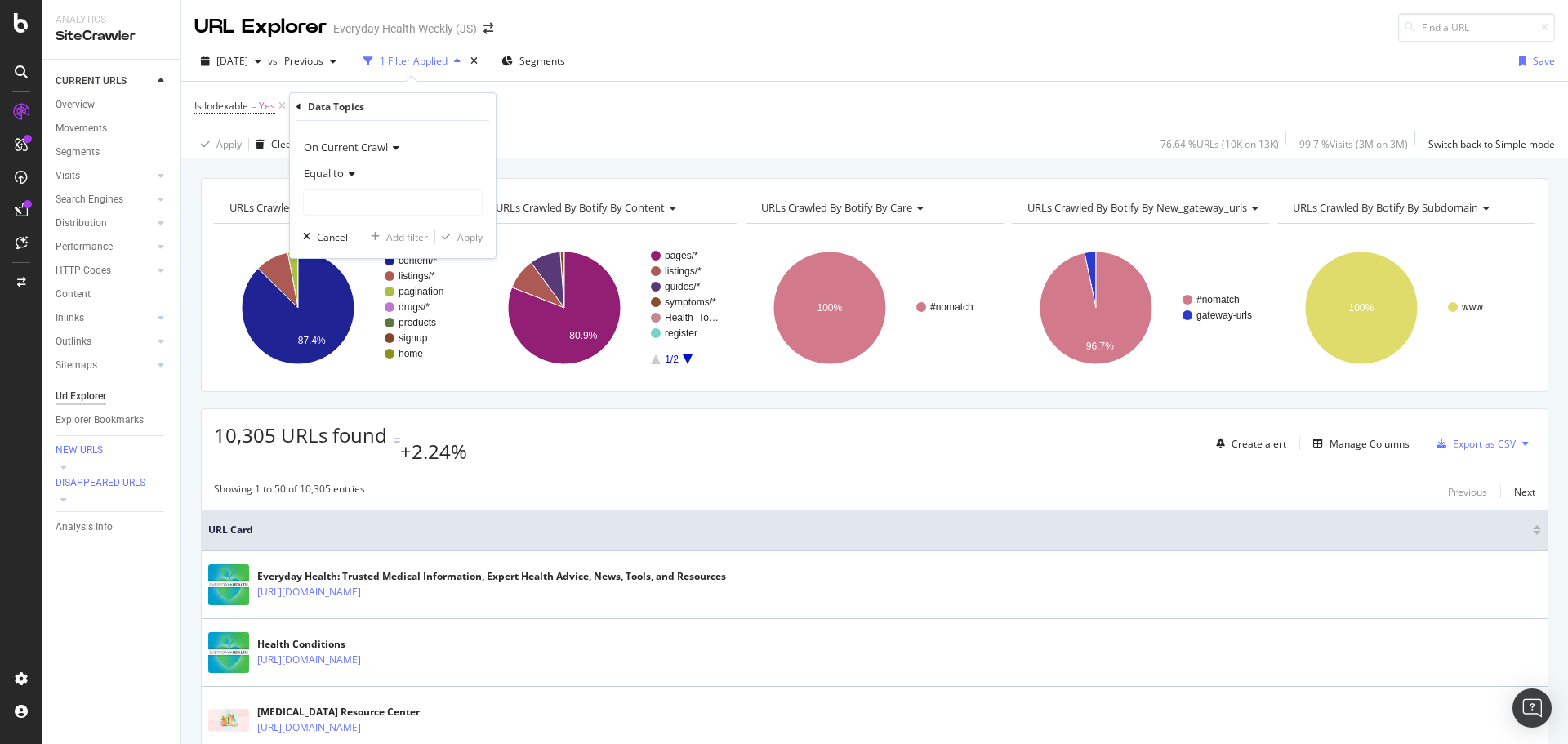
click at [347, 178] on icon at bounding box center [349, 173] width 11 height 10
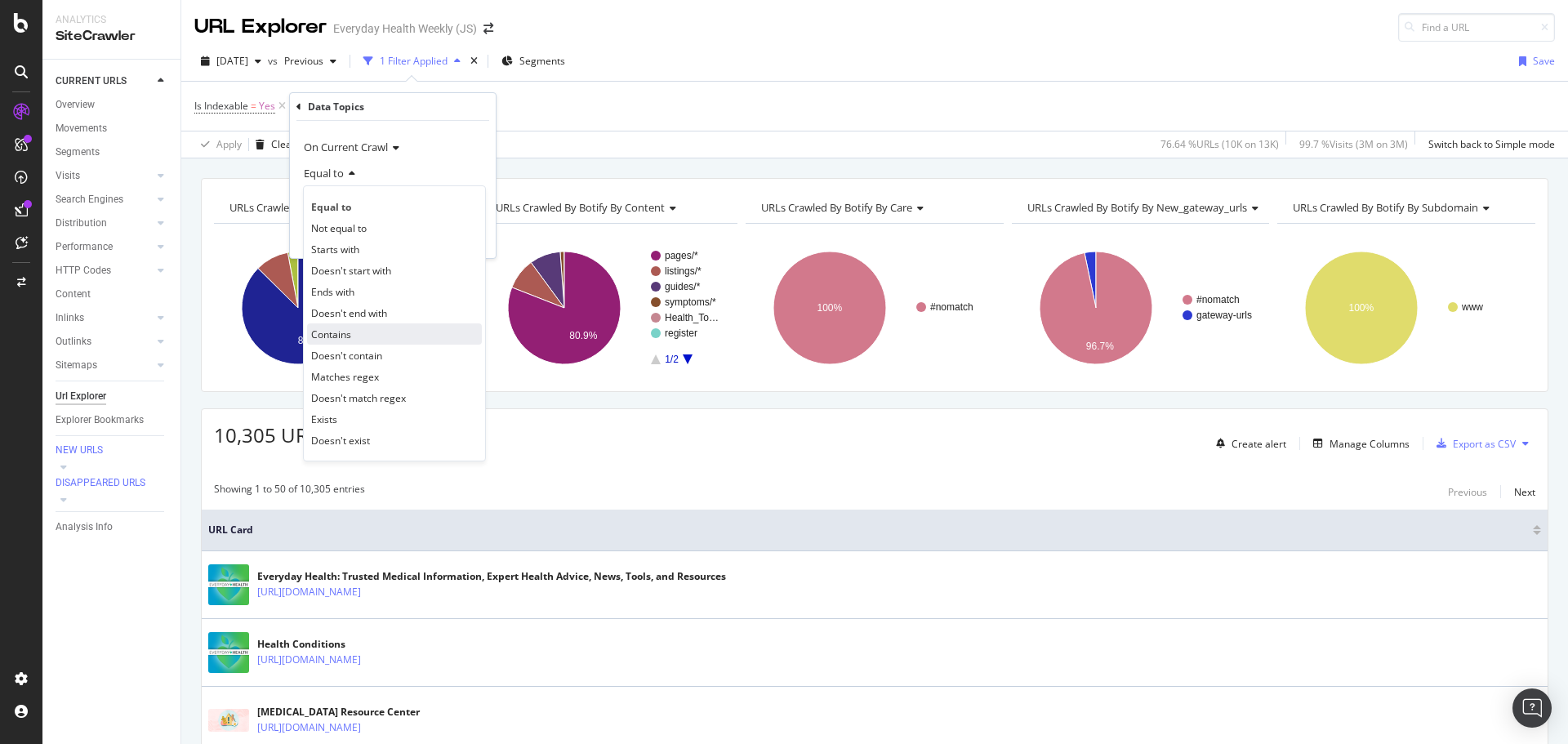
click at [352, 336] on div "Contains" at bounding box center [394, 334] width 175 height 21
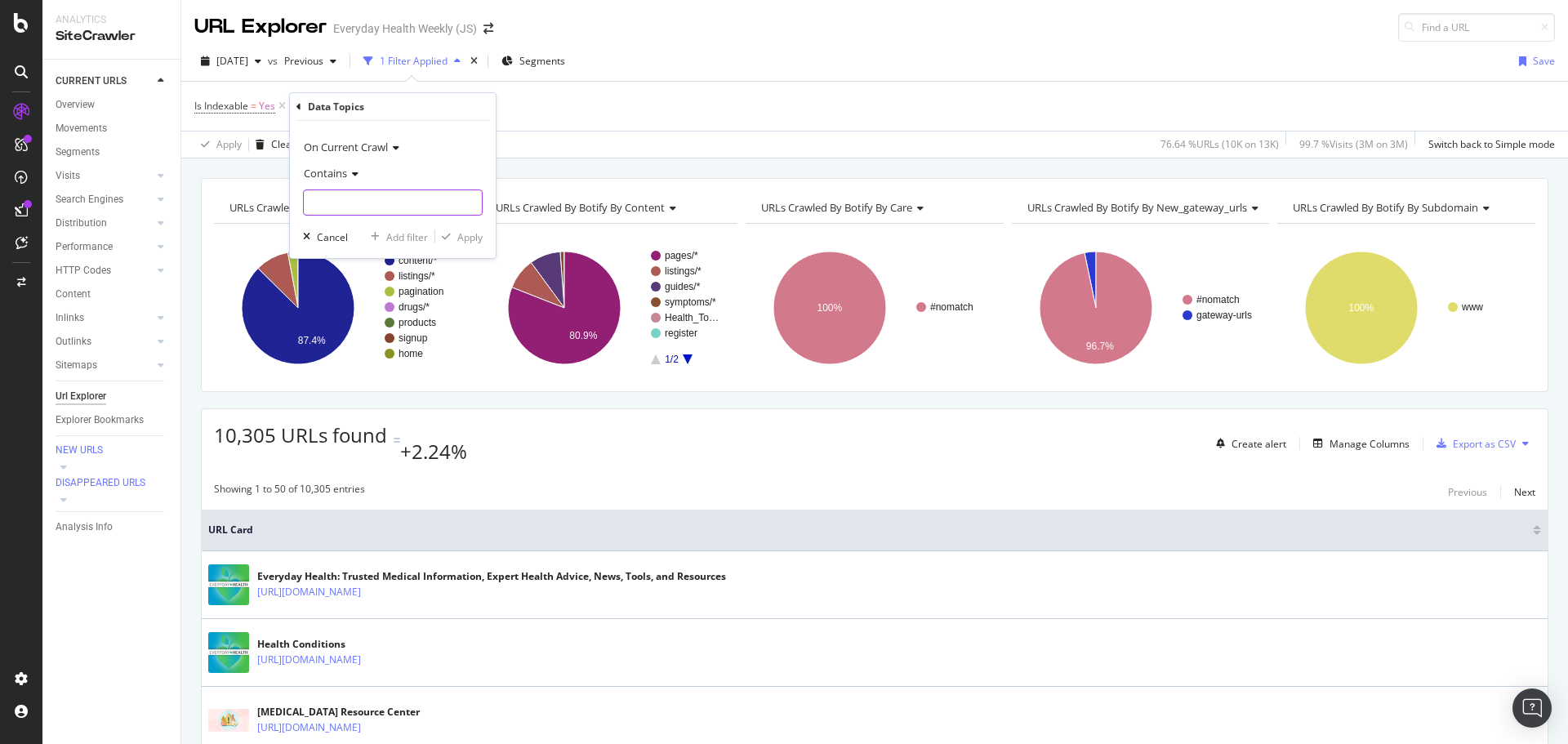
click at [347, 203] on input "text" at bounding box center [393, 203] width 178 height 26
type input "LSWG"
click at [474, 233] on div "Apply" at bounding box center [470, 237] width 25 height 14
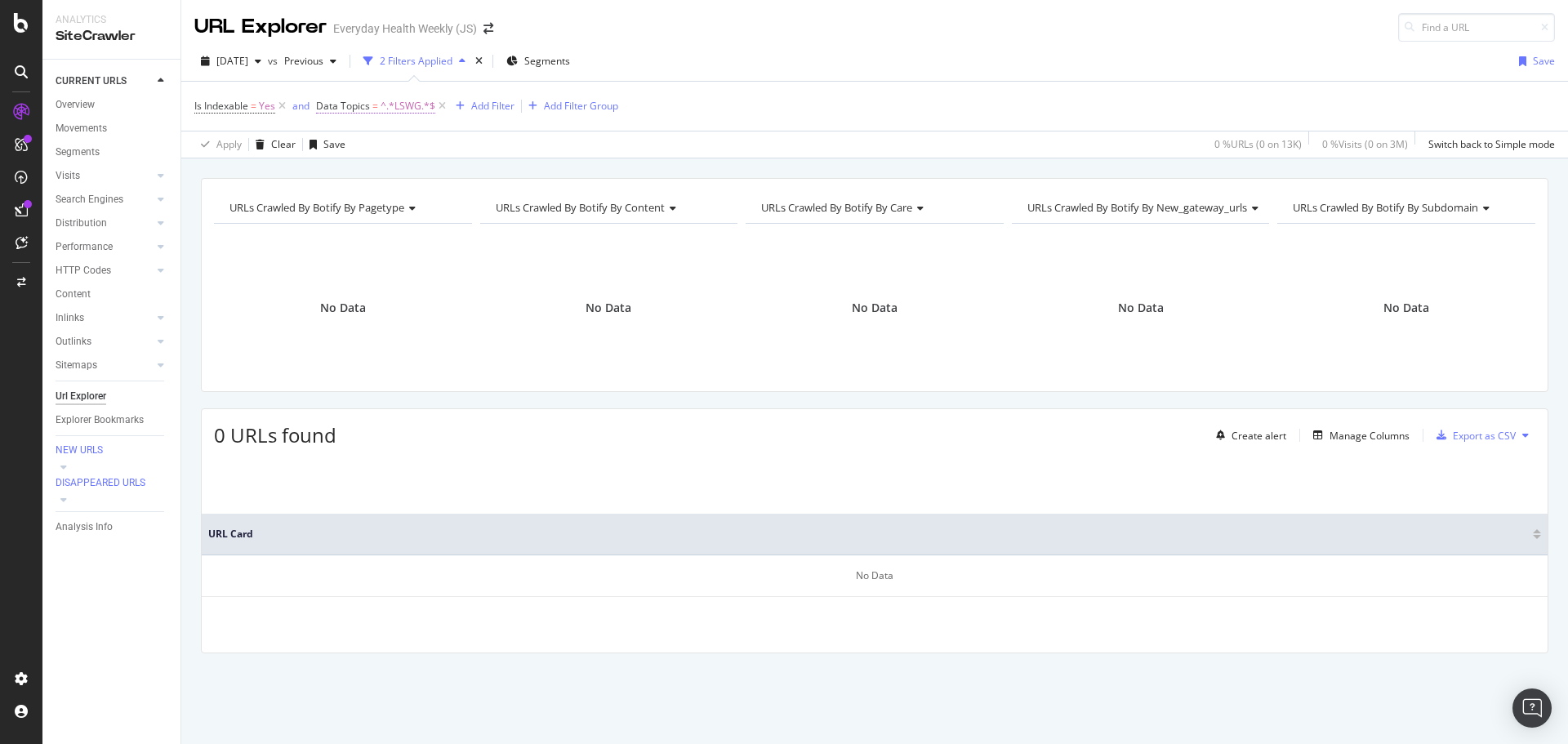
click at [396, 114] on span "^.*LSWG.*$" at bounding box center [408, 106] width 55 height 23
click at [404, 202] on input "LSWG" at bounding box center [408, 200] width 154 height 26
click at [365, 235] on div "Cancel" at bounding box center [359, 234] width 31 height 14
click at [391, 106] on span "^.*LSWG.*$" at bounding box center [408, 106] width 55 height 23
click at [363, 176] on span "Contains" at bounding box center [352, 170] width 43 height 15
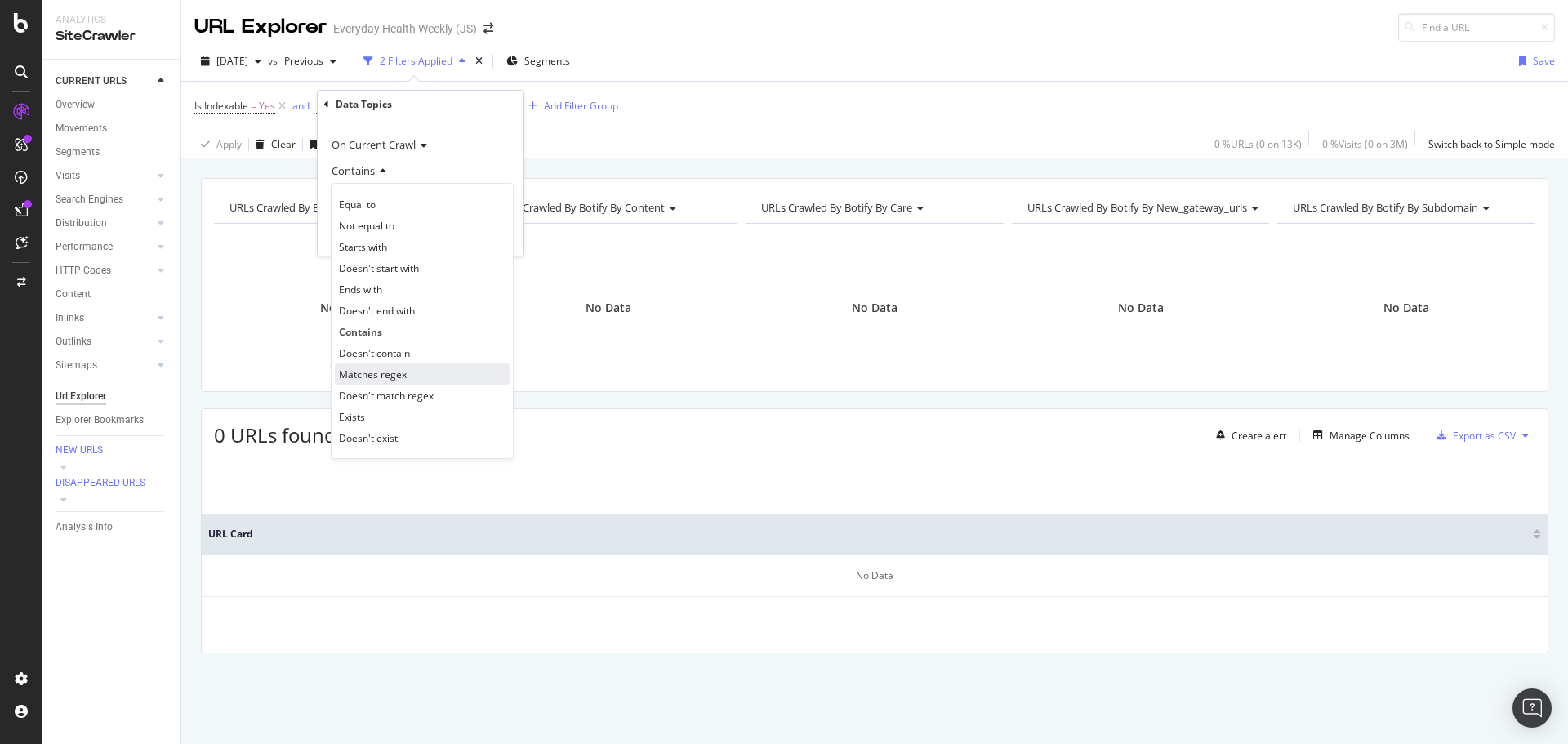
click at [401, 371] on span "Matches regex" at bounding box center [372, 374] width 67 height 14
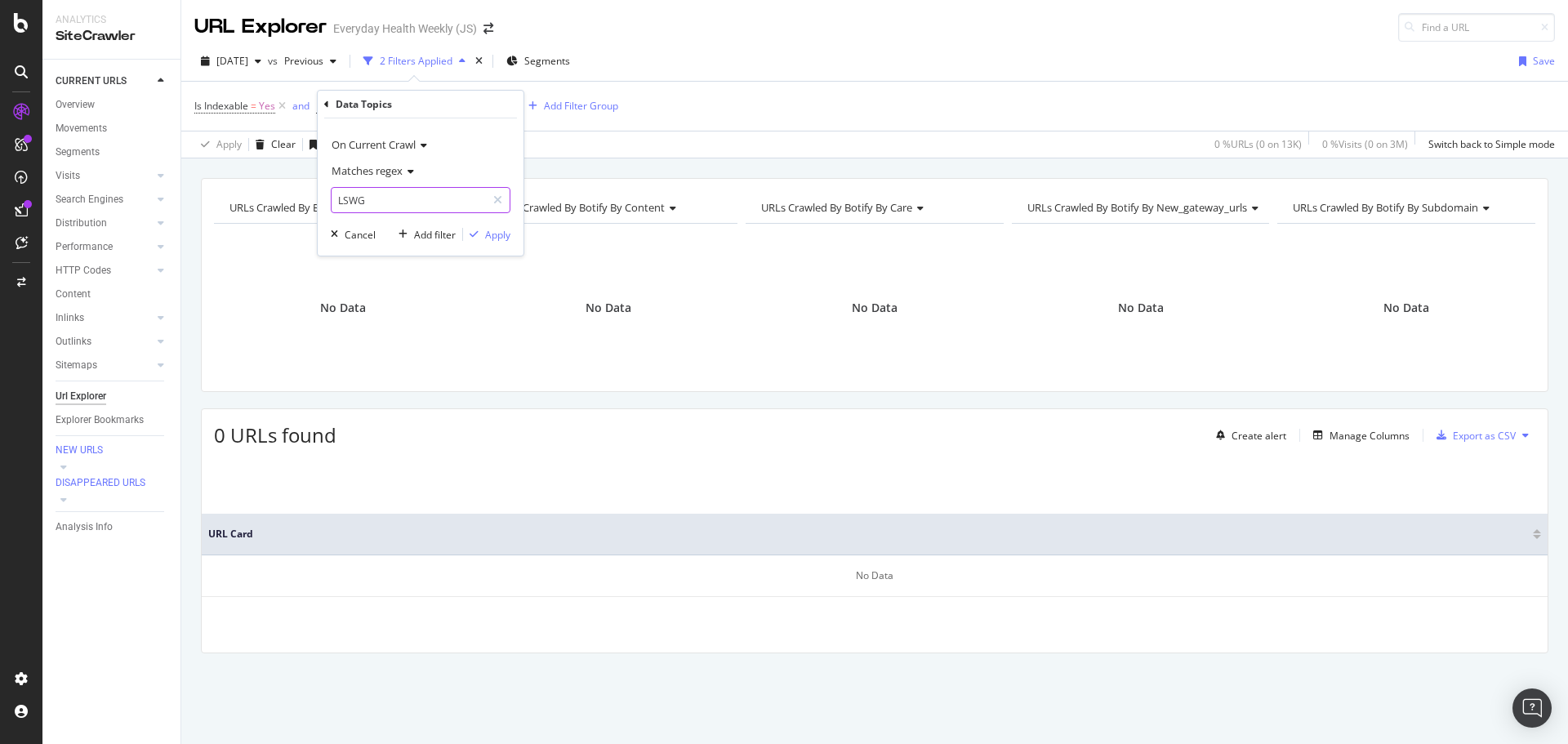
click at [498, 203] on icon at bounding box center [498, 199] width 9 height 11
click at [407, 177] on icon at bounding box center [408, 170] width 11 height 10
click at [390, 204] on div "Equal to" at bounding box center [422, 204] width 175 height 21
click at [394, 202] on input "text" at bounding box center [421, 200] width 178 height 26
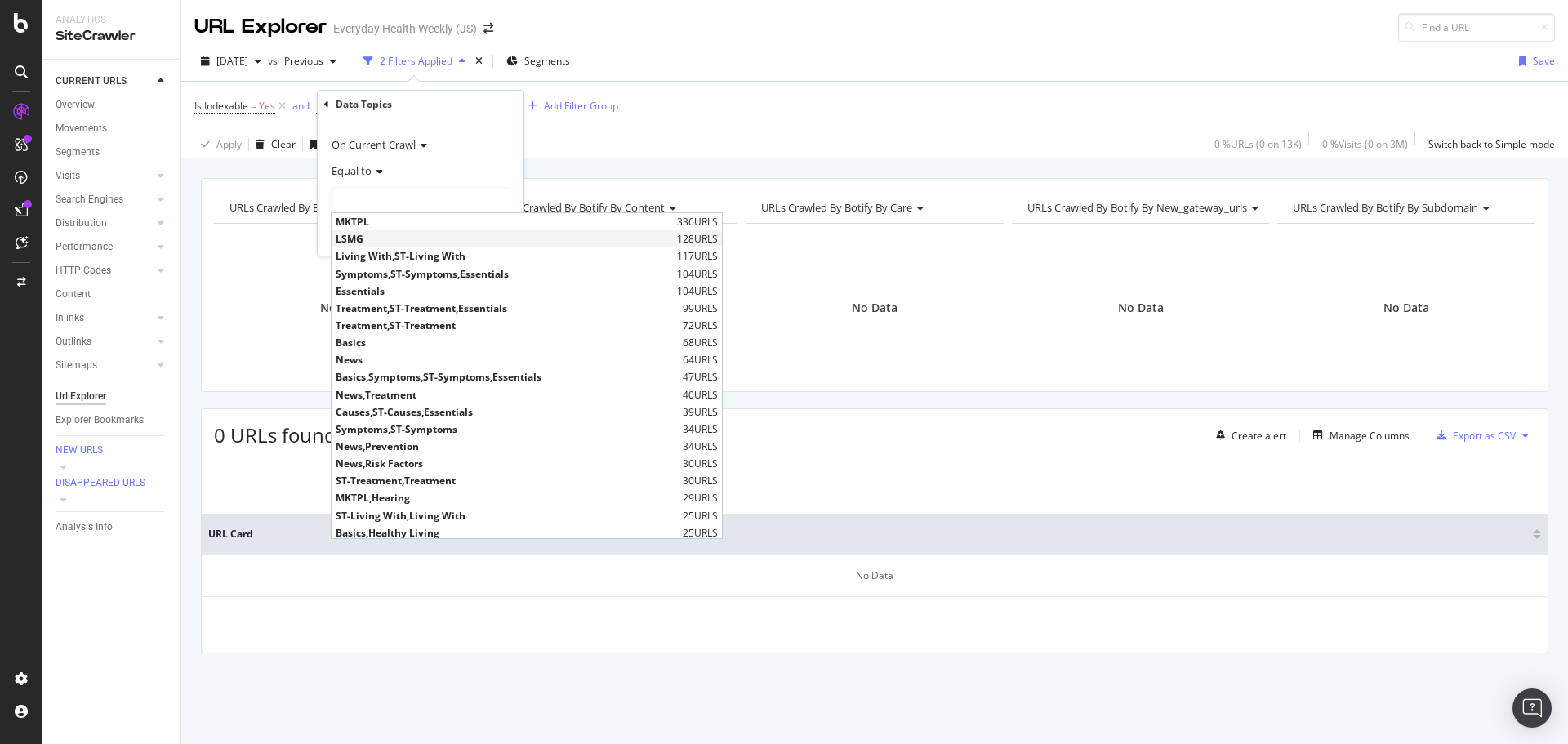
click at [355, 240] on span "LSMG" at bounding box center [505, 239] width 338 height 14
type input "LSMG"
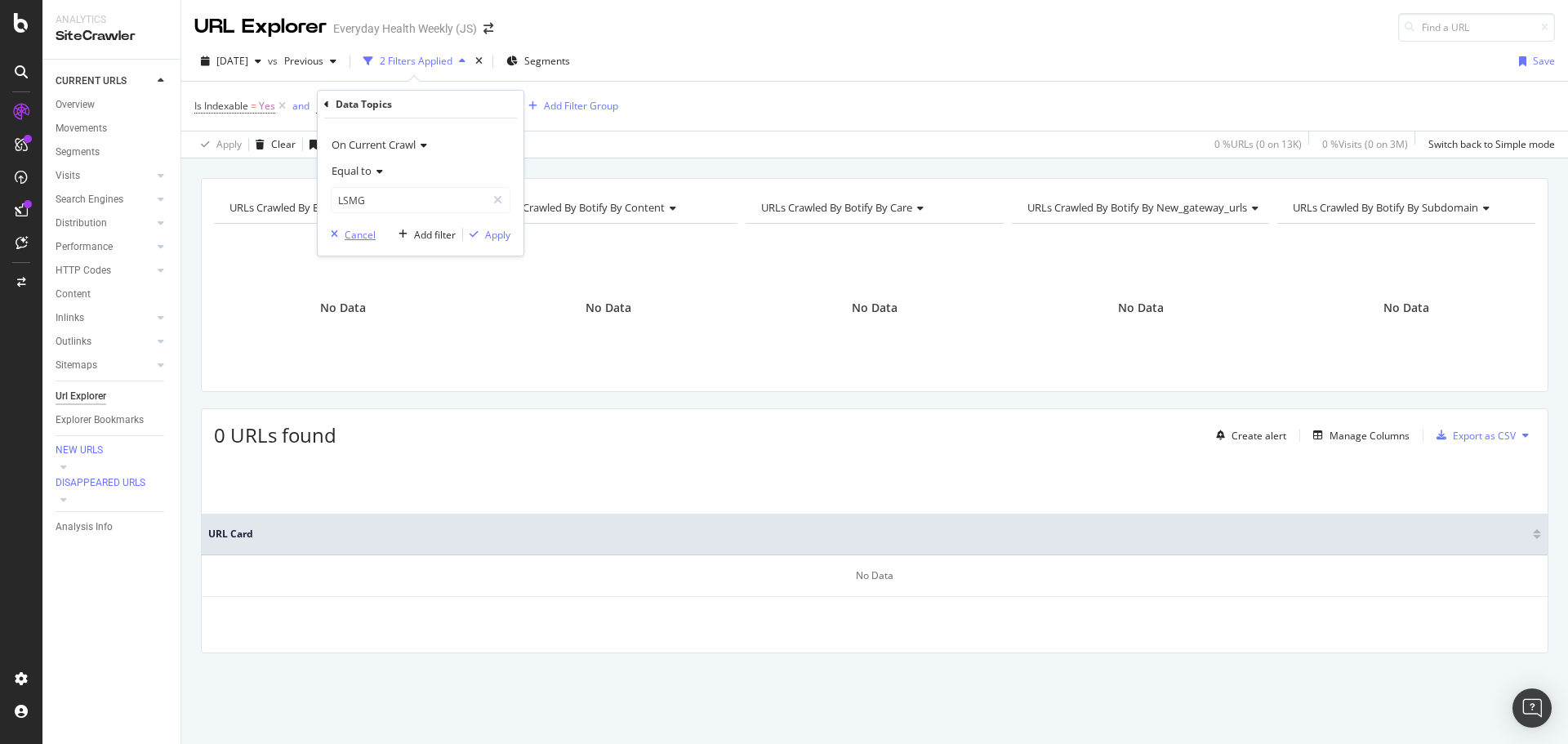
click at [353, 237] on div "Cancel" at bounding box center [359, 234] width 31 height 14
click at [394, 107] on span "^.*LSWG.*$" at bounding box center [408, 106] width 55 height 23
click at [497, 201] on icon at bounding box center [498, 199] width 9 height 11
click at [449, 179] on div "Contains" at bounding box center [420, 170] width 179 height 26
click at [375, 328] on span "Contains" at bounding box center [359, 332] width 43 height 14
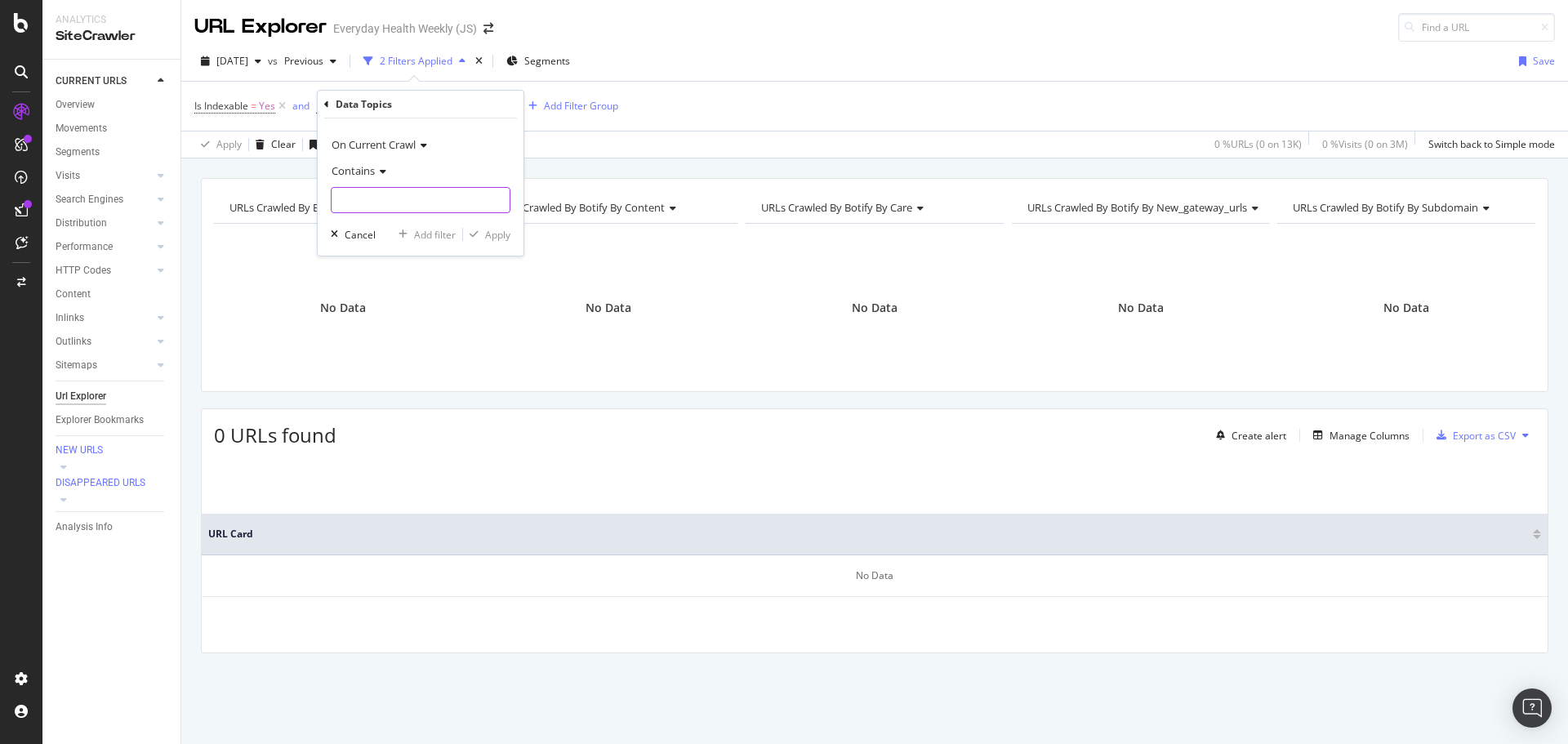
click at [394, 196] on input "LSWG" at bounding box center [421, 200] width 178 height 26
type input "LSMG"
click at [491, 240] on div "Apply" at bounding box center [498, 234] width 25 height 14
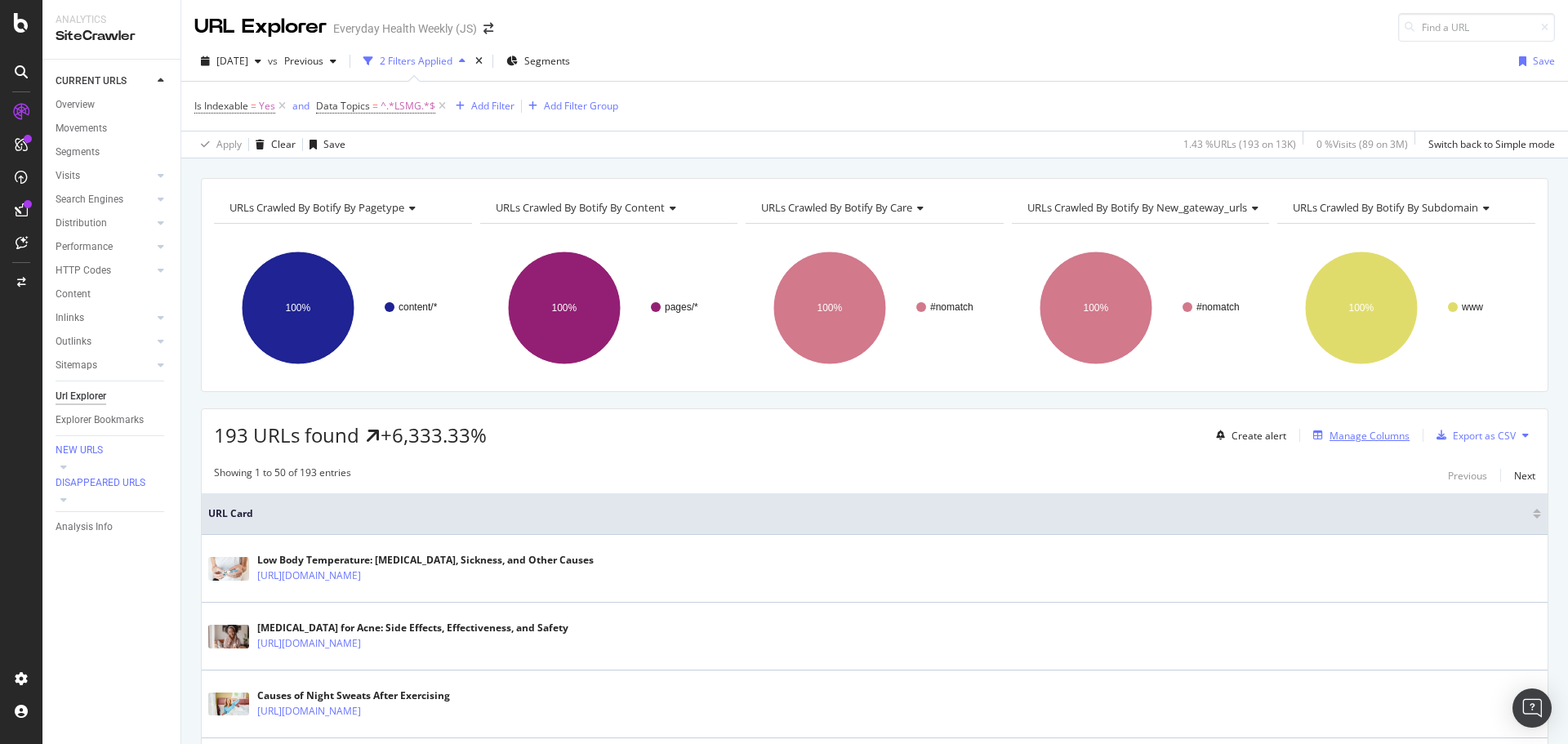
click at [1329, 436] on div "Manage Columns" at bounding box center [1369, 435] width 80 height 14
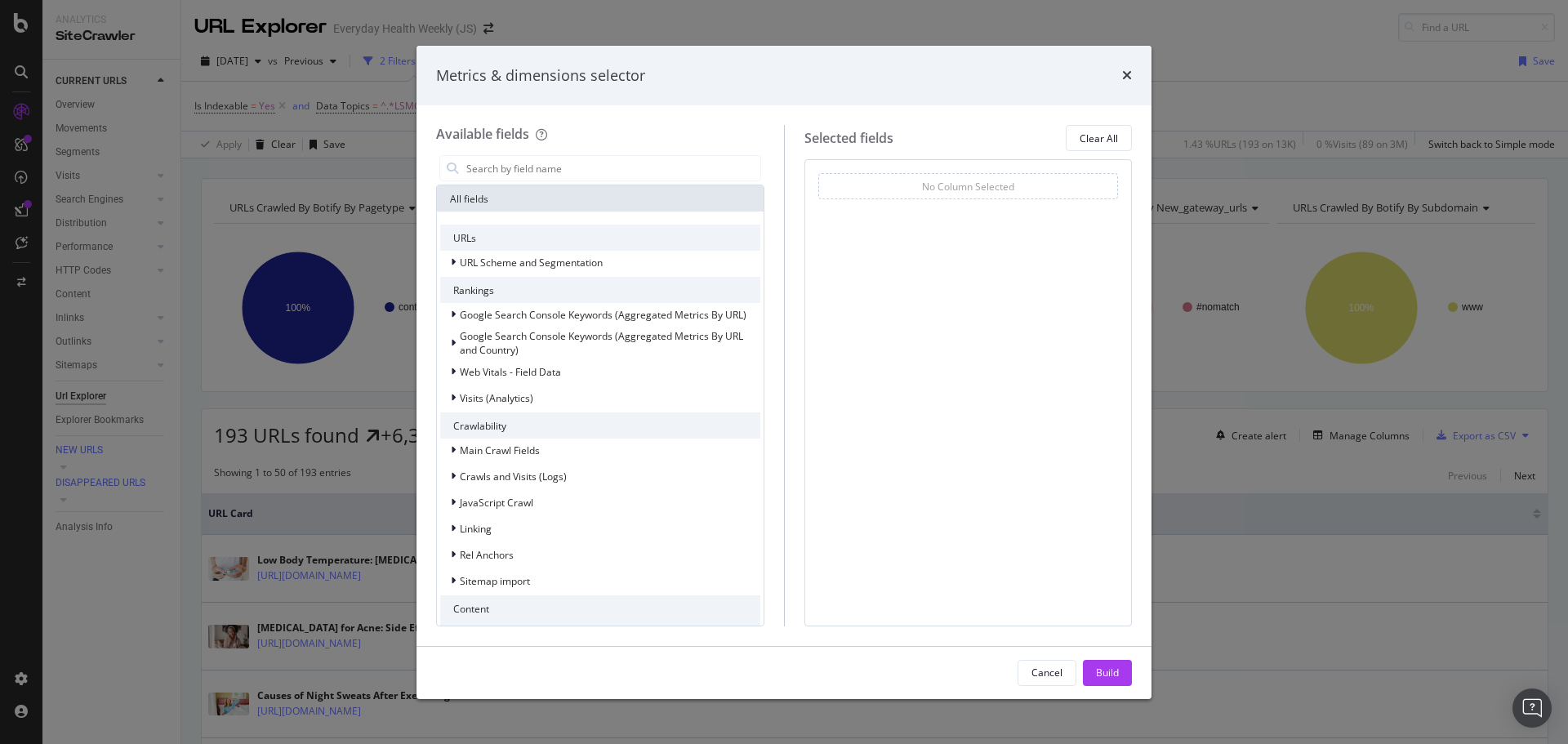
scroll to position [359, 0]
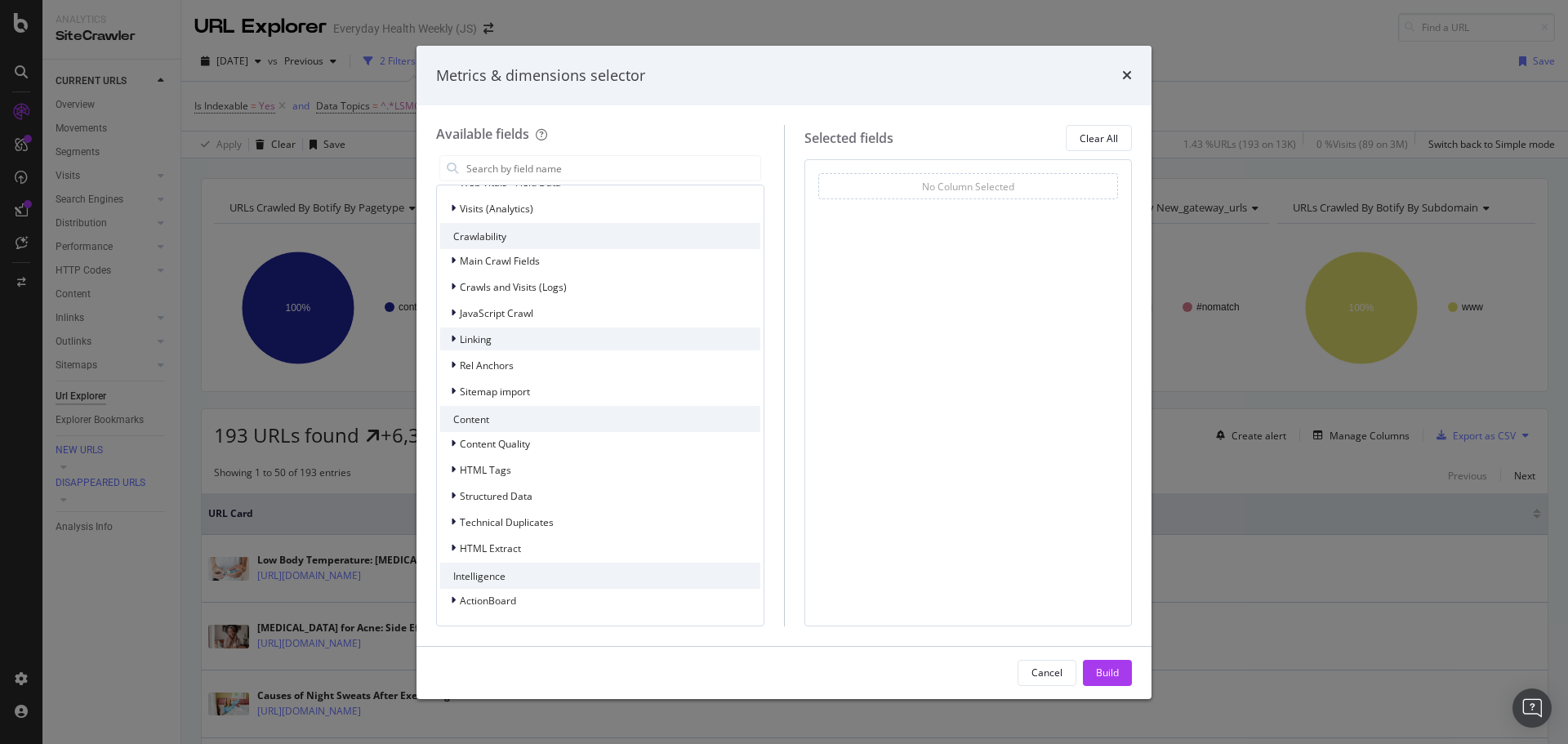
click at [519, 346] on div "Linking" at bounding box center [600, 338] width 320 height 23
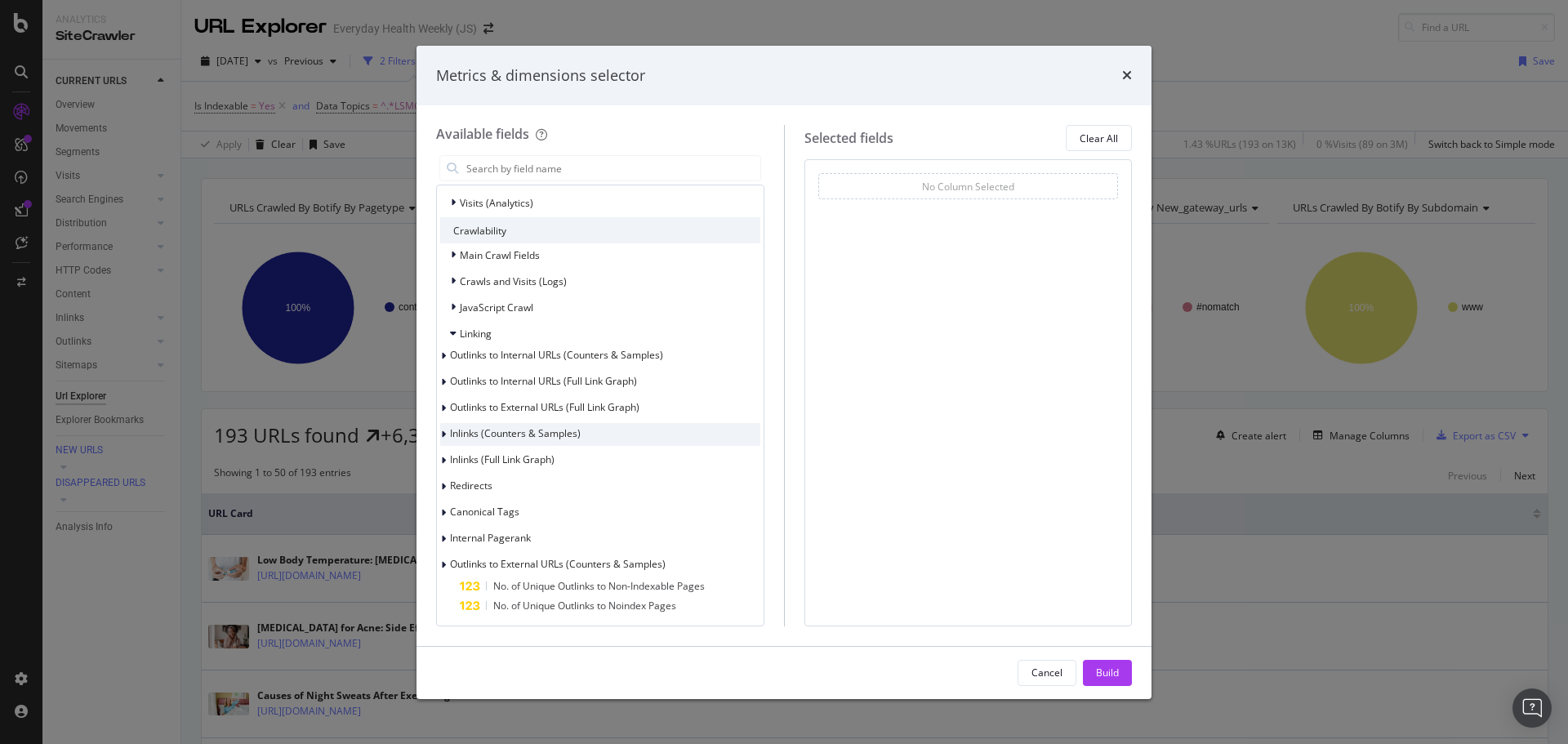
click at [531, 440] on span "Inlinks (Counters & Samples)" at bounding box center [514, 433] width 130 height 14
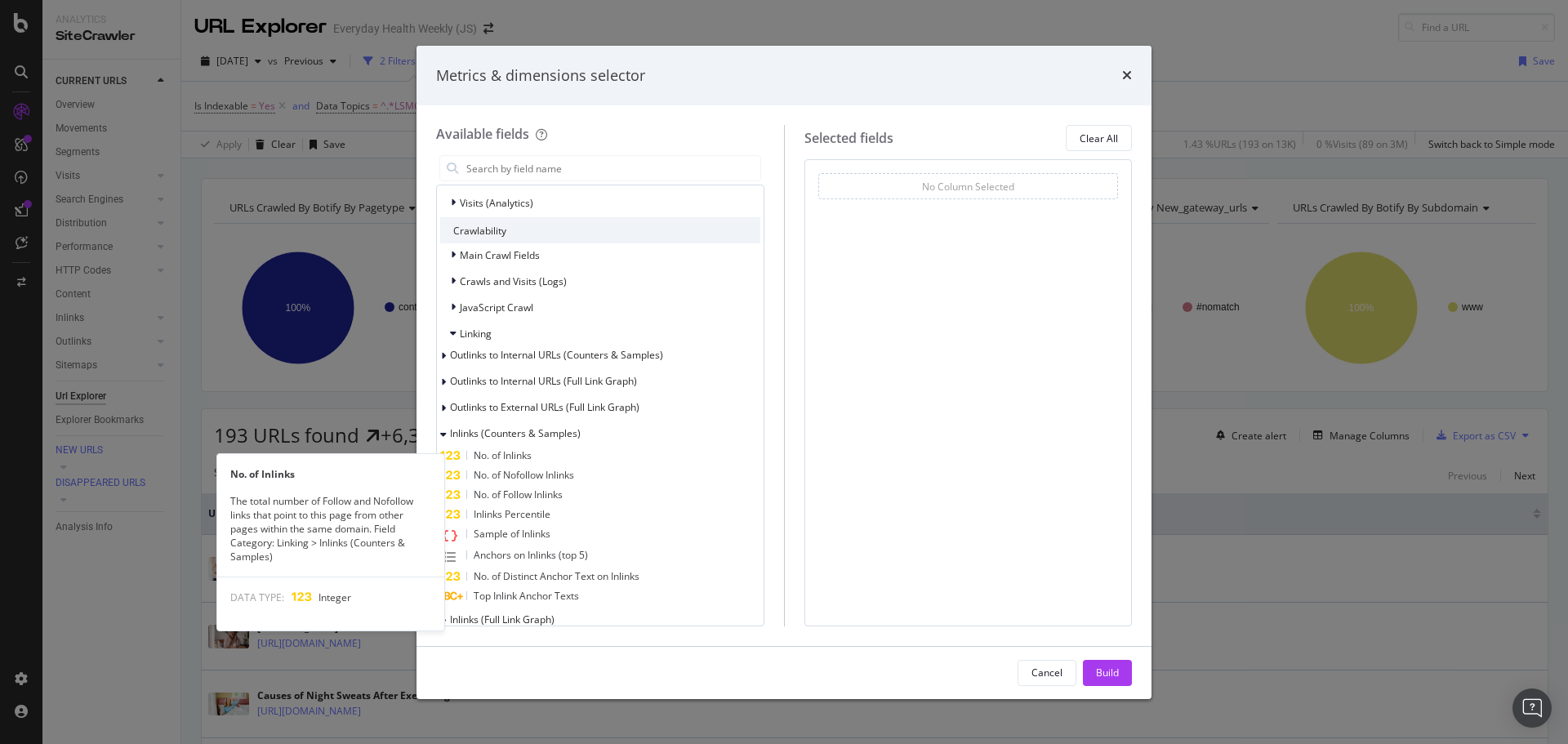
click at [535, 455] on div "No. of Inlinks" at bounding box center [600, 455] width 320 height 19
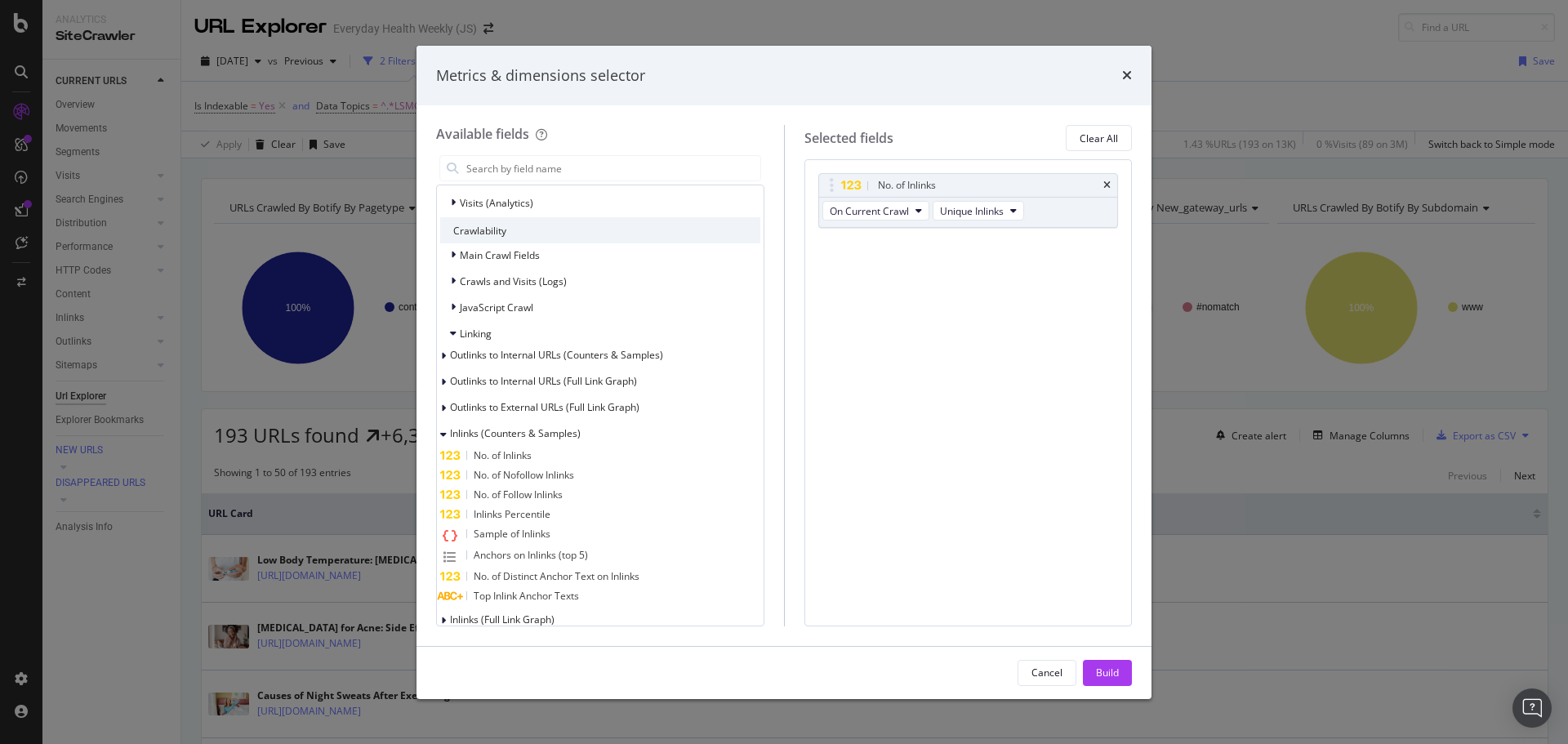
click at [545, 478] on span "No. of Nofollow Inlinks" at bounding box center [524, 475] width 101 height 14
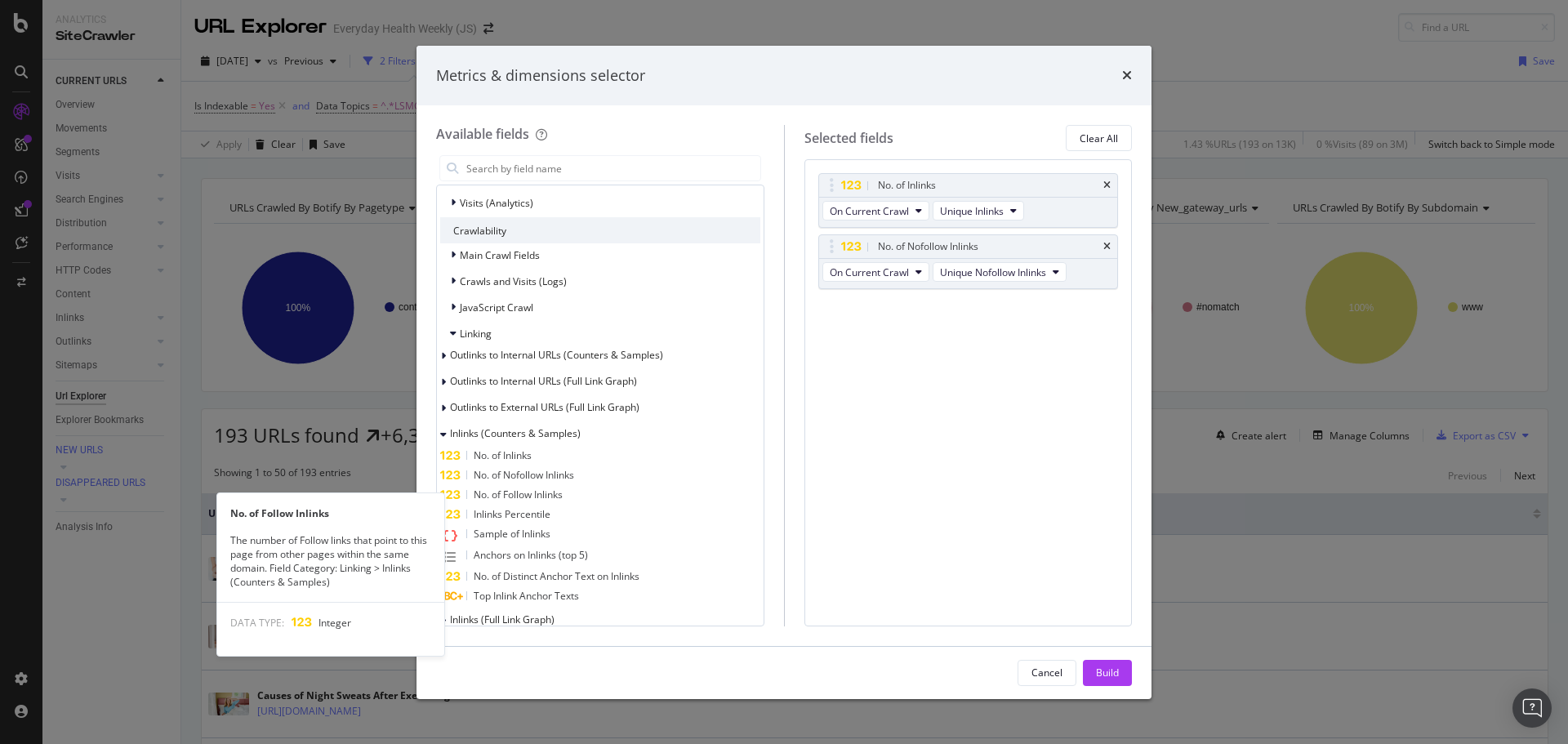
click at [547, 498] on span "No. of Follow Inlinks" at bounding box center [519, 494] width 89 height 14
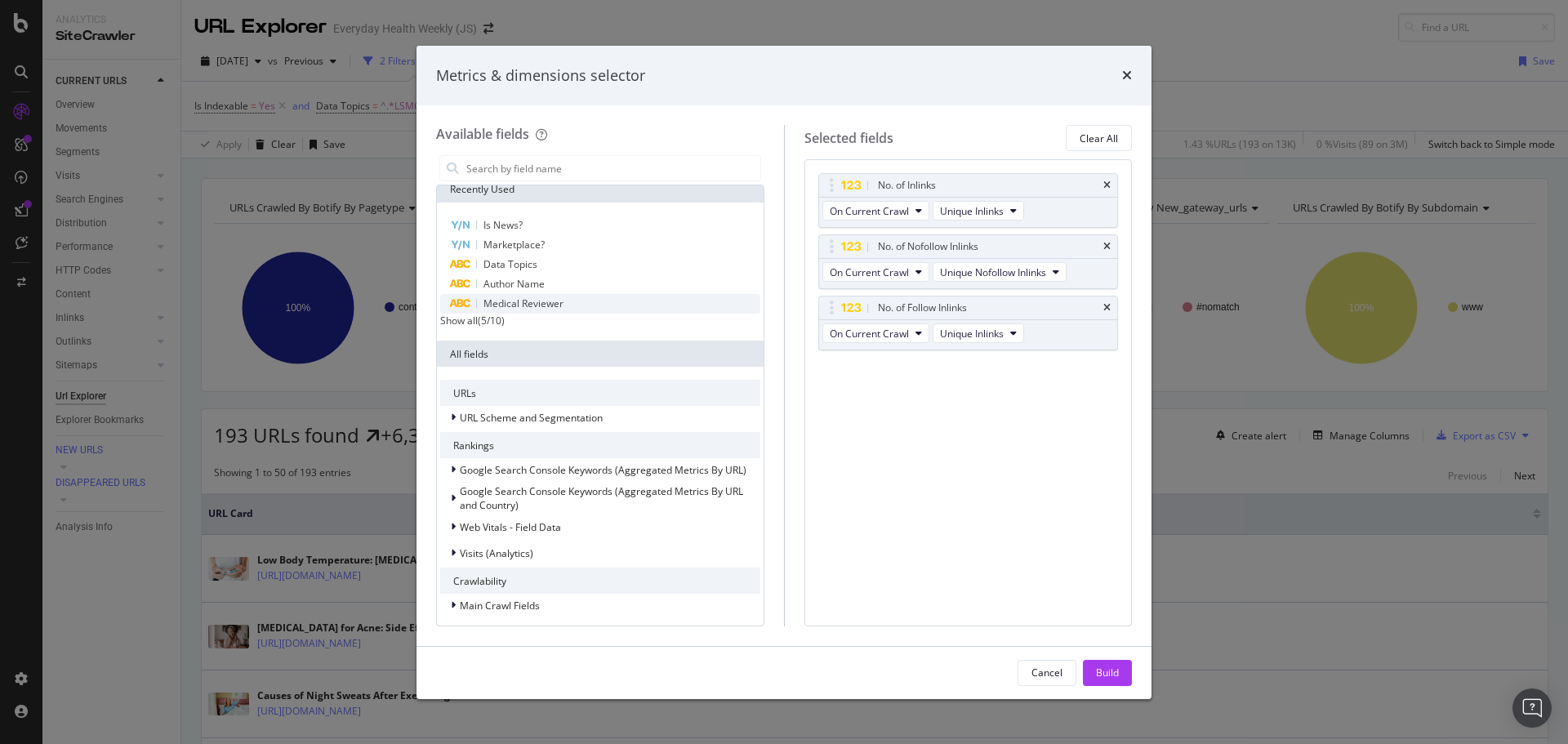
scroll to position [0, 0]
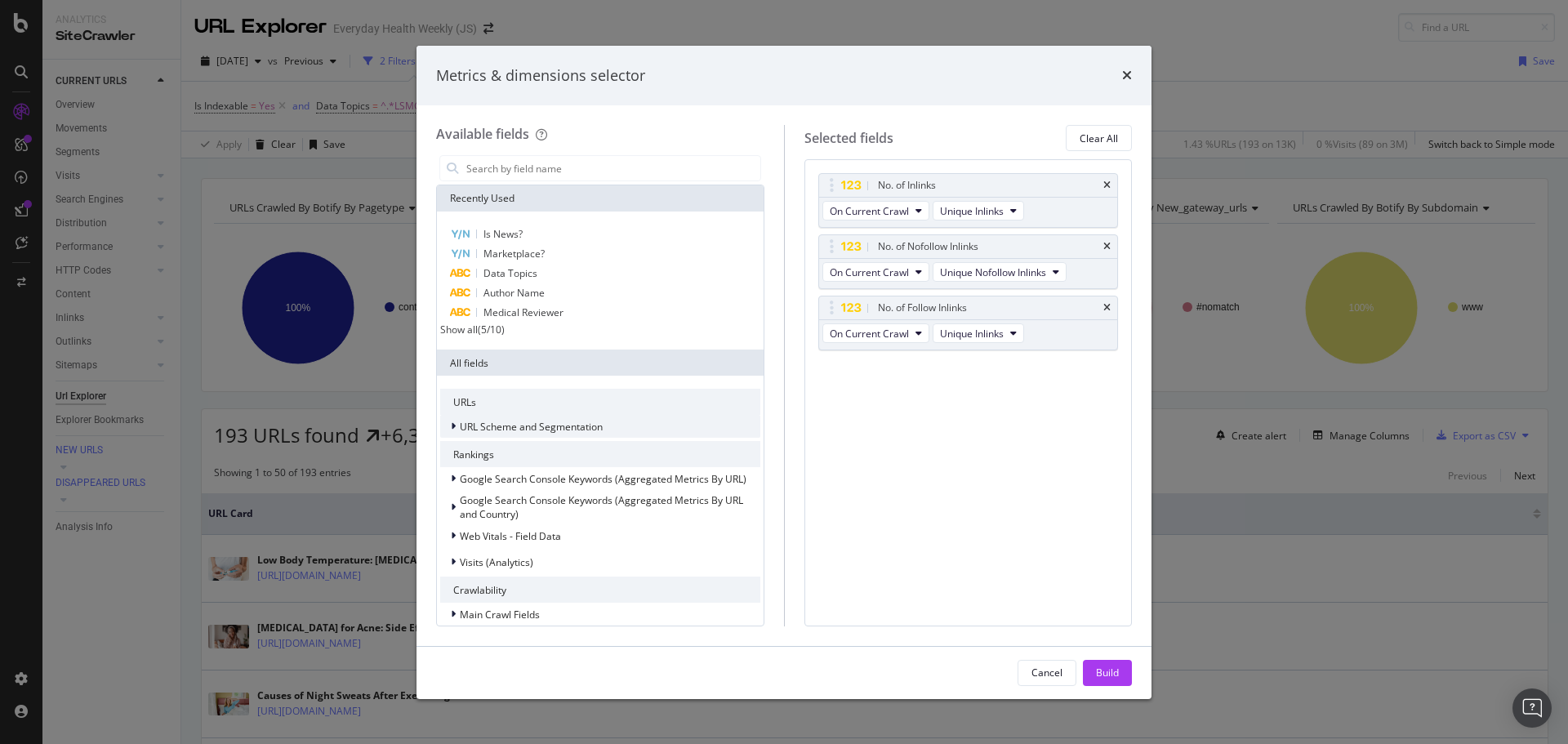
click at [526, 427] on span "URL Scheme and Segmentation" at bounding box center [531, 427] width 143 height 14
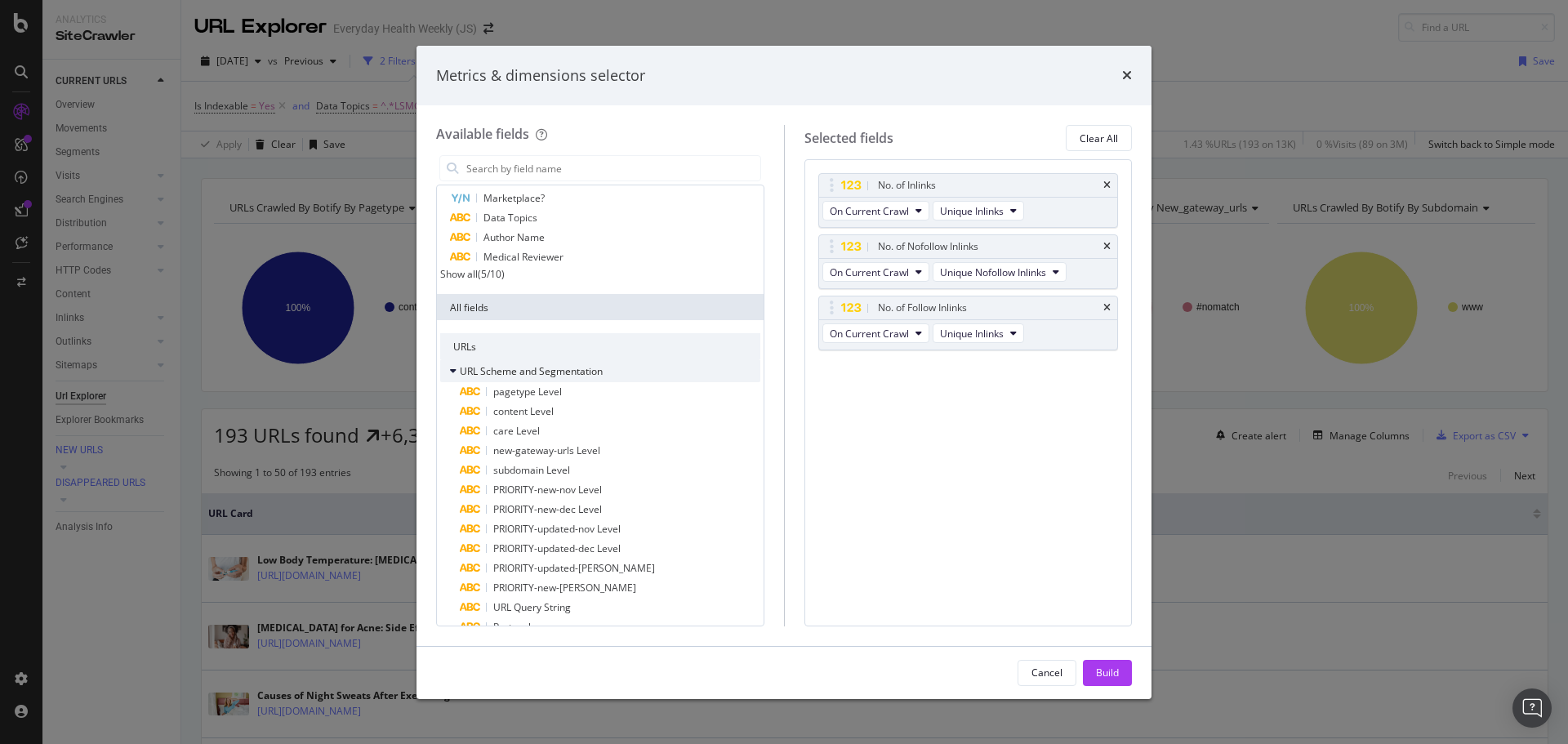
scroll to position [81, 0]
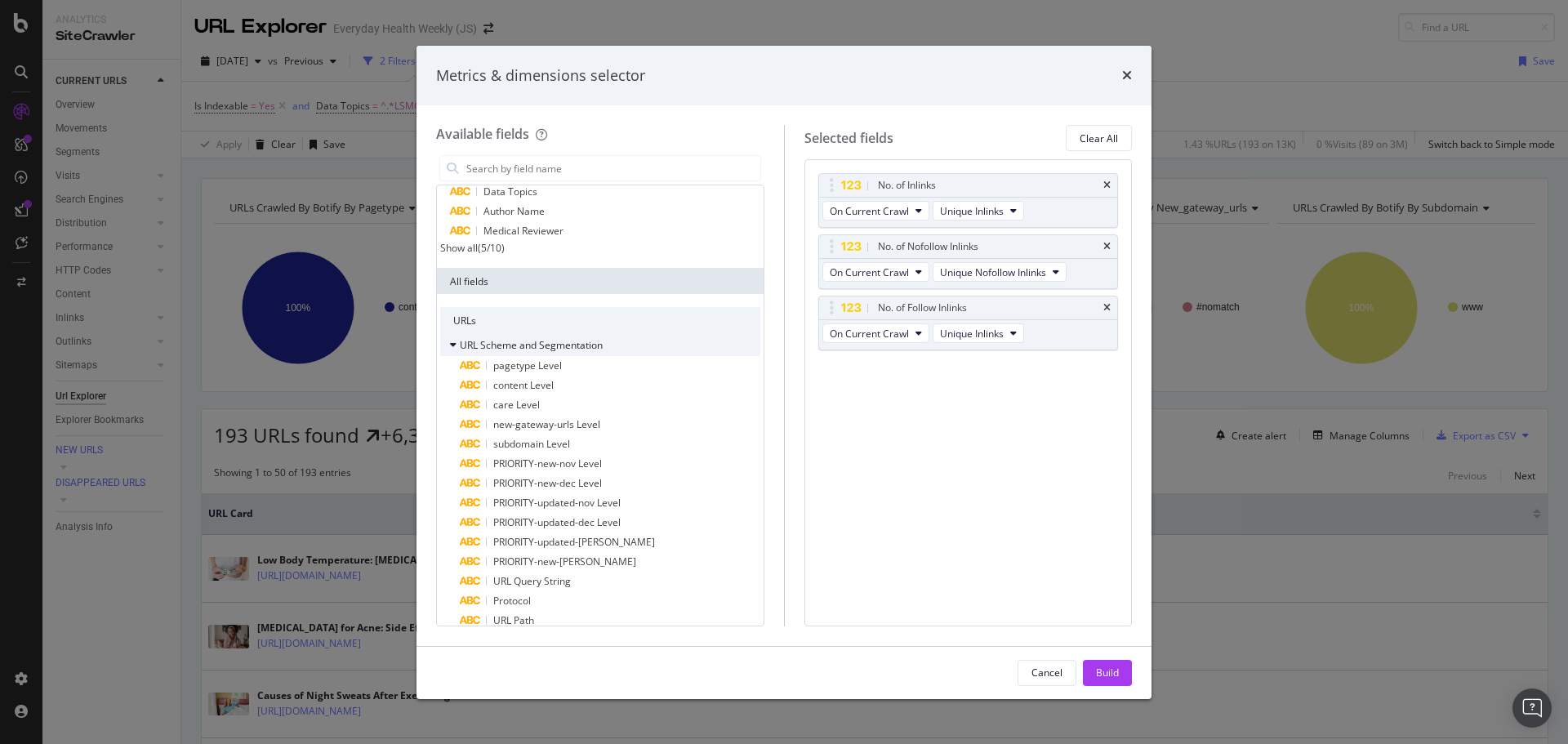
click at [495, 348] on span "URL Scheme and Segmentation" at bounding box center [531, 345] width 143 height 14
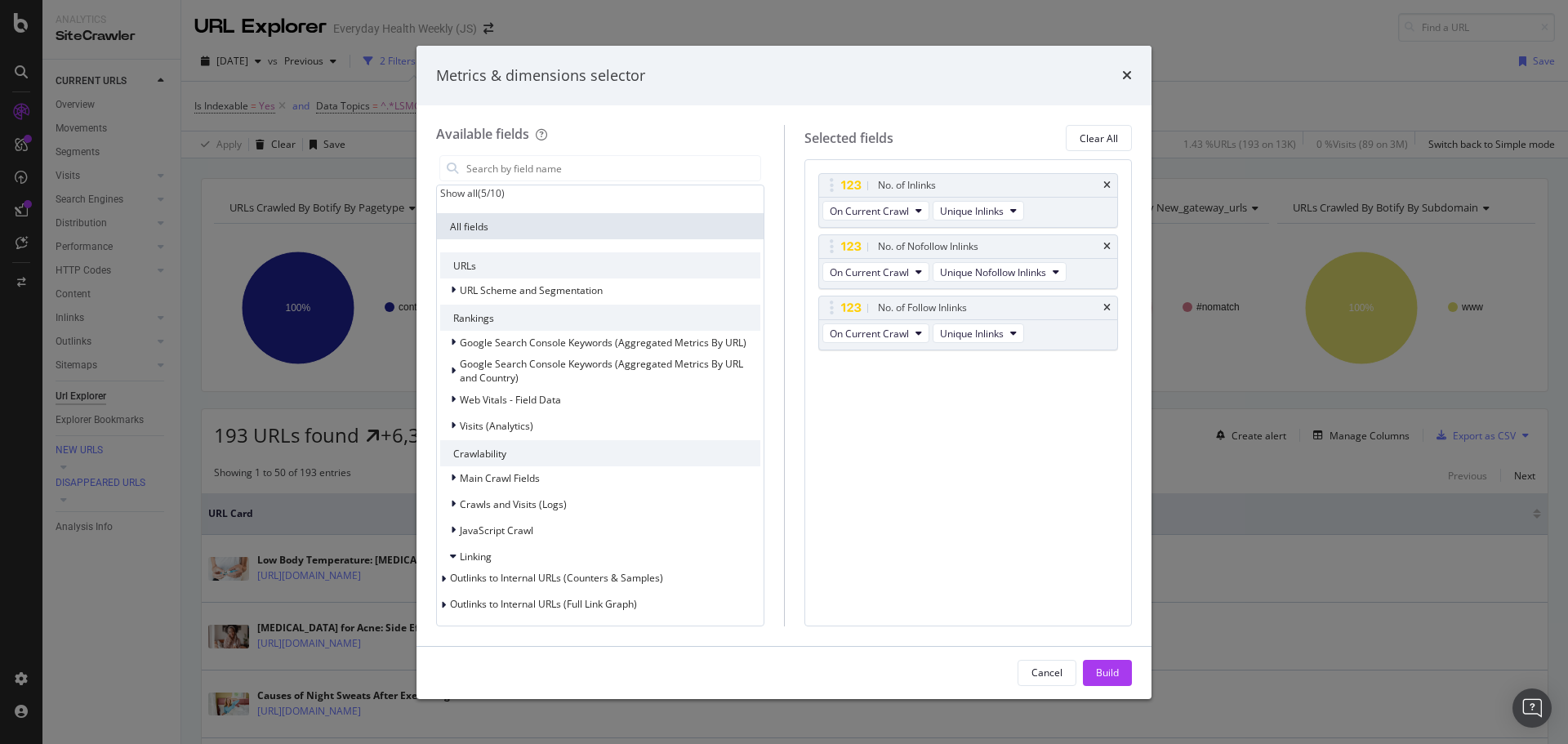
scroll to position [163, 0]
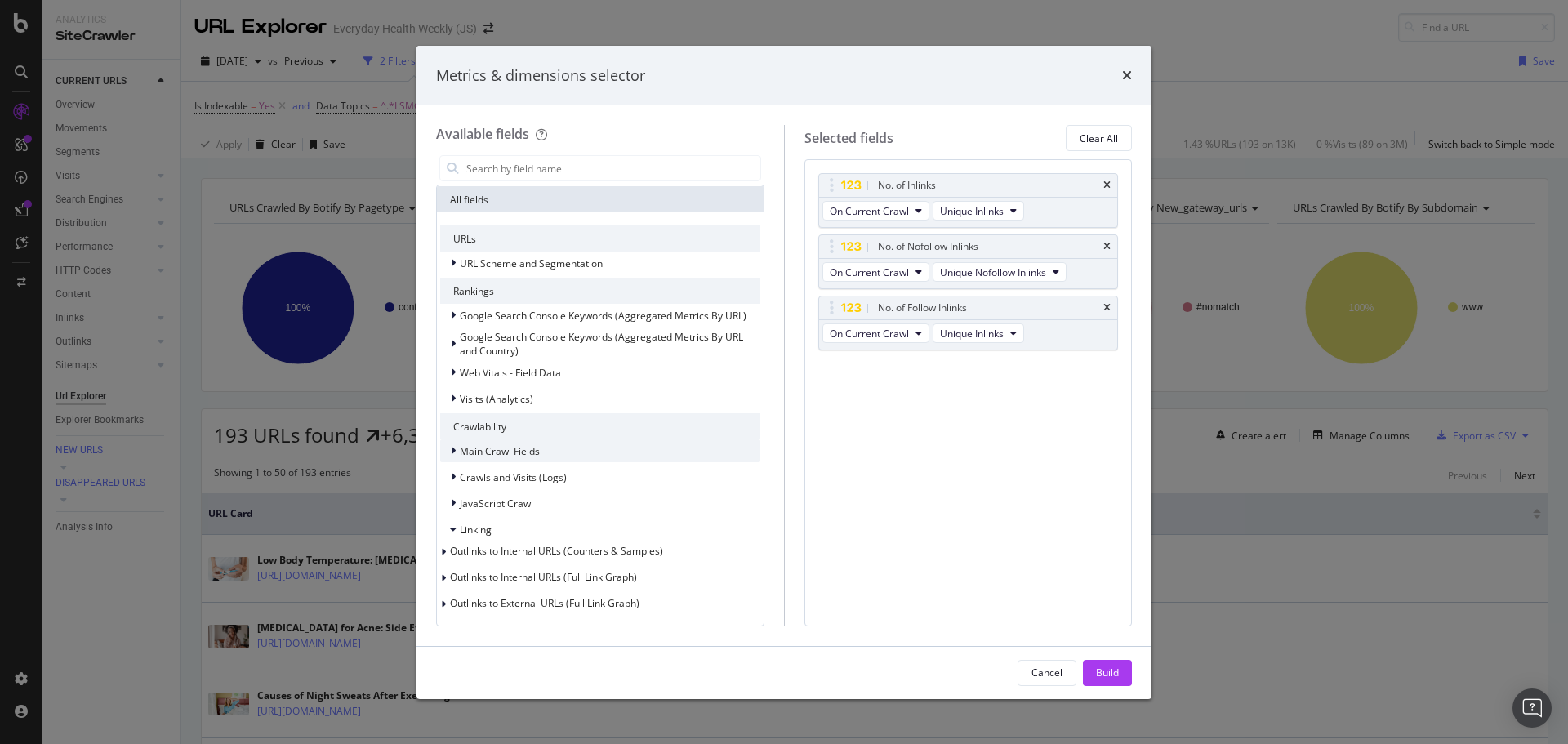
click at [526, 455] on span "Main Crawl Fields" at bounding box center [499, 451] width 80 height 14
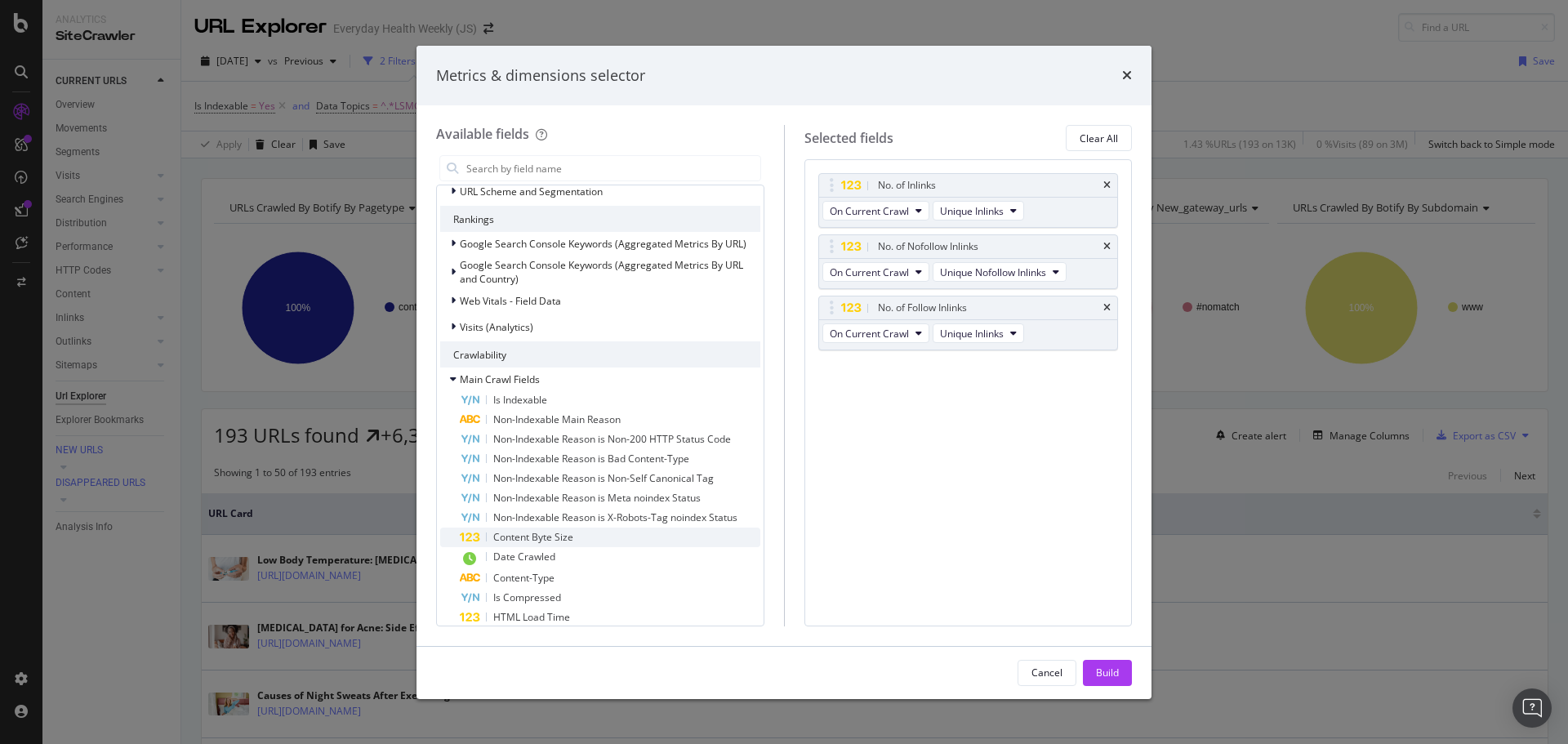
scroll to position [326, 0]
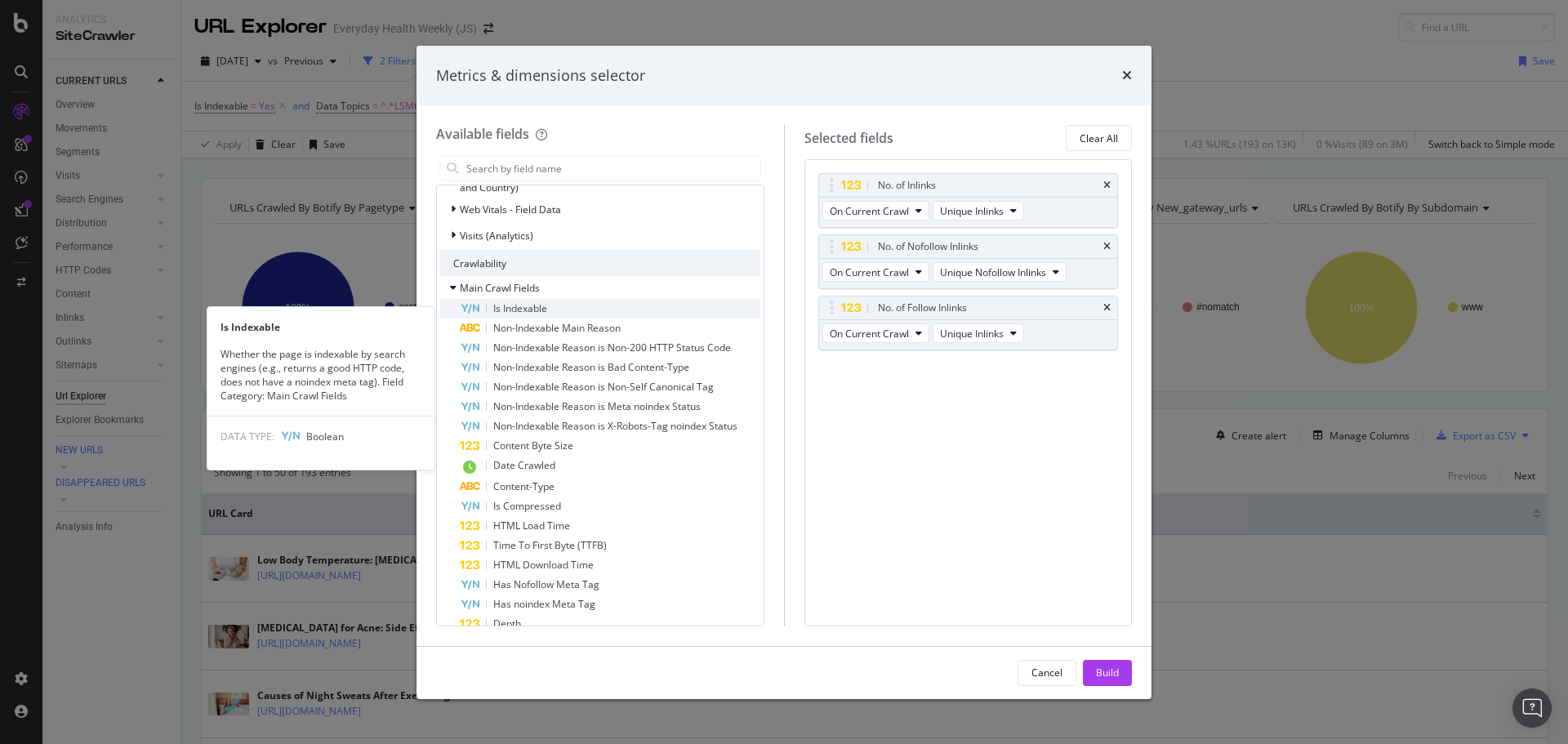
click at [530, 312] on span "Is Indexable" at bounding box center [520, 309] width 54 height 14
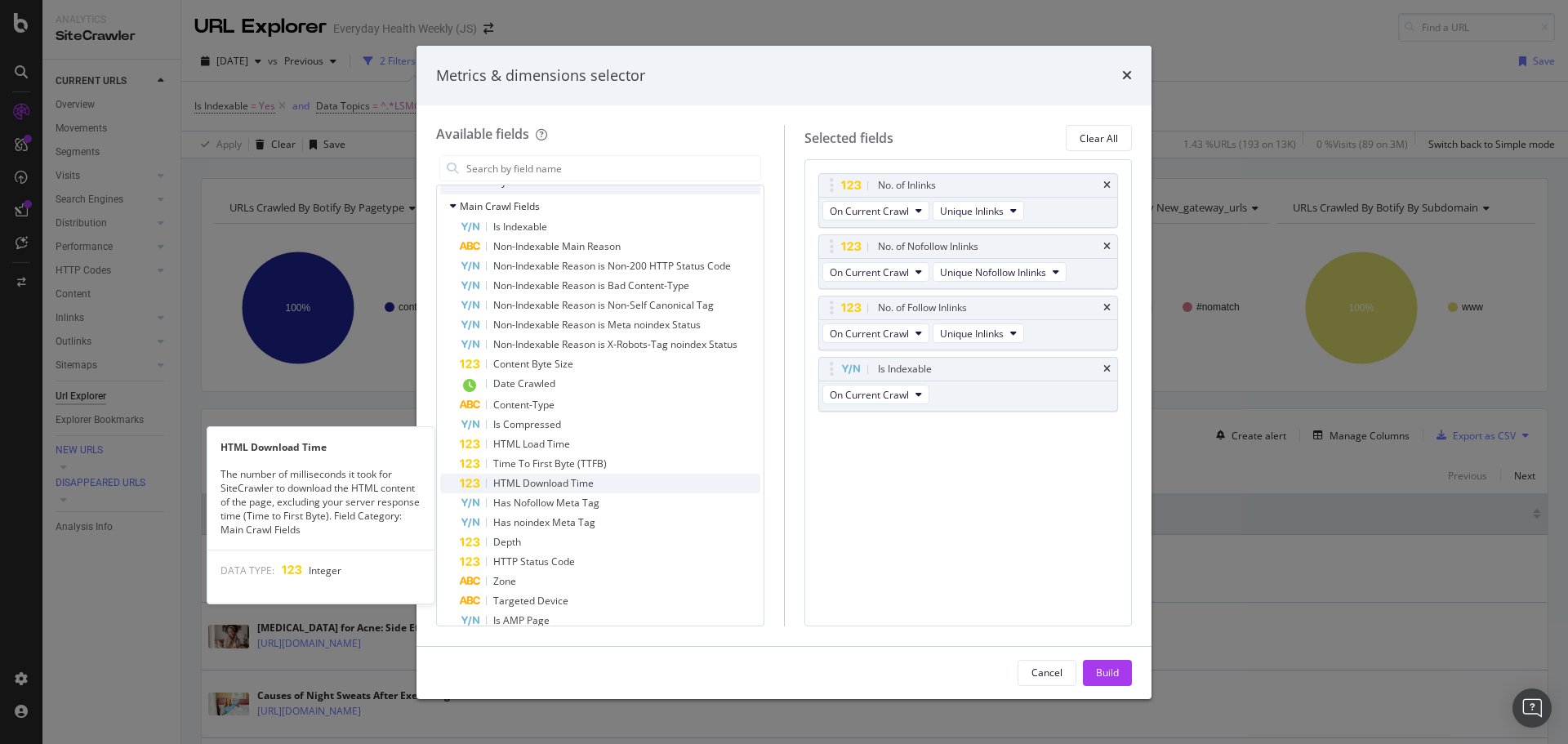
scroll to position [490, 0]
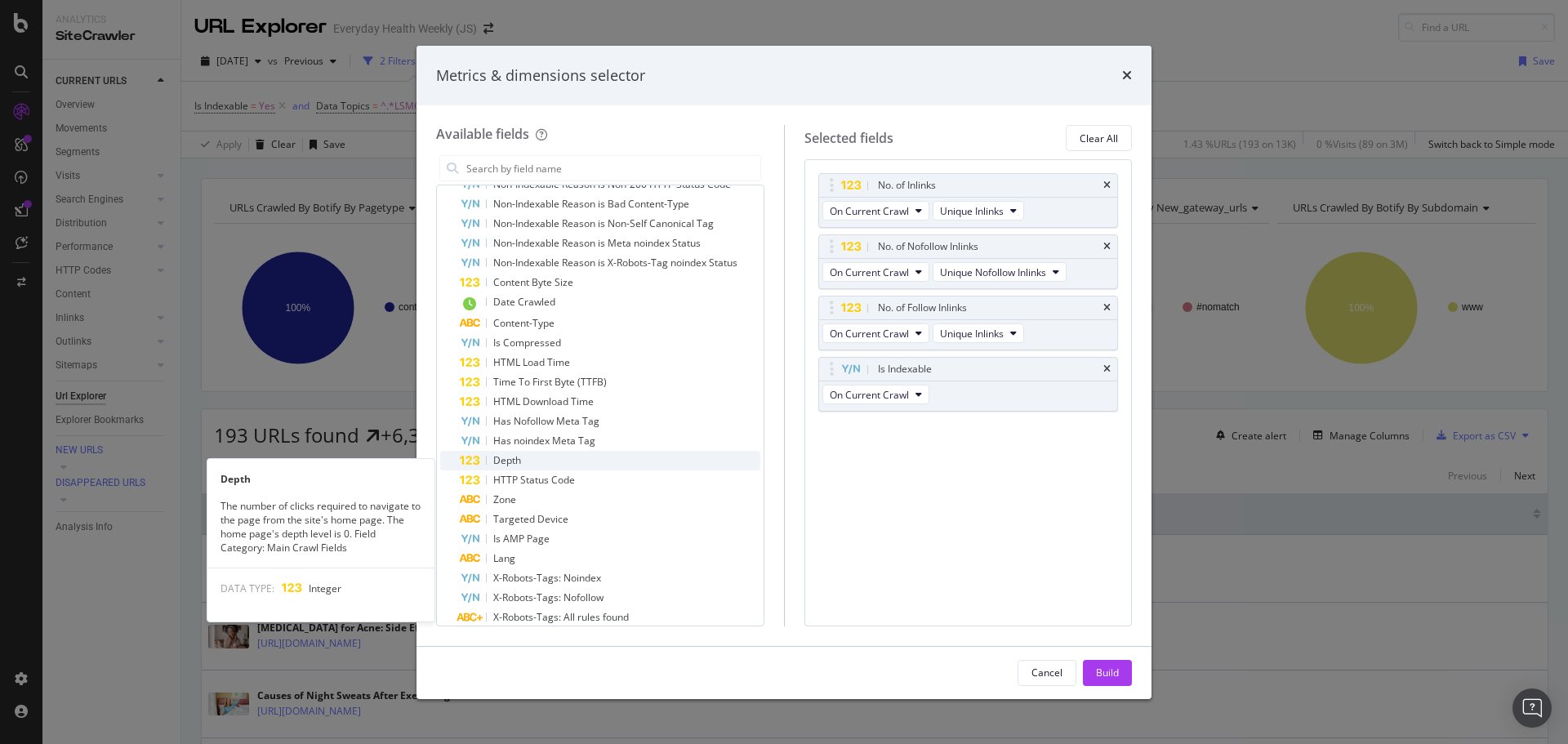
click at [526, 469] on div "Depth" at bounding box center [610, 460] width 301 height 19
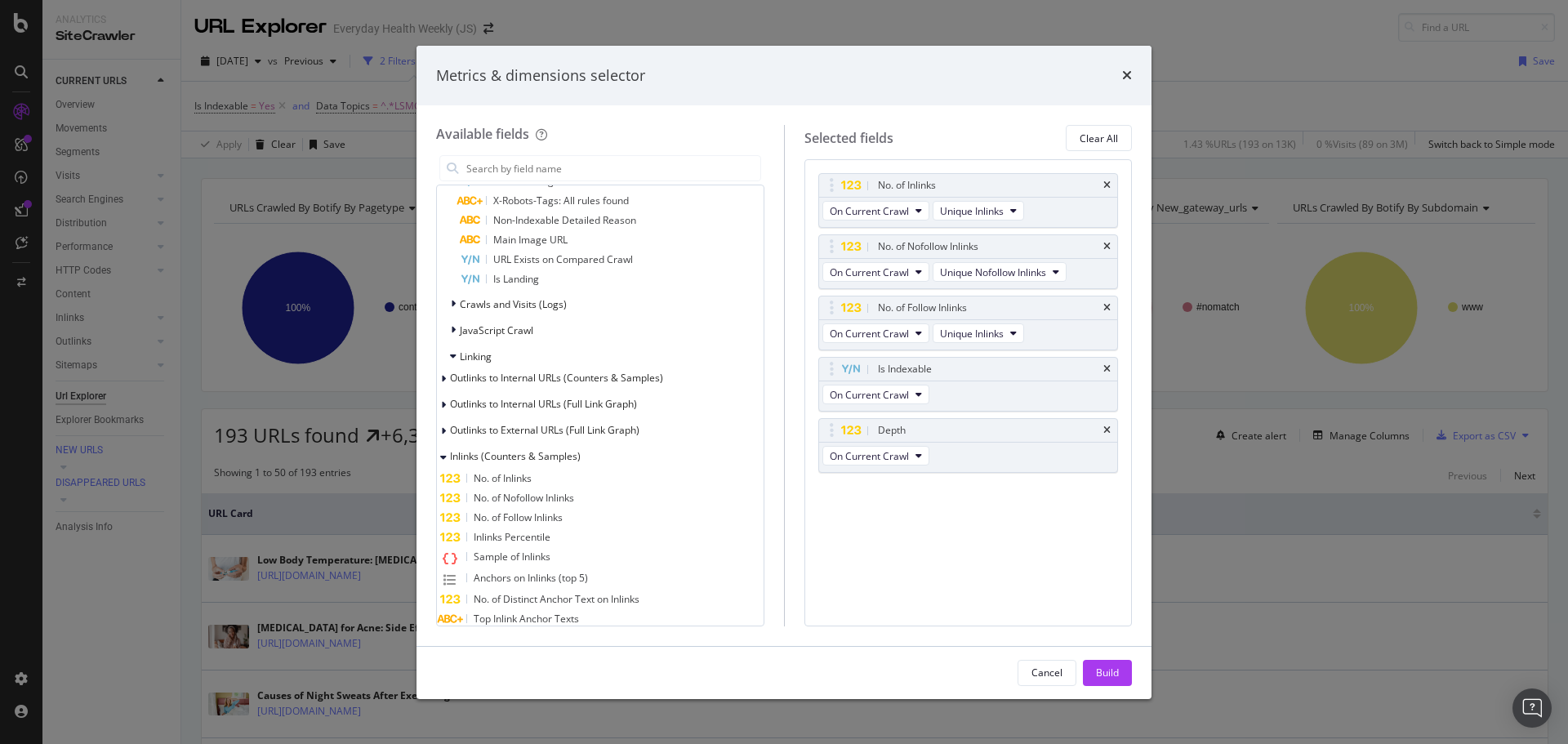
scroll to position [979, 0]
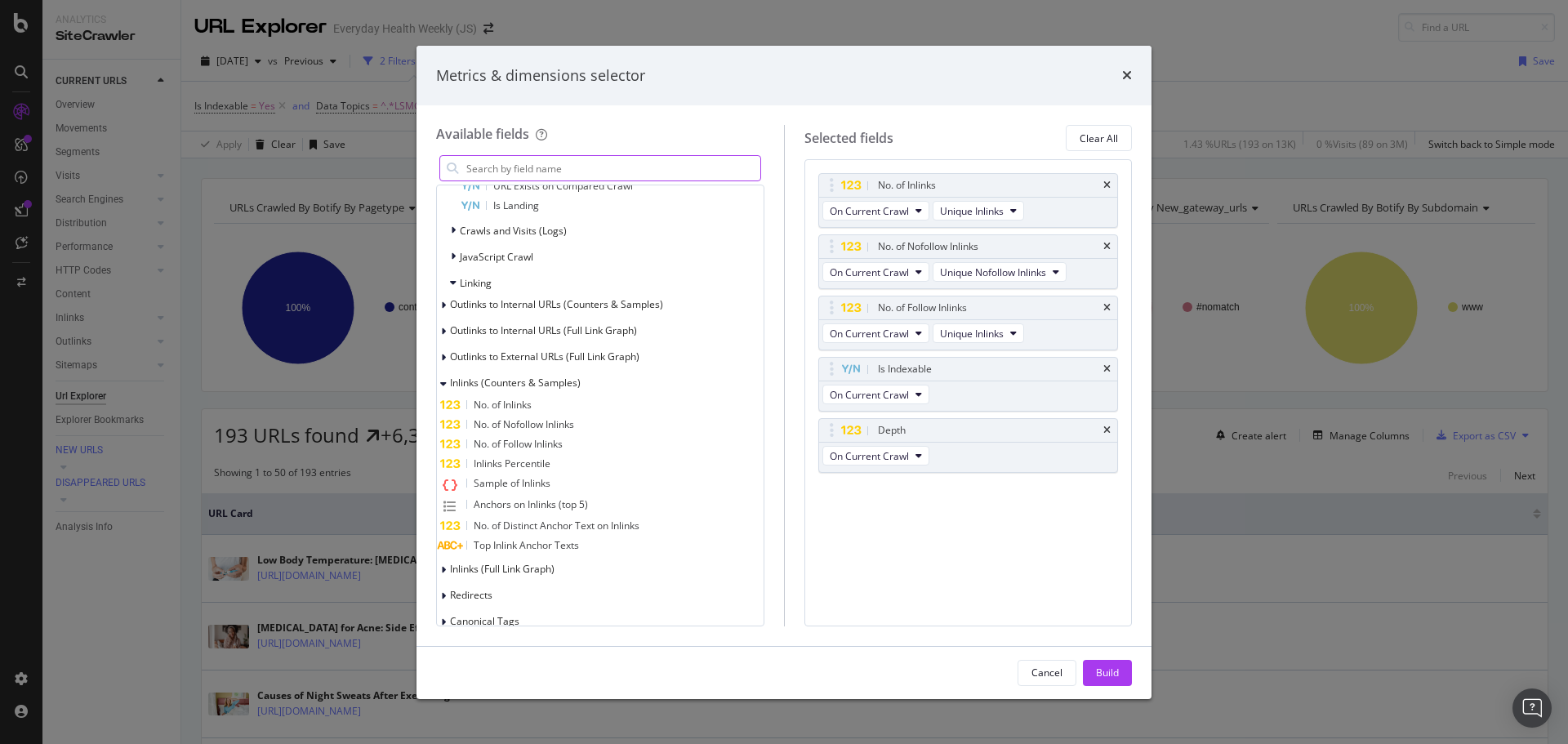
click at [593, 166] on input "modal" at bounding box center [612, 168] width 296 height 24
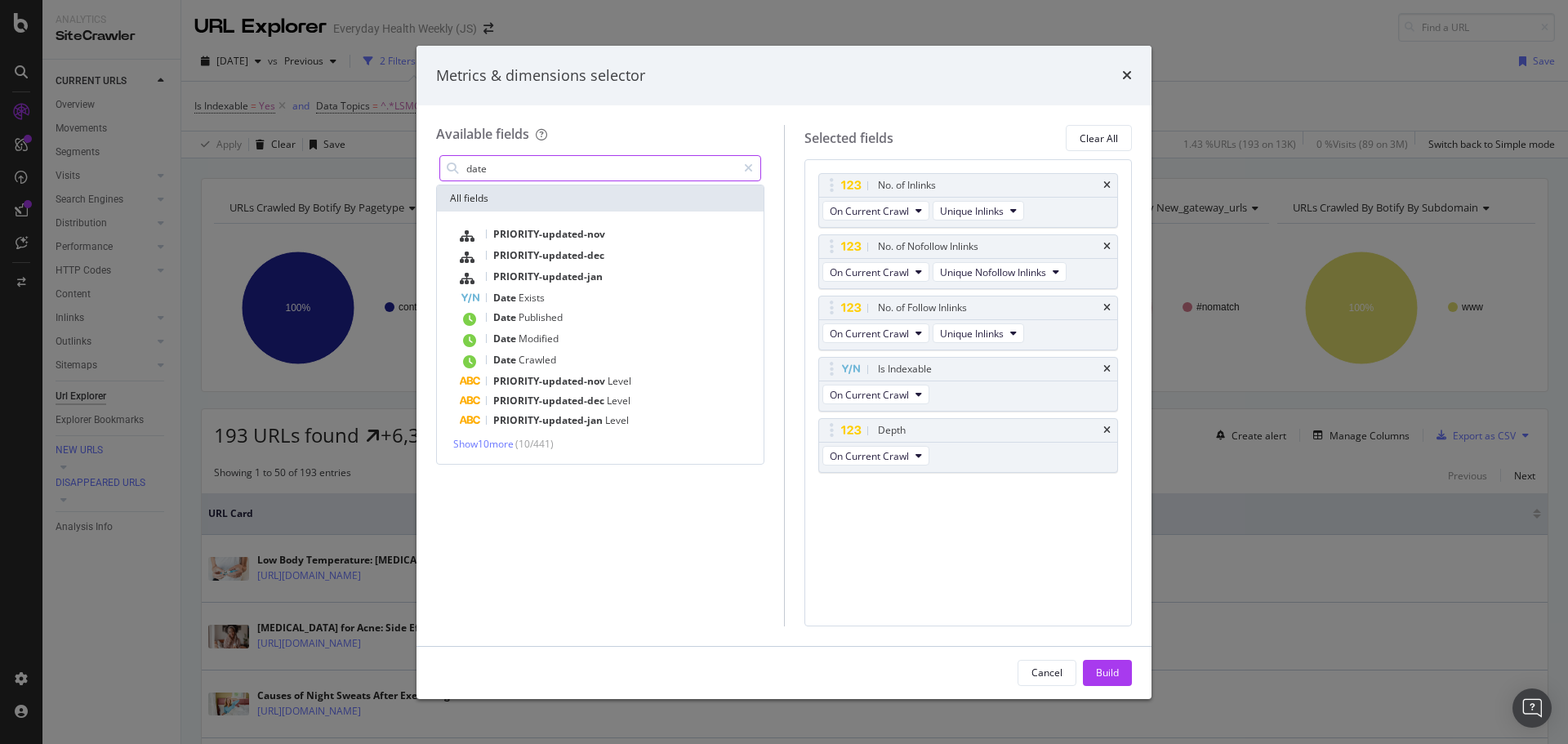
scroll to position [0, 0]
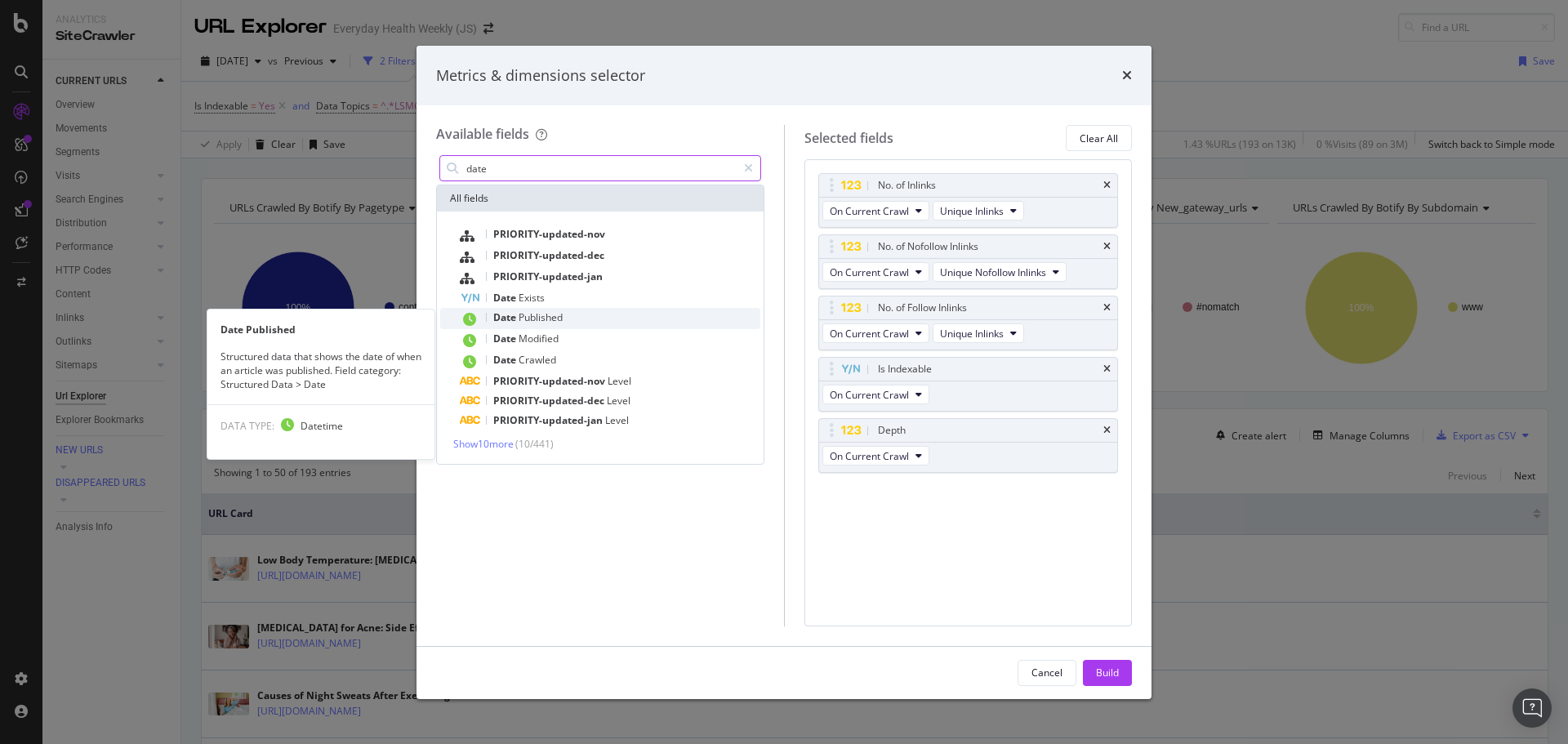
type input "date"
click at [560, 319] on span "Published" at bounding box center [540, 317] width 44 height 14
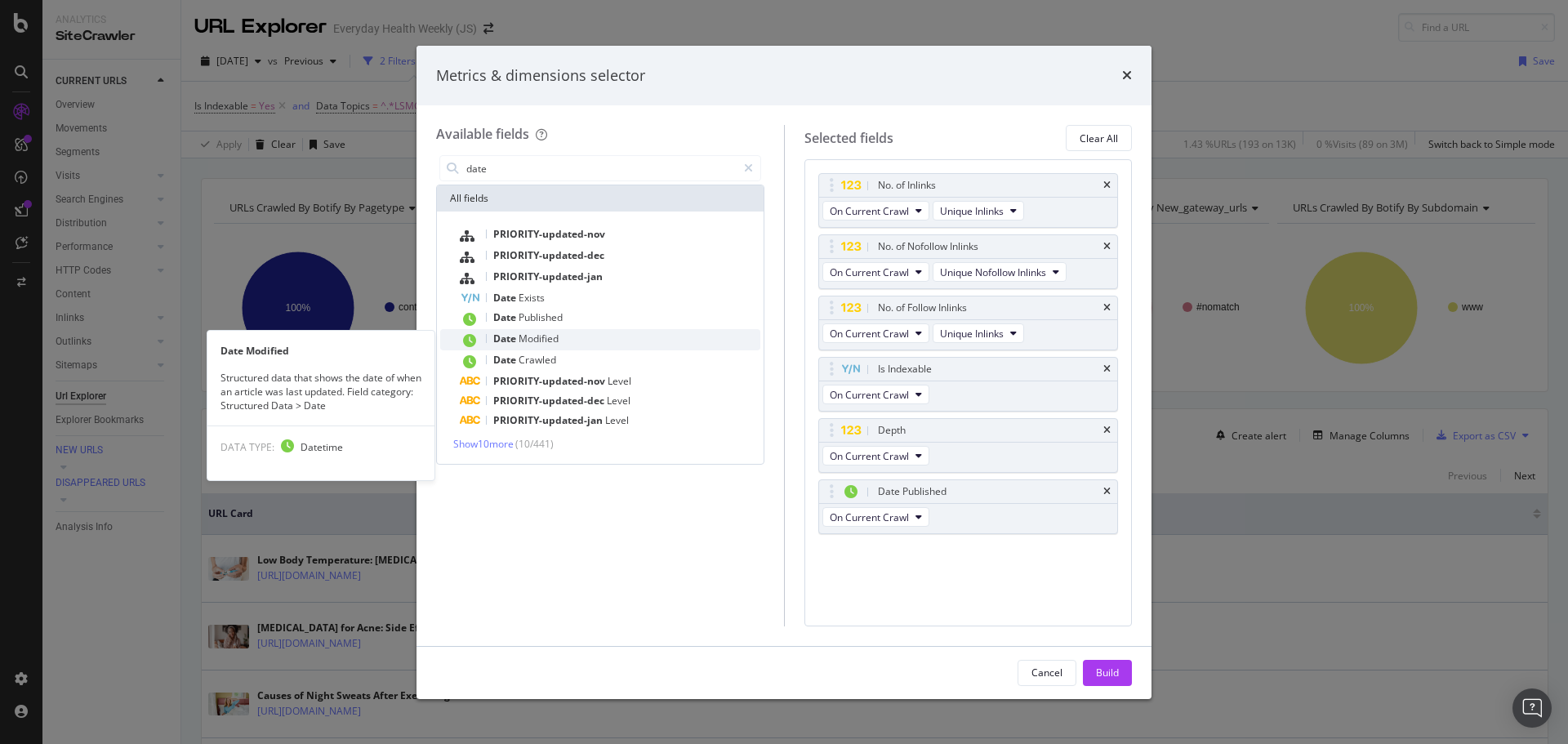
click at [554, 335] on span "Modified" at bounding box center [539, 338] width 40 height 14
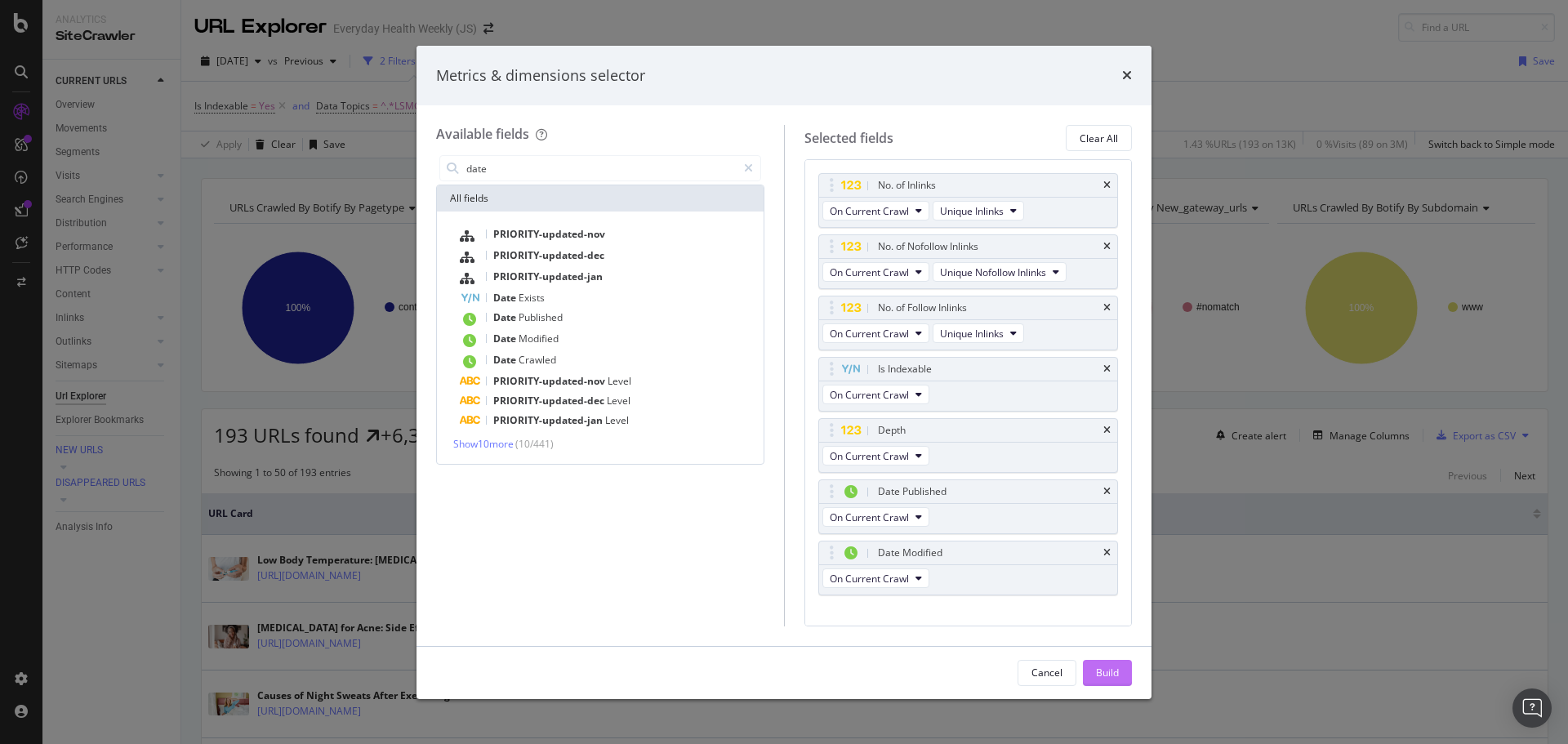
click at [1100, 671] on div "Build" at bounding box center [1107, 672] width 23 height 14
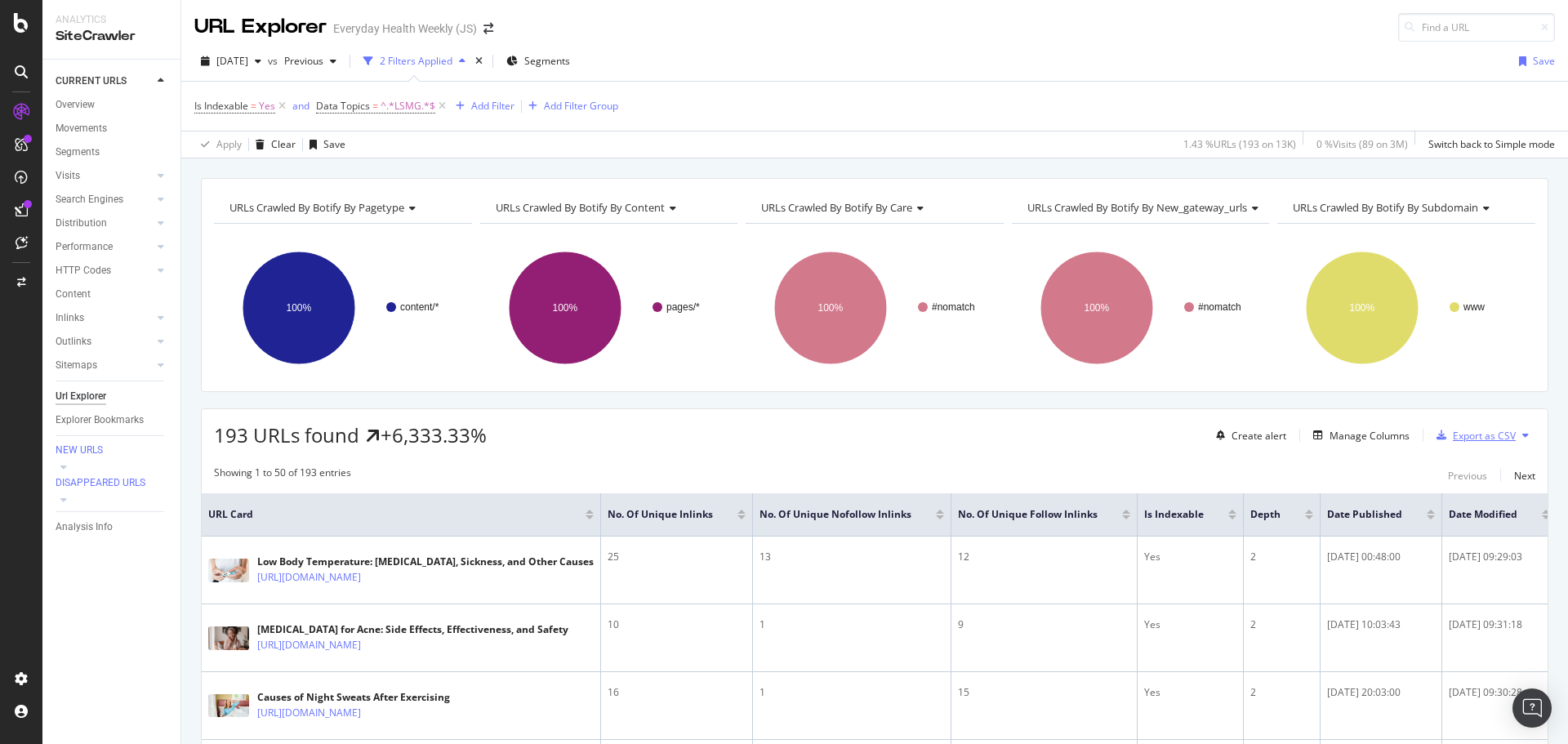
click at [1463, 431] on div "Export as CSV" at bounding box center [1484, 435] width 63 height 14
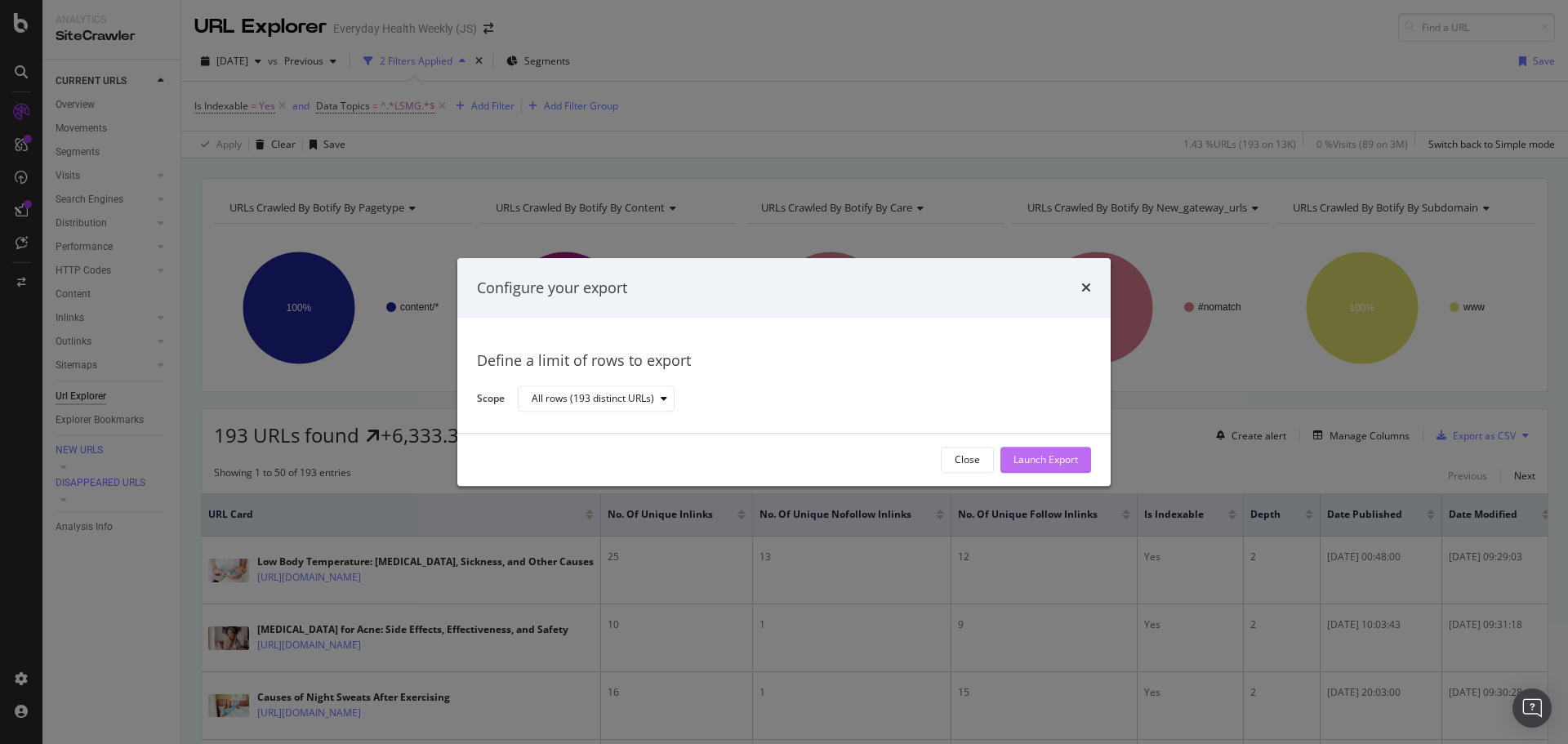
click at [1031, 460] on div "Launch Export" at bounding box center [1046, 460] width 65 height 14
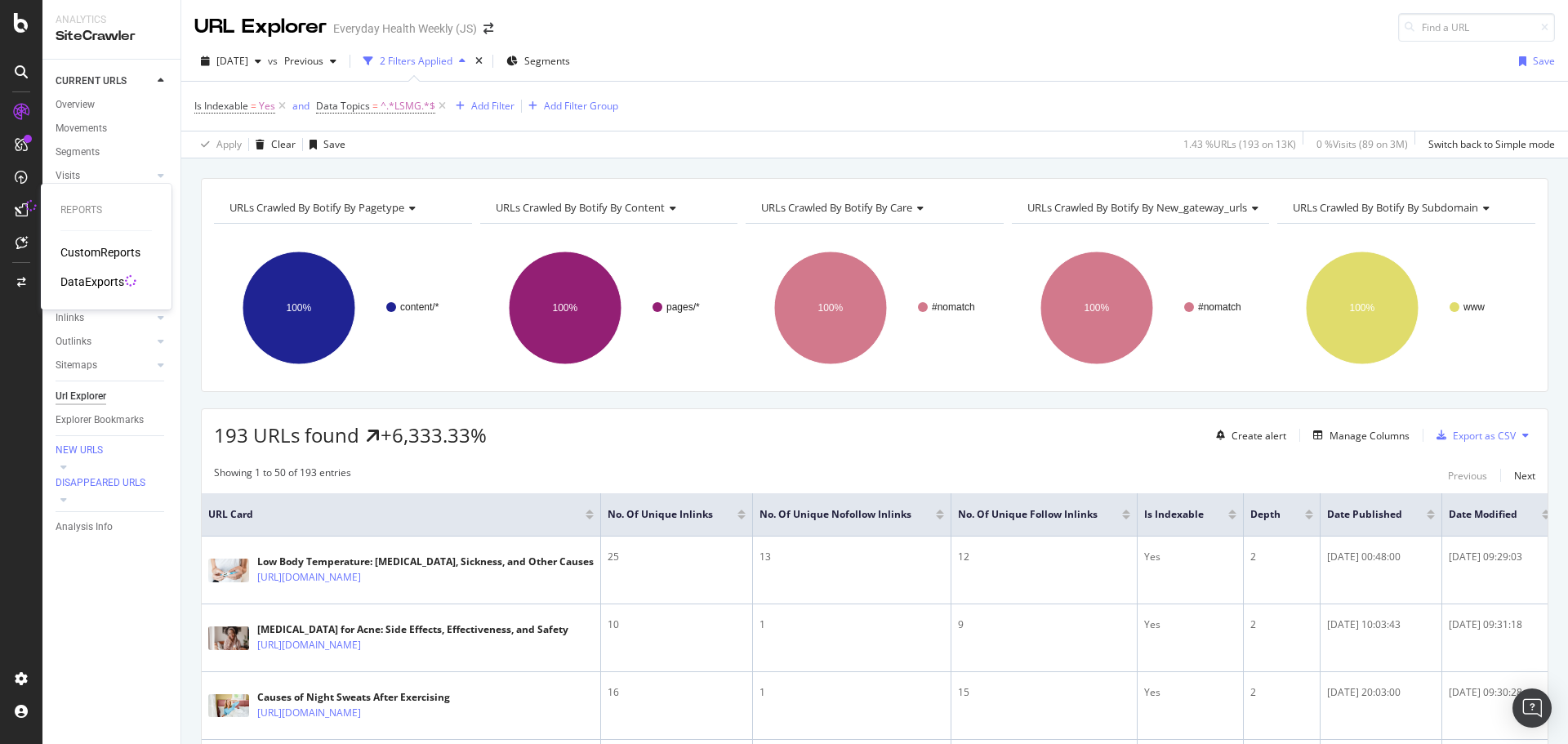
click at [90, 280] on div "DataExports" at bounding box center [92, 282] width 64 height 17
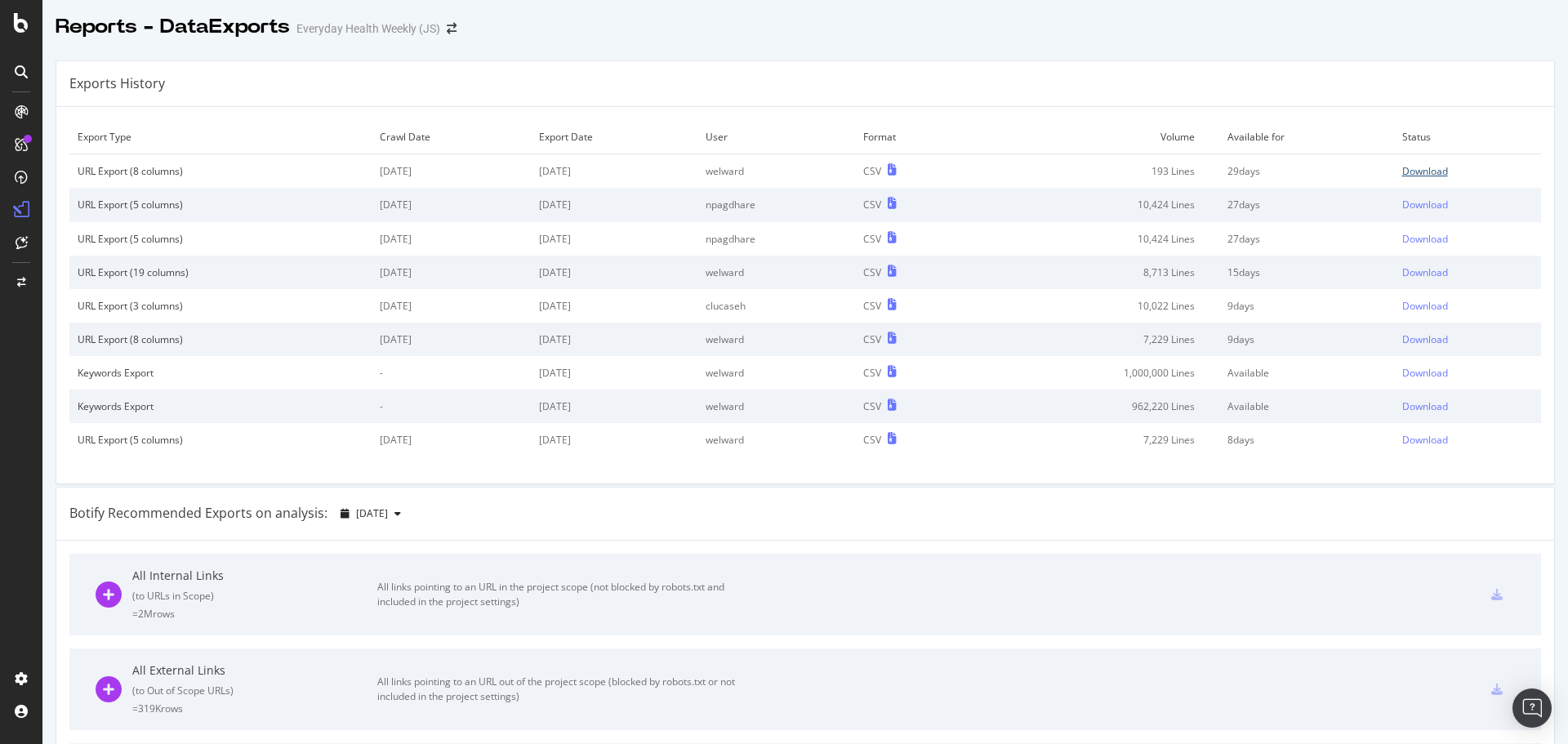
click at [1402, 173] on div "Download" at bounding box center [1425, 171] width 45 height 14
